Goal: Information Seeking & Learning: Learn about a topic

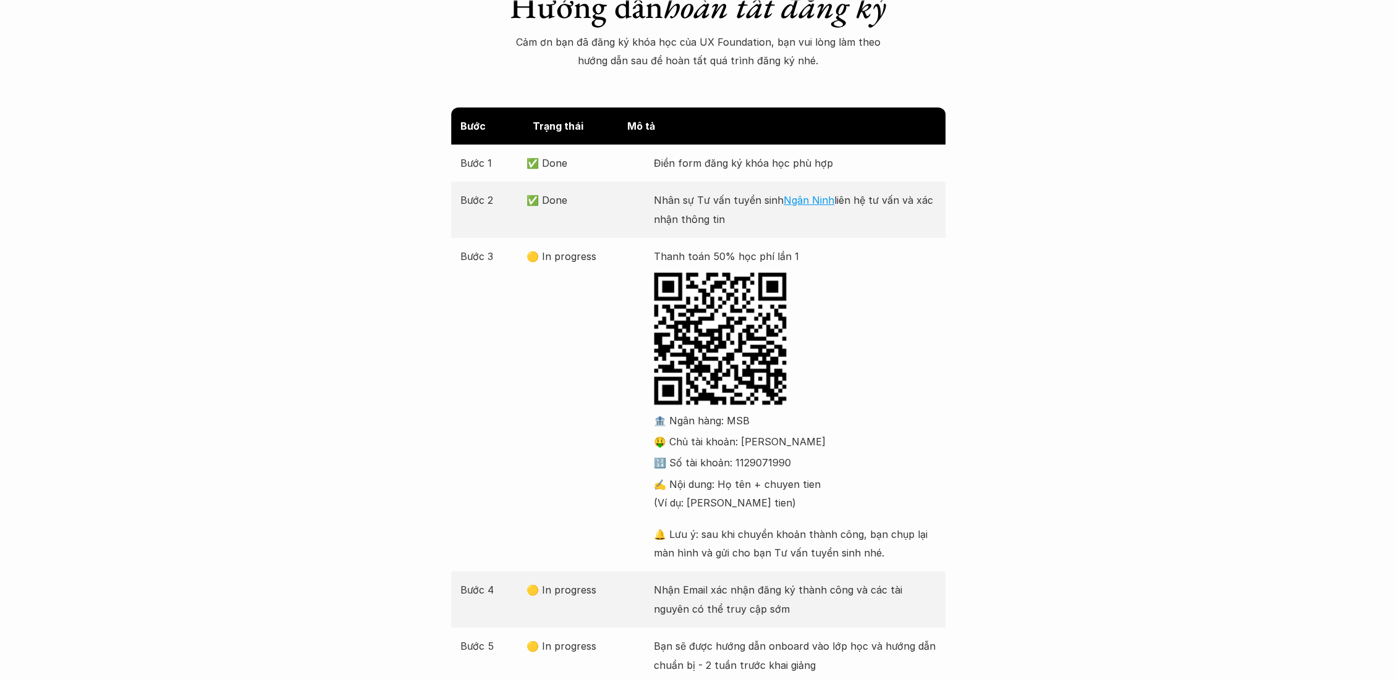
scroll to position [137, 0]
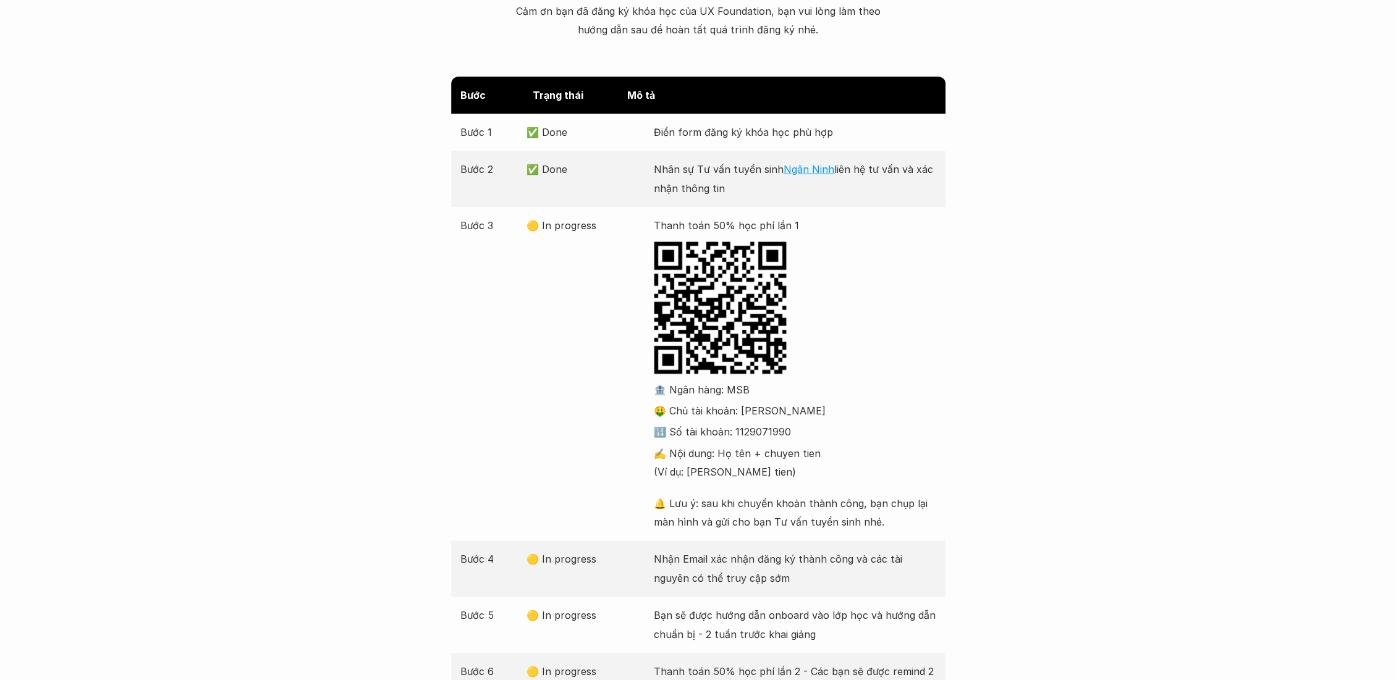
click at [433, 311] on div "Bước Trạng thái Mô tả Bước 1 ✅ Done Điền form đăng ký khóa học phù hợp Bước 2 ✅…" at bounding box center [698, 412] width 1396 height 670
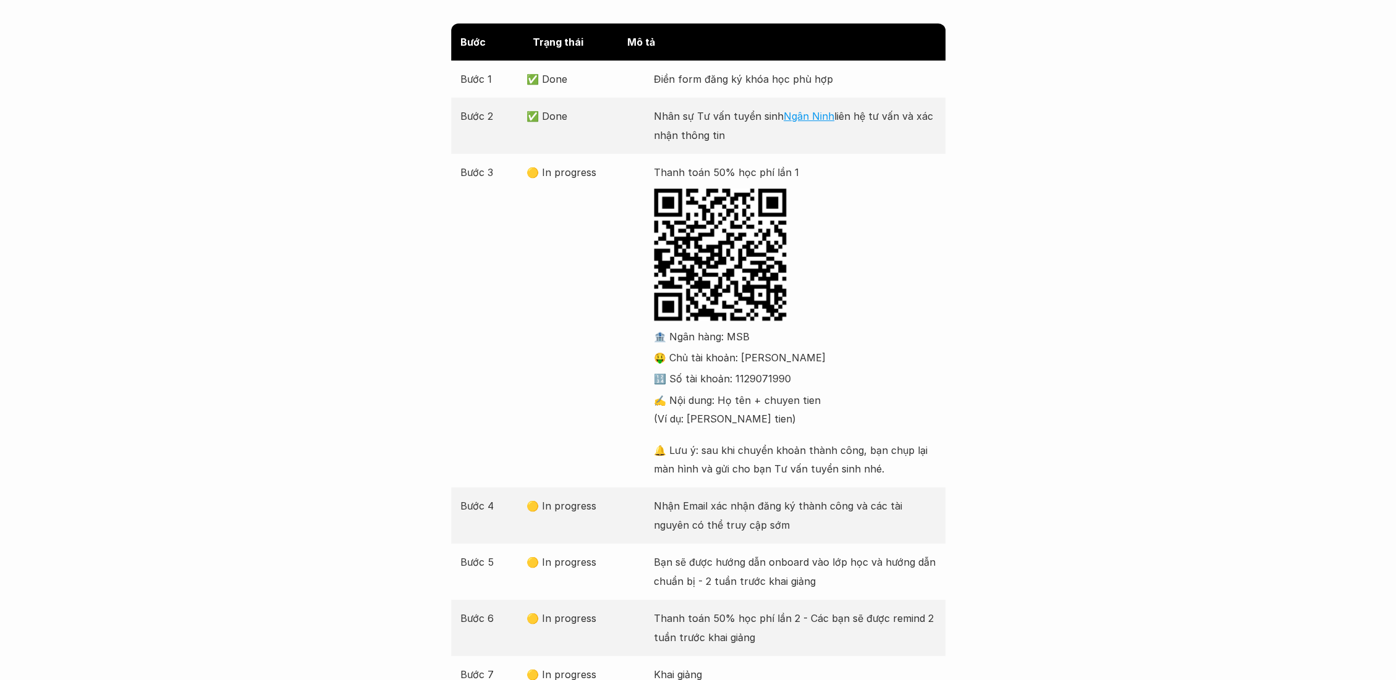
scroll to position [274, 0]
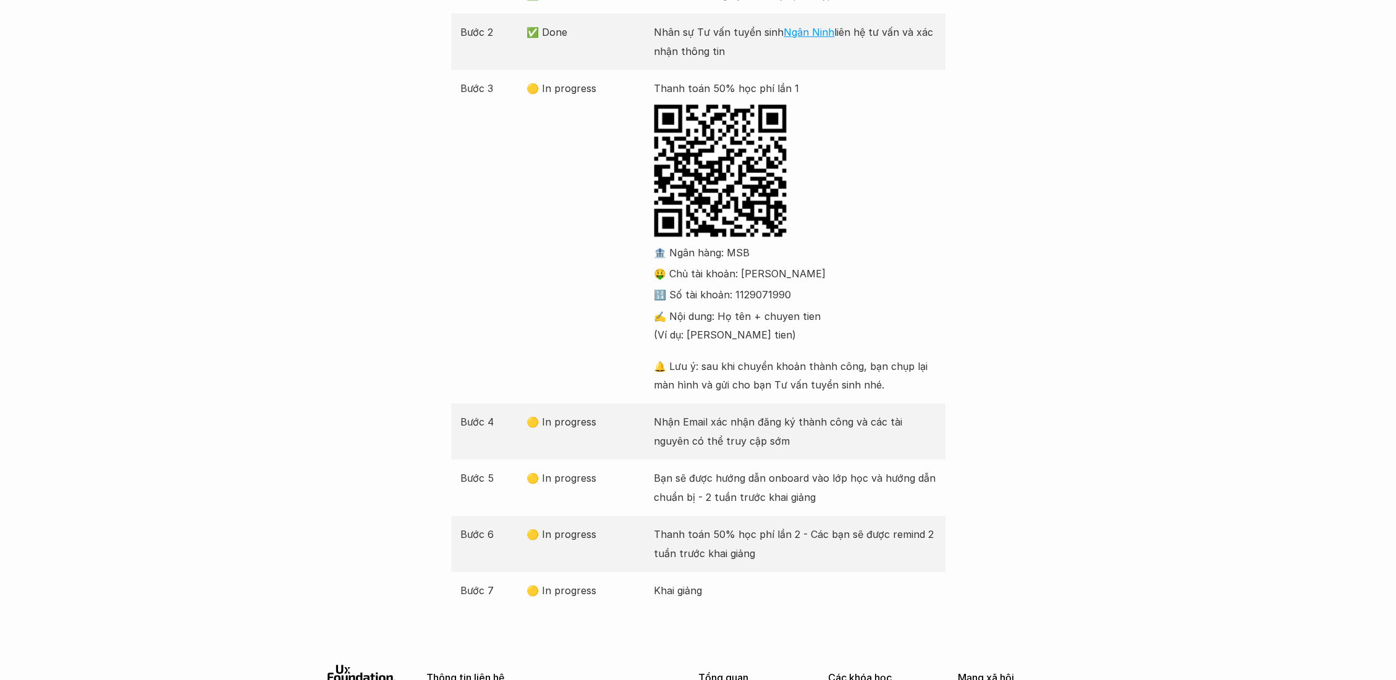
click at [403, 315] on div "Bước Trạng thái Mô tả Bước 1 ✅ Done Điền form đăng ký khóa học phù hợp Bước 2 ✅…" at bounding box center [698, 274] width 1396 height 670
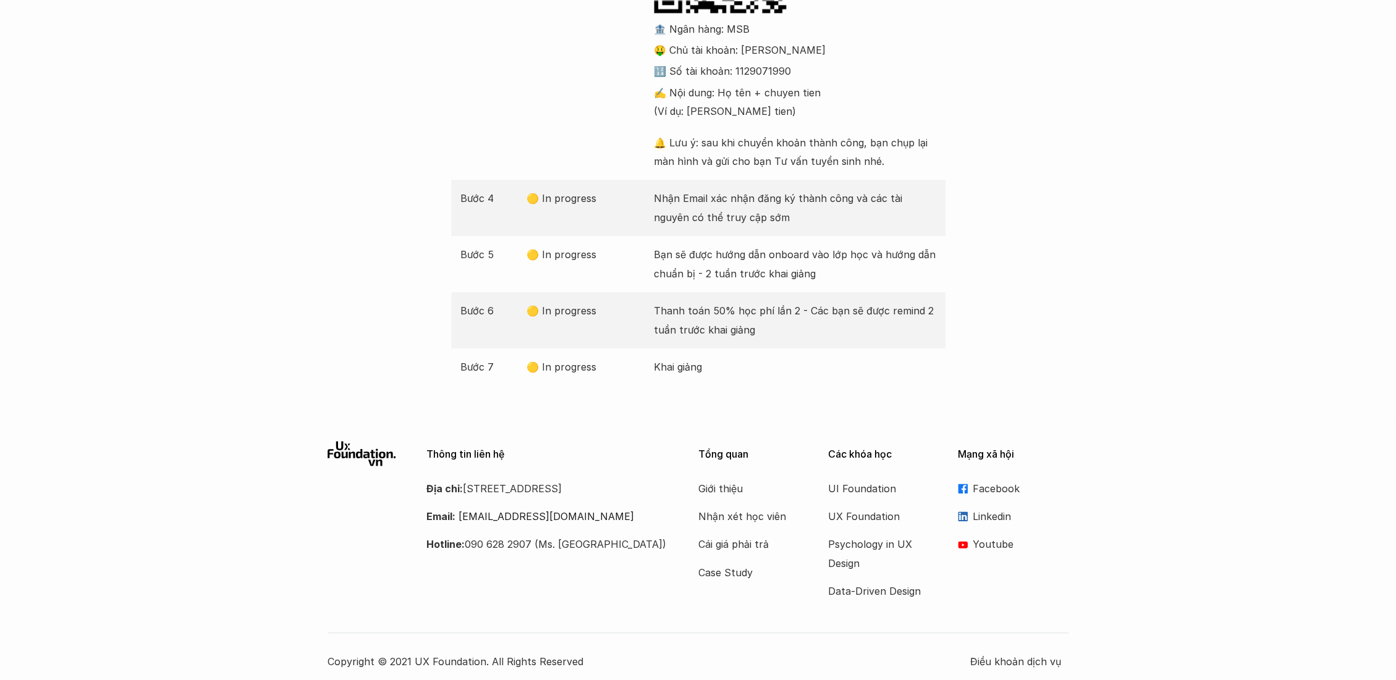
scroll to position [507, 0]
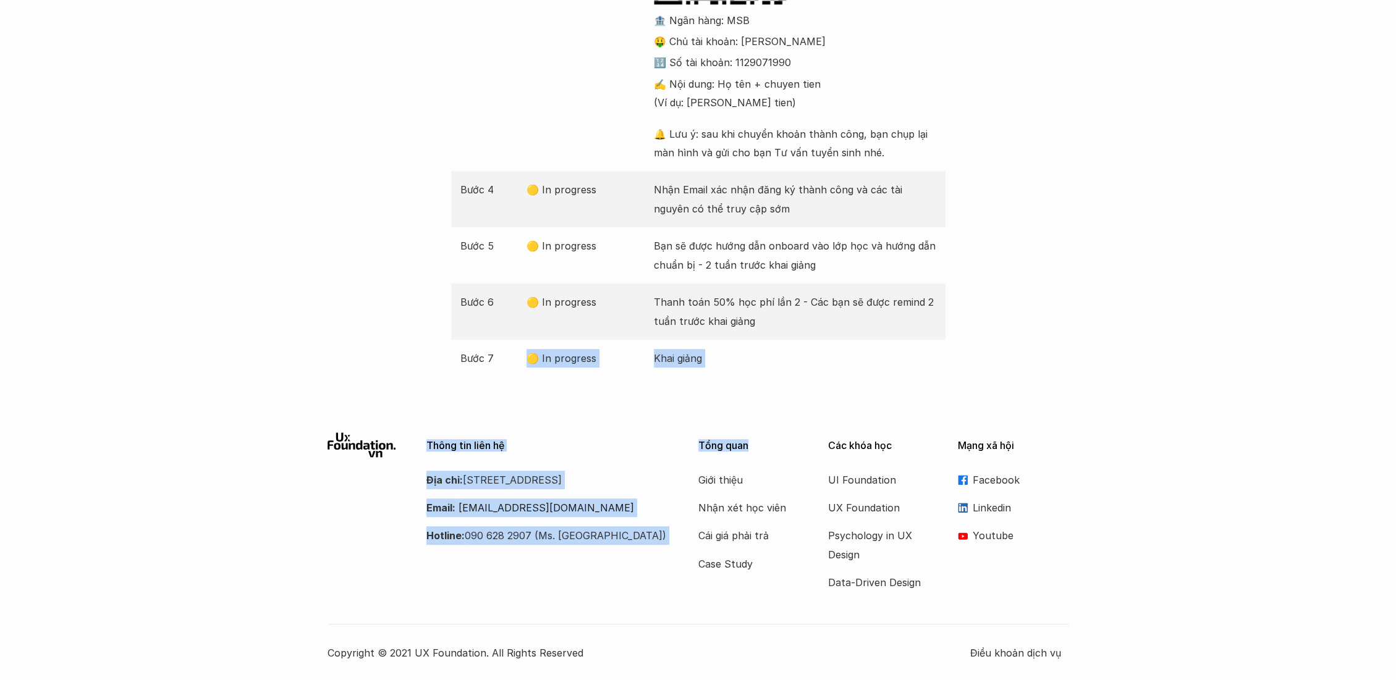
drag, startPoint x: 502, startPoint y: 350, endPoint x: 843, endPoint y: 395, distance: 344.0
click at [817, 395] on div "Giới thiệu Các khóa học Case Study Truyện tranh Bài viết UX Map REPORT Lịch kha…" at bounding box center [698, 86] width 1396 height 1187
click at [707, 360] on p "Khai giảng" at bounding box center [795, 358] width 282 height 19
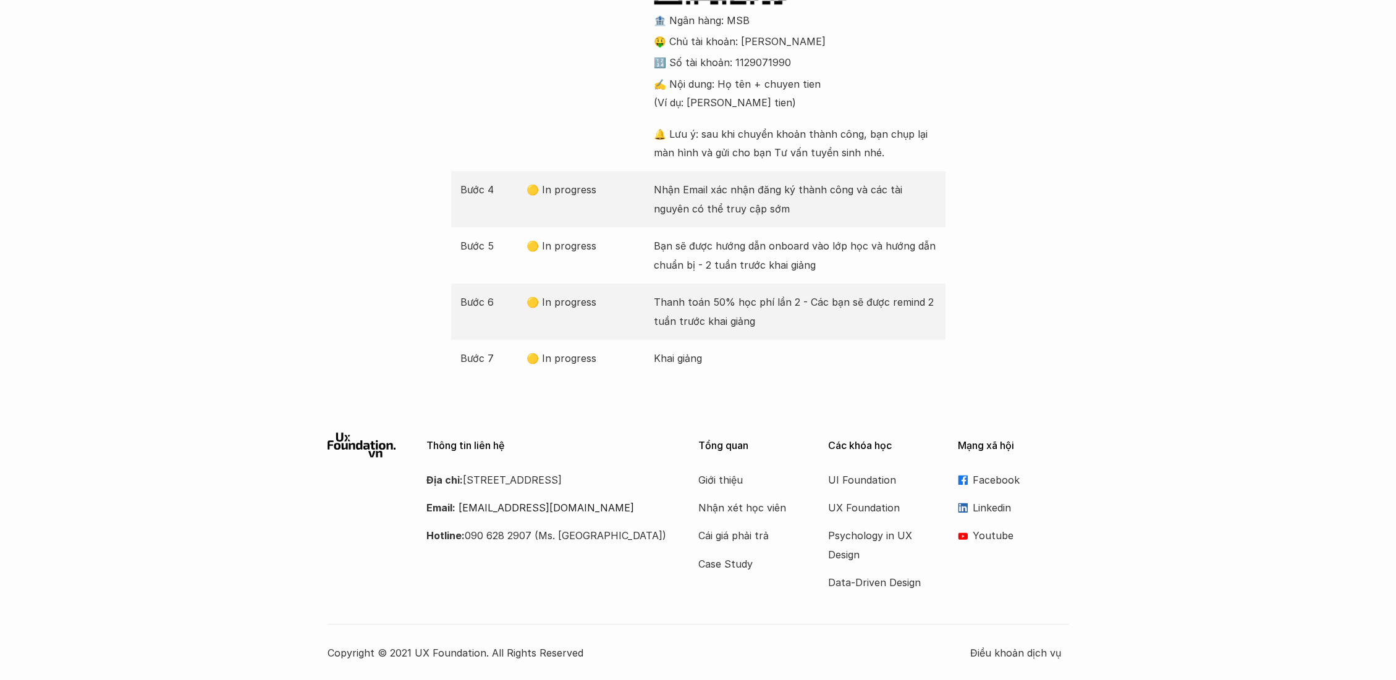
click at [665, 216] on p "Nhận Email xác nhận đăng ký thành công và các tài nguyên có thể truy cập sớm" at bounding box center [795, 199] width 282 height 38
drag, startPoint x: 665, startPoint y: 195, endPoint x: 727, endPoint y: 211, distance: 64.3
click at [727, 211] on p "Nhận Email xác nhận đăng ký thành công và các tài nguyên có thể truy cập sớm" at bounding box center [795, 199] width 282 height 38
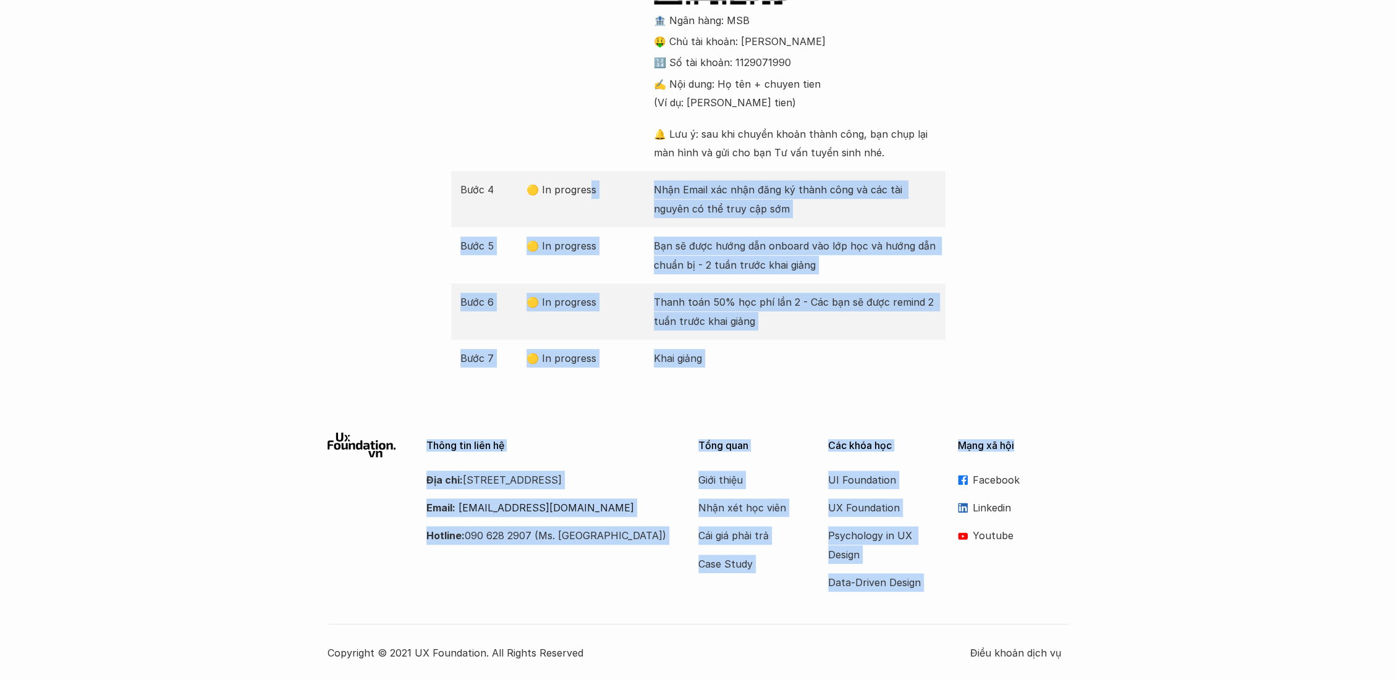
drag, startPoint x: 604, startPoint y: 212, endPoint x: 1050, endPoint y: 432, distance: 498.2
click at [1050, 432] on div "Giới thiệu Các khóa học Case Study Truyện tranh Bài viết UX Map REPORT Lịch kha…" at bounding box center [698, 86] width 1396 height 1187
click at [652, 325] on div "Bước 6 🟡 In progress Thanh toán 50% học phí lần 2 - Các bạn sẽ được remind 2 tu…" at bounding box center [698, 312] width 494 height 56
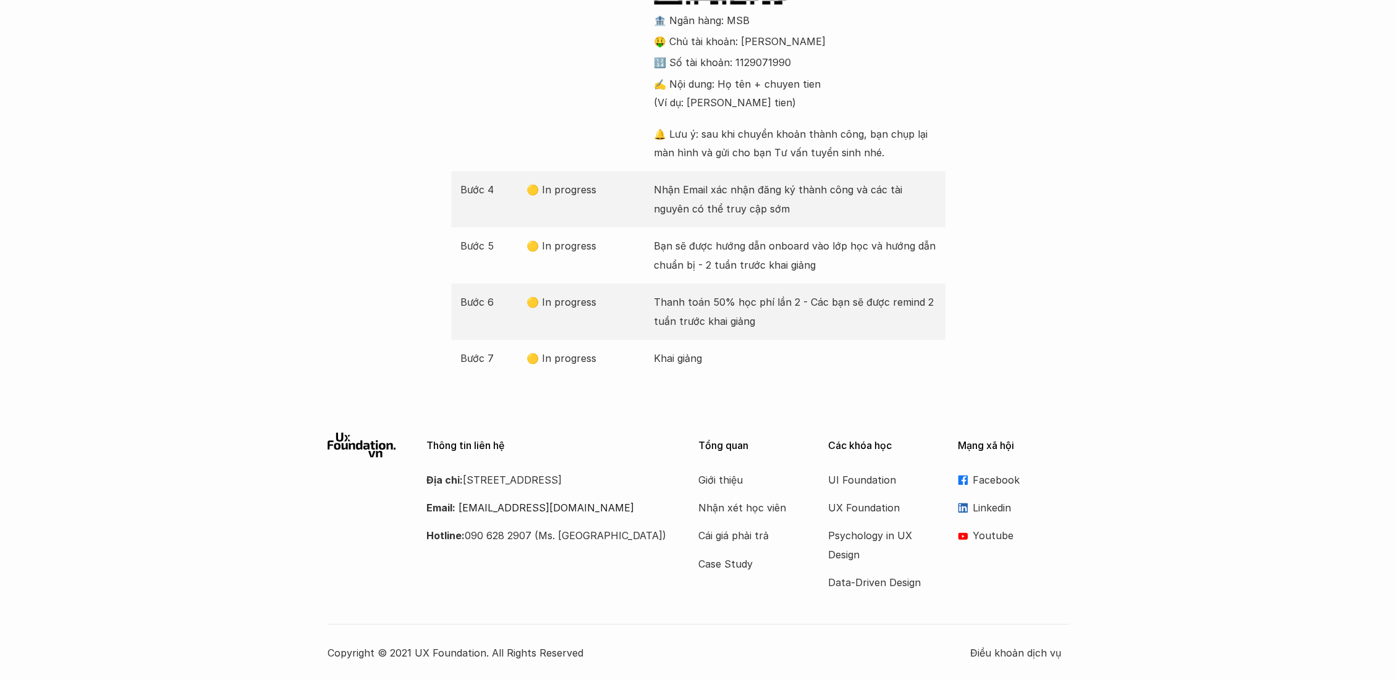
click at [738, 341] on div "Bước 7 🟡 In progress Khai giảng" at bounding box center [698, 358] width 494 height 37
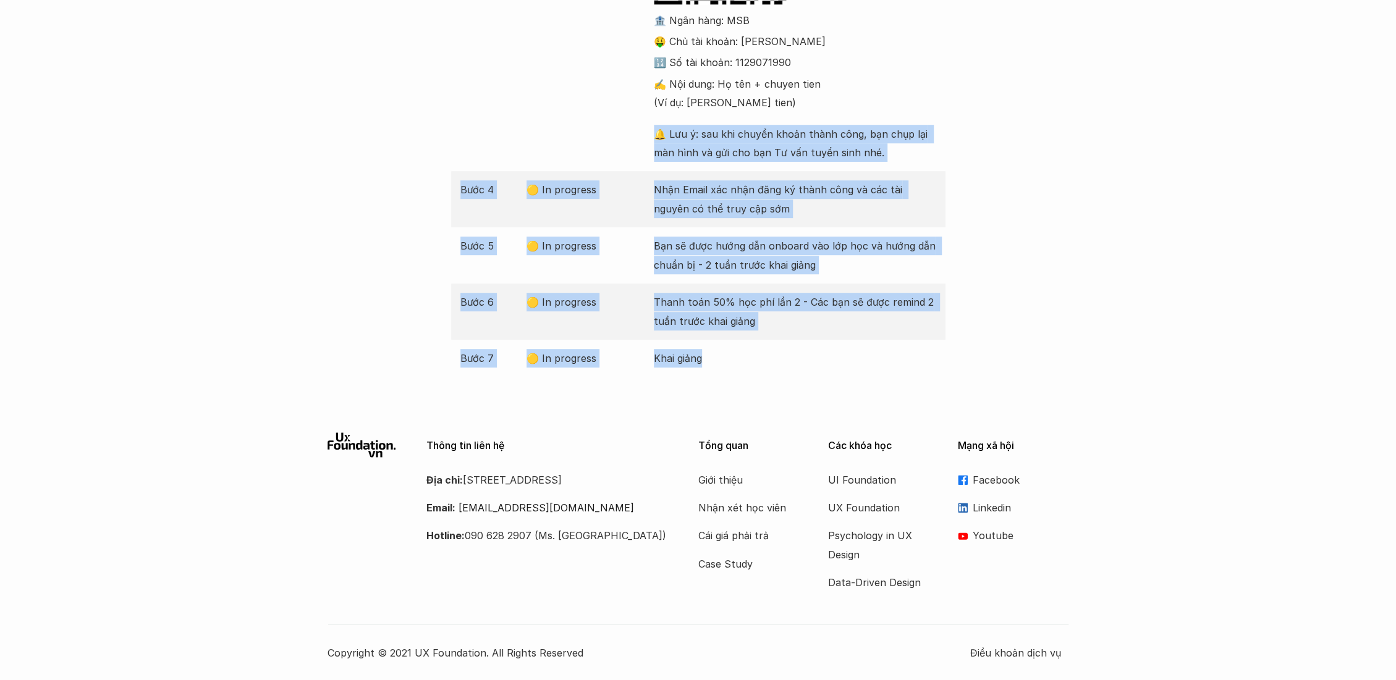
drag, startPoint x: 727, startPoint y: 359, endPoint x: 356, endPoint y: 133, distance: 434.2
click at [356, 133] on div "Bước Trạng thái Mô tả Bước 1 ✅ Done Điền form đăng ký khóa học phù hợp Bước 2 ✅…" at bounding box center [698, 42] width 1396 height 670
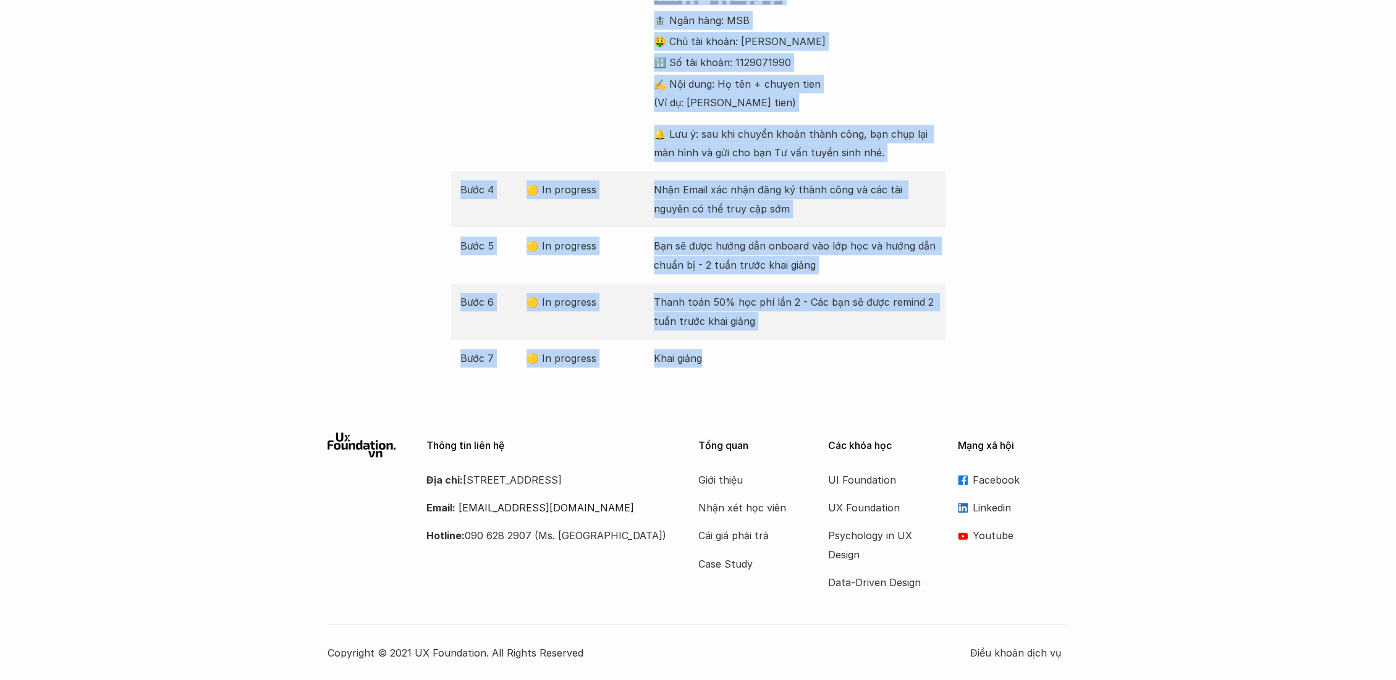
click at [491, 196] on p "Bước 4" at bounding box center [490, 189] width 61 height 19
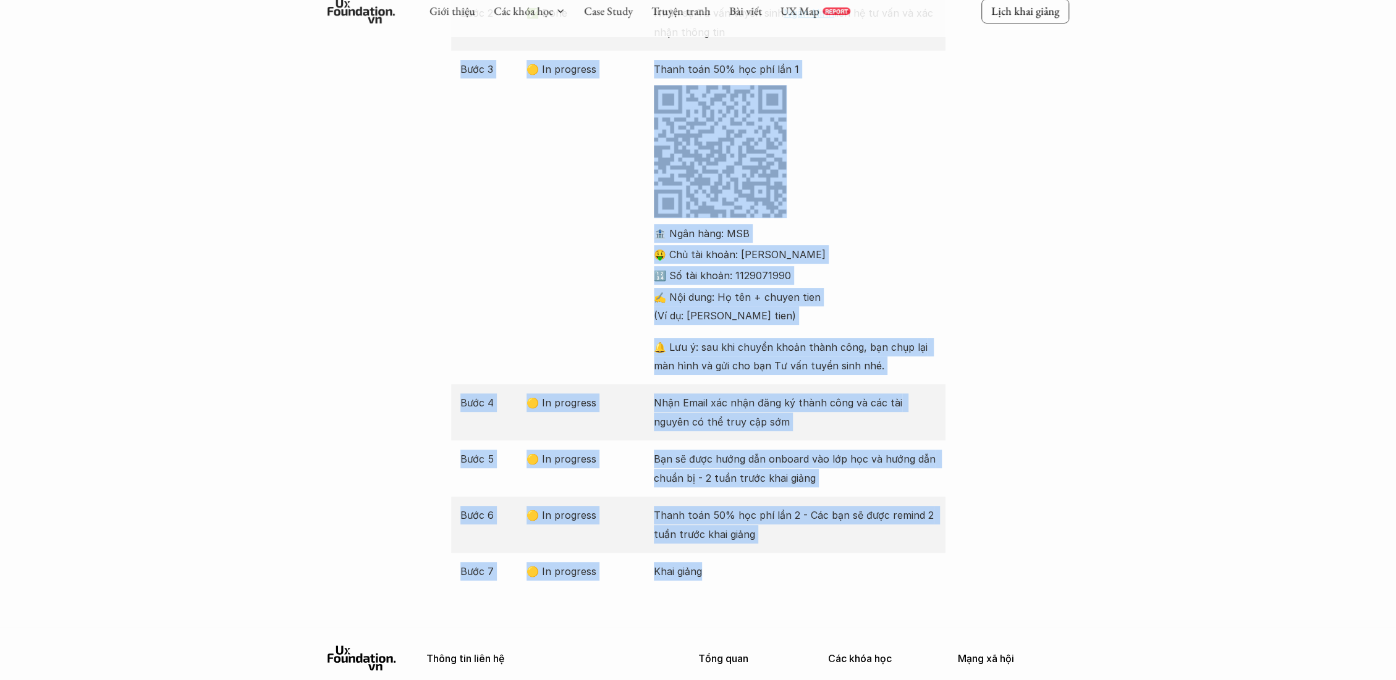
scroll to position [26, 0]
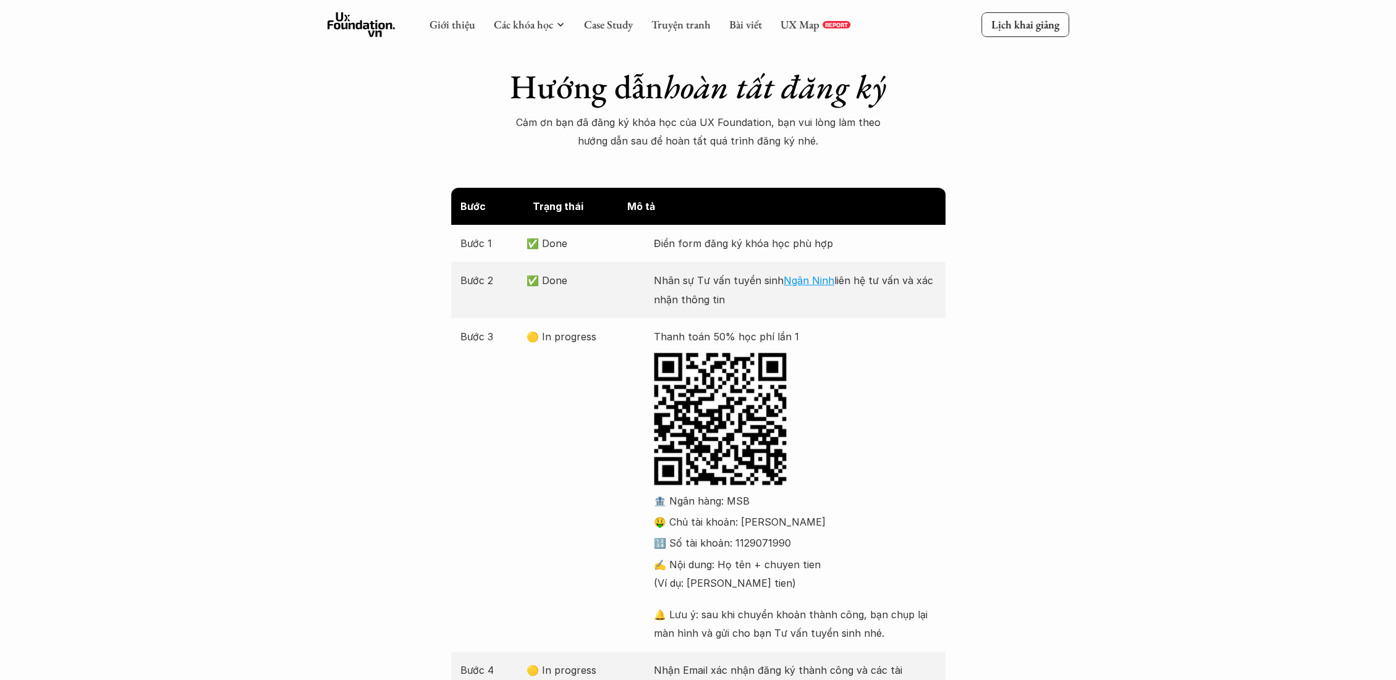
click at [544, 306] on div "Bước 2 ✅ Done Nhân sự Tư vấn tuyển sinh Ngân Ninh liên hệ tư vấn và xác nhận th…" at bounding box center [698, 290] width 494 height 56
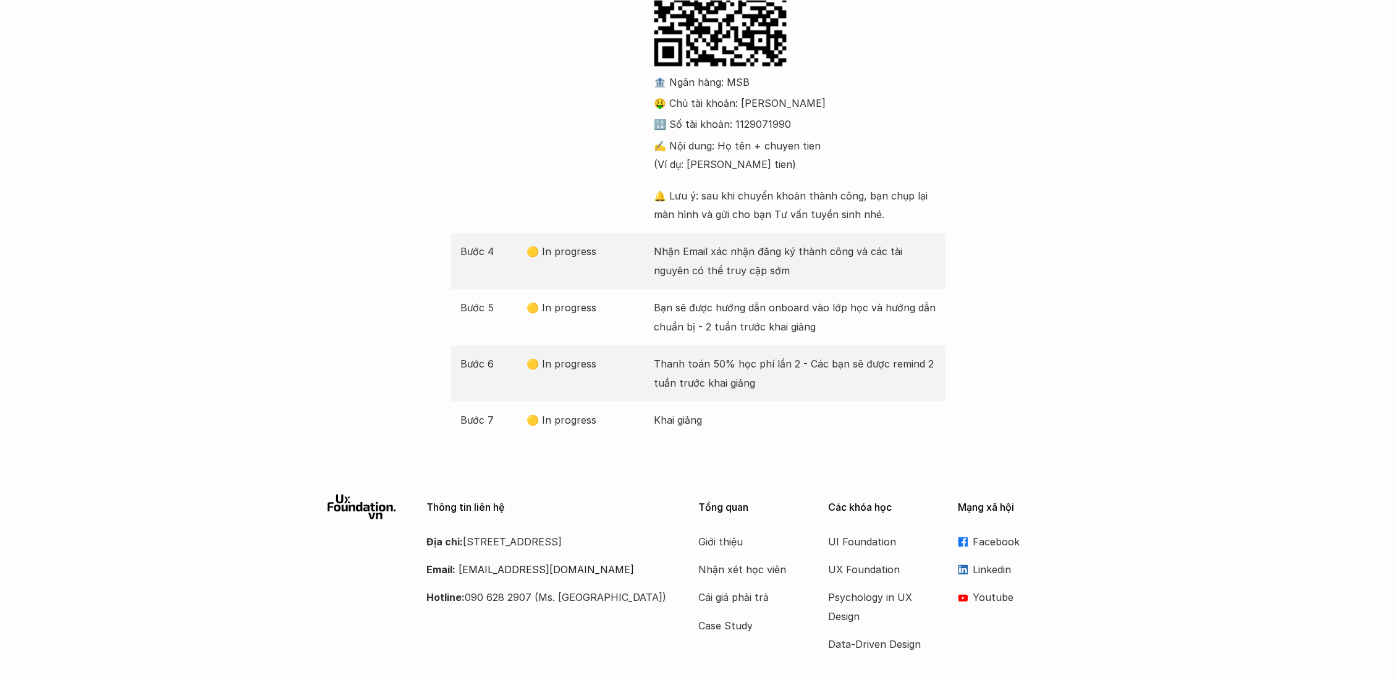
scroll to position [507, 0]
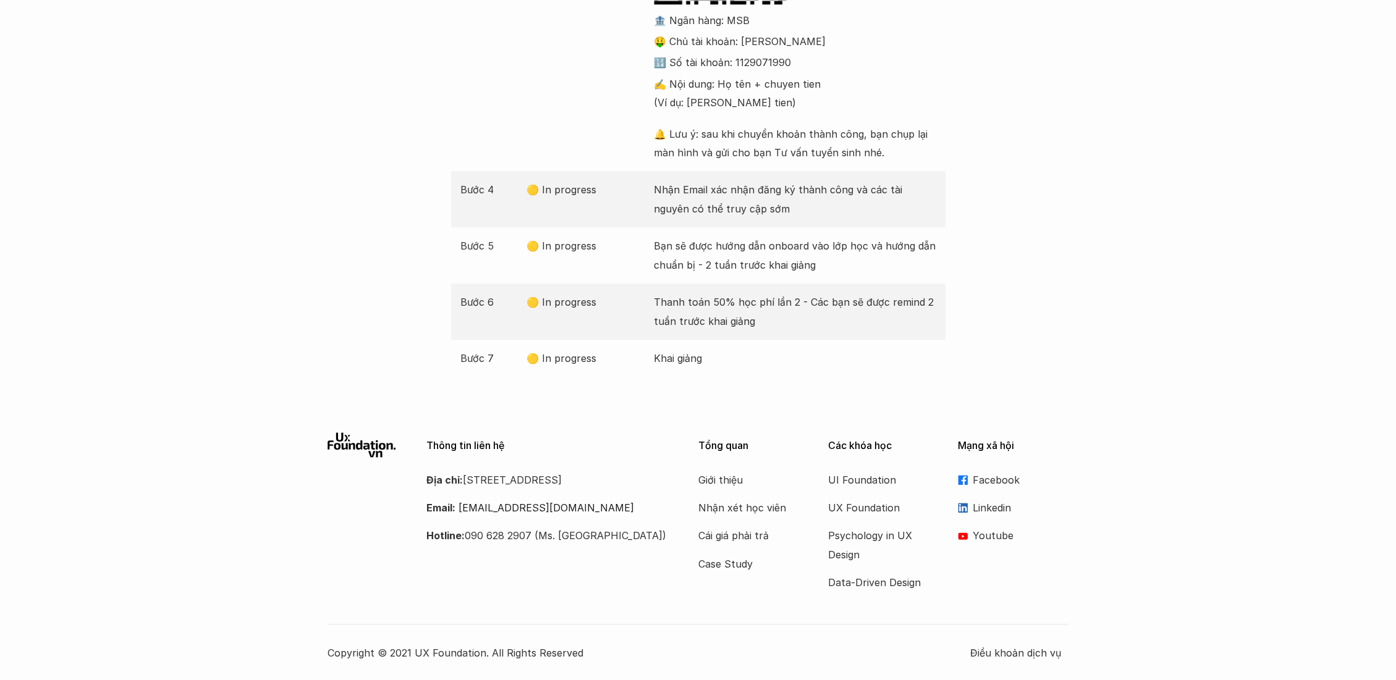
click at [529, 341] on div "Bước 7 🟡 In progress Khai giảng" at bounding box center [698, 358] width 494 height 37
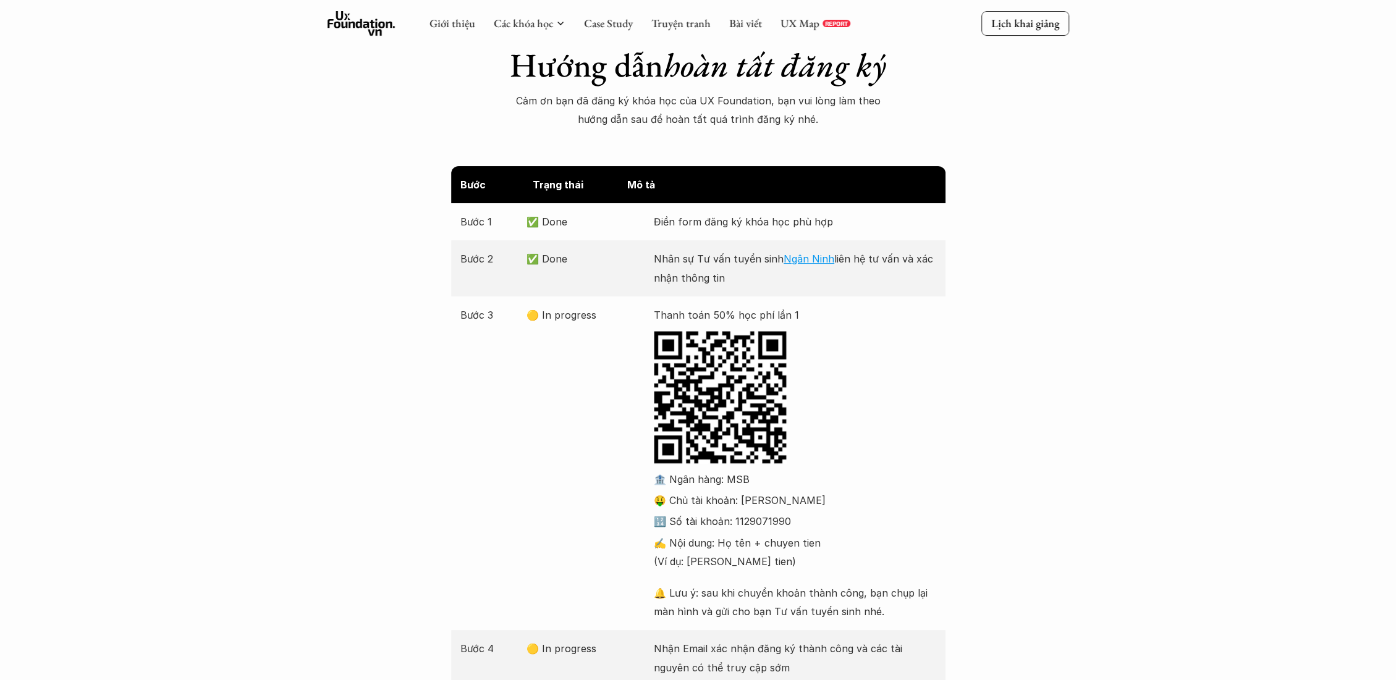
scroll to position [69, 0]
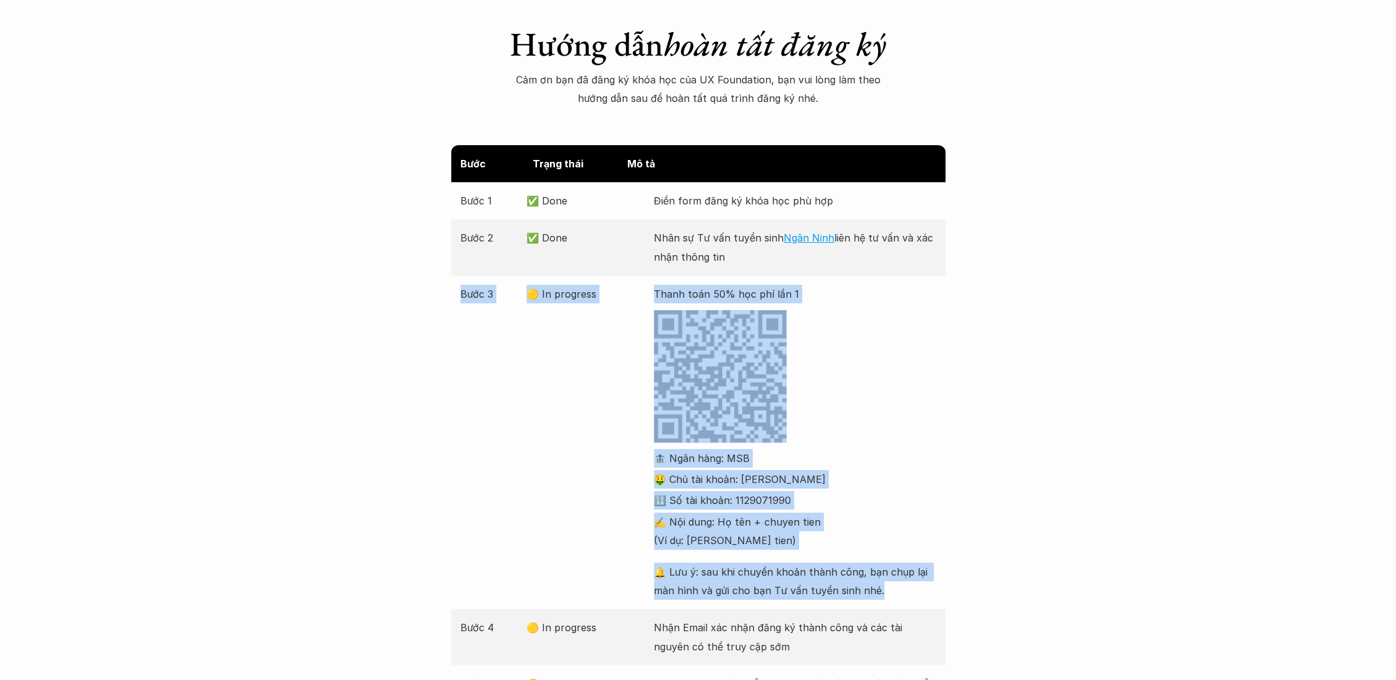
drag, startPoint x: 352, startPoint y: 325, endPoint x: 903, endPoint y: 596, distance: 614.2
click at [903, 596] on div "Bước Trạng thái Mô tả Bước 1 ✅ Done Điền form đăng ký khóa học phù hợp Bước 2 ✅…" at bounding box center [698, 480] width 1396 height 670
click at [942, 499] on div "Bước 3 🟡 In progress Thanh toán 50% học phí lần 1 🏦 Ngân hàng: MSB 🤑 Chủ tài kh…" at bounding box center [698, 443] width 494 height 334
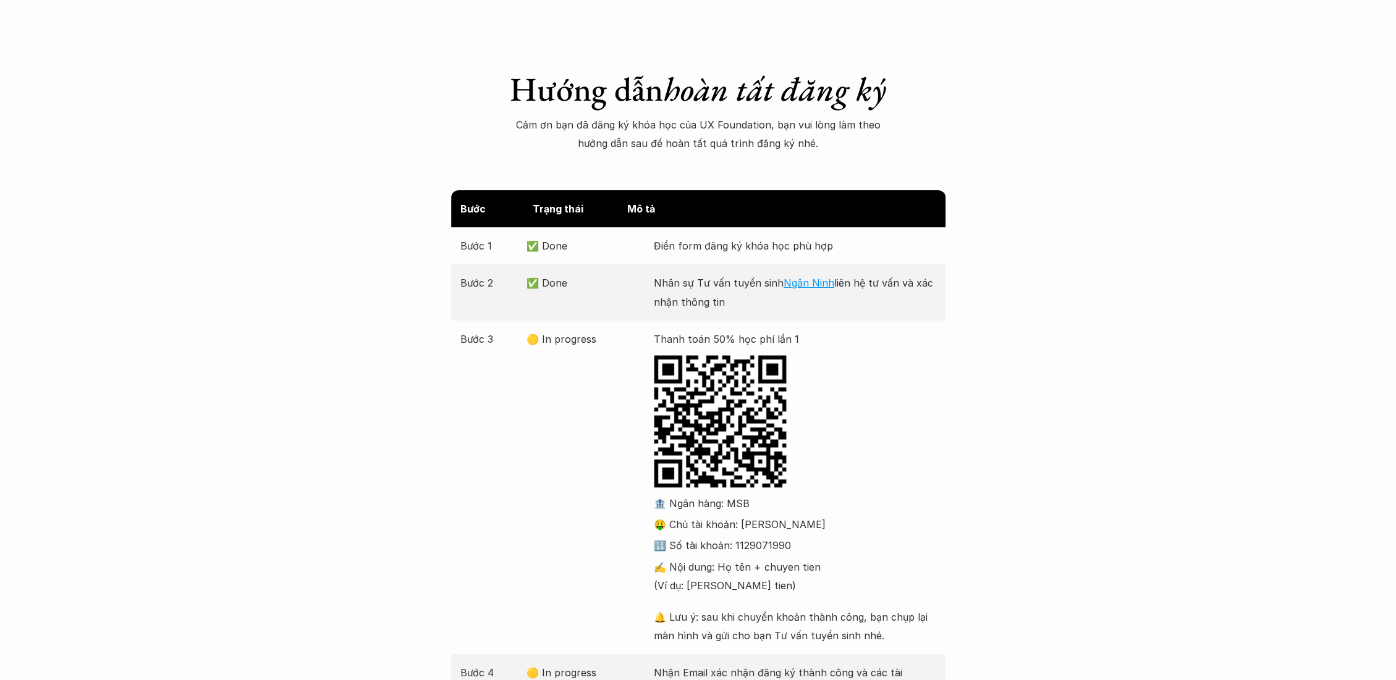
scroll to position [0, 0]
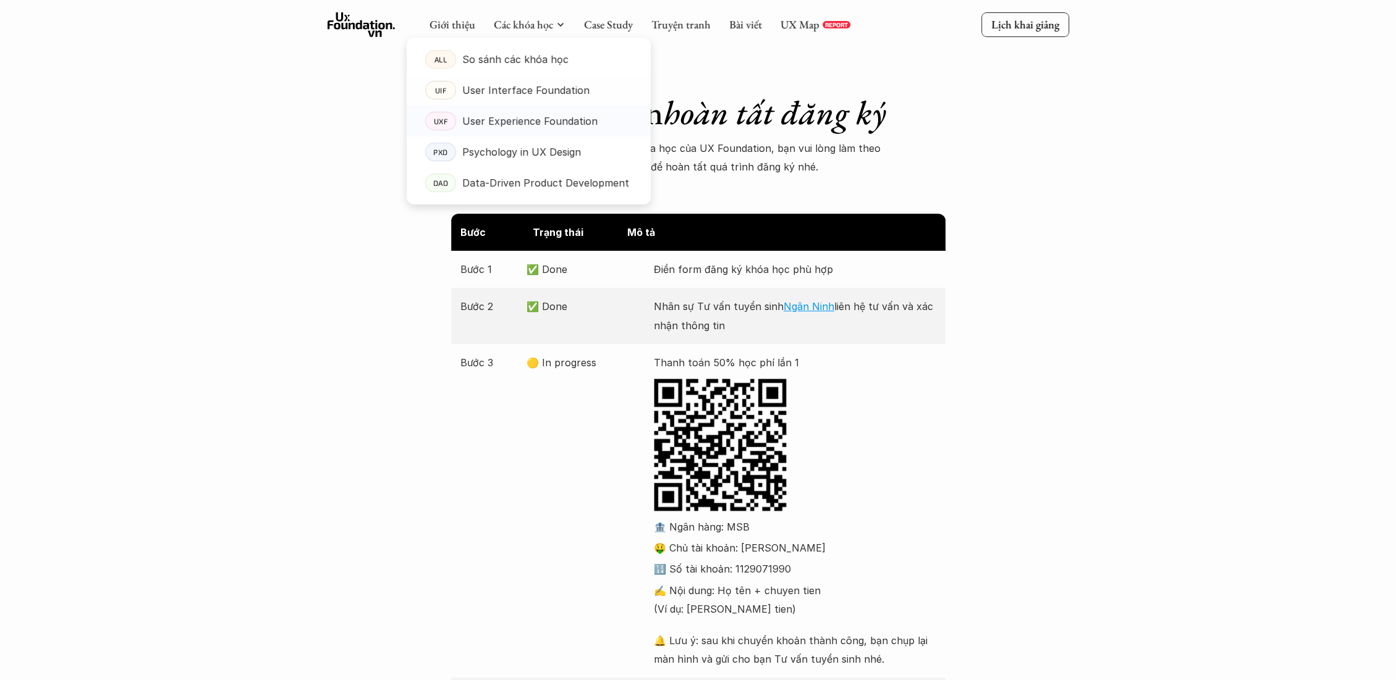
click at [489, 90] on p "User Interface Foundation" at bounding box center [525, 90] width 127 height 19
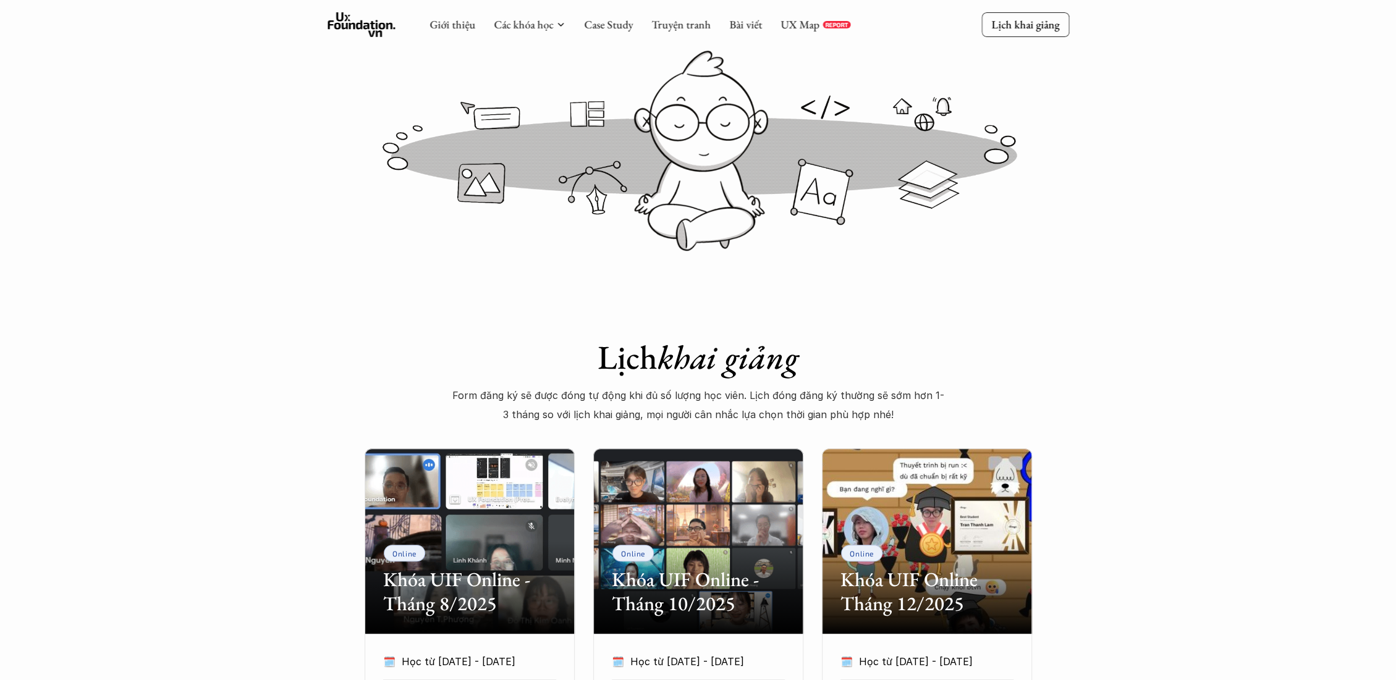
scroll to position [69, 0]
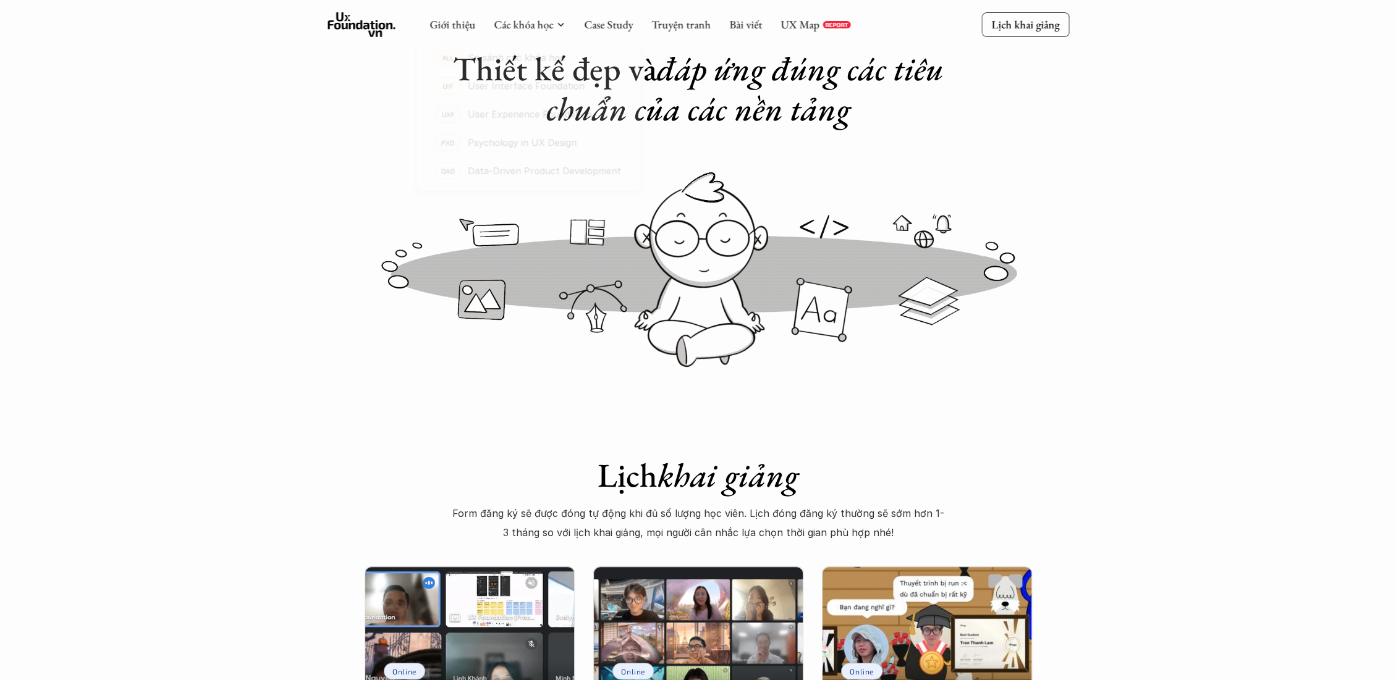
click at [322, 107] on div "Khóa học UI Foundation Thiết kế đẹp và đáp ứng đúng các tiêu chuẩn của các nền …" at bounding box center [698, 30] width 1396 height 198
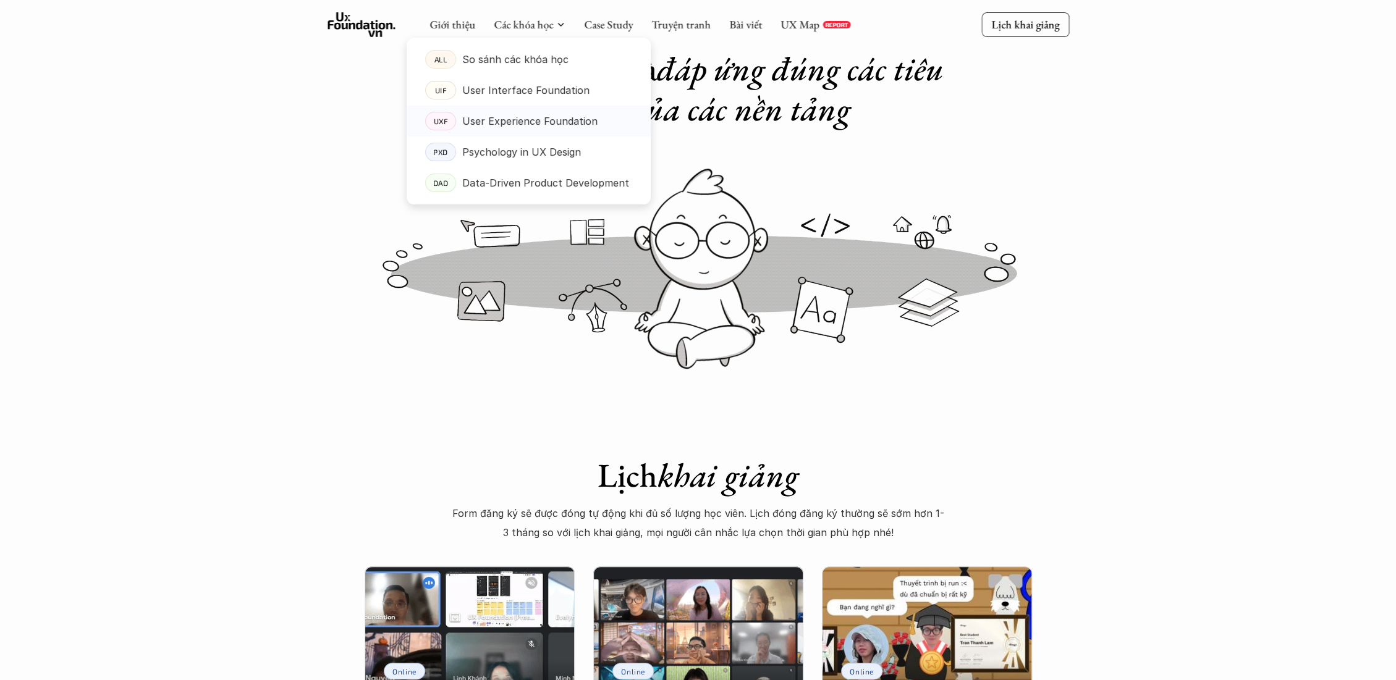
click at [500, 122] on p "User Experience Foundation" at bounding box center [529, 121] width 135 height 19
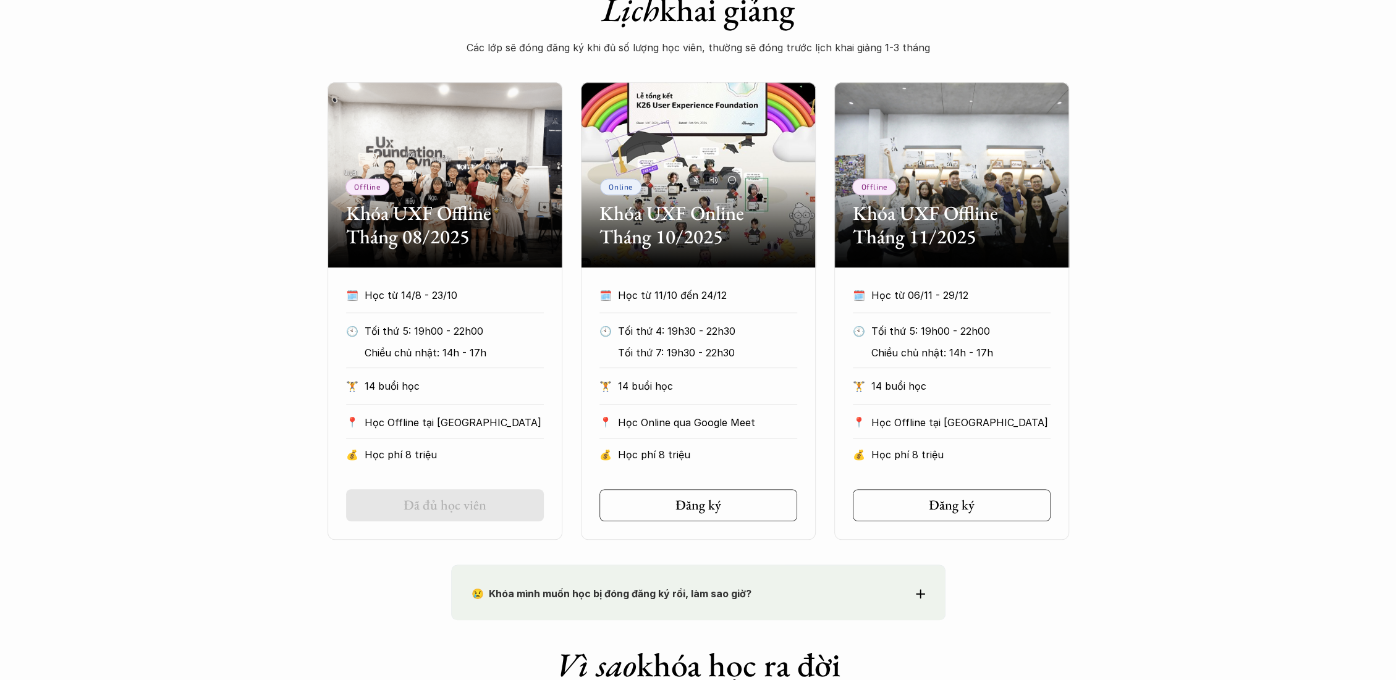
scroll to position [549, 0]
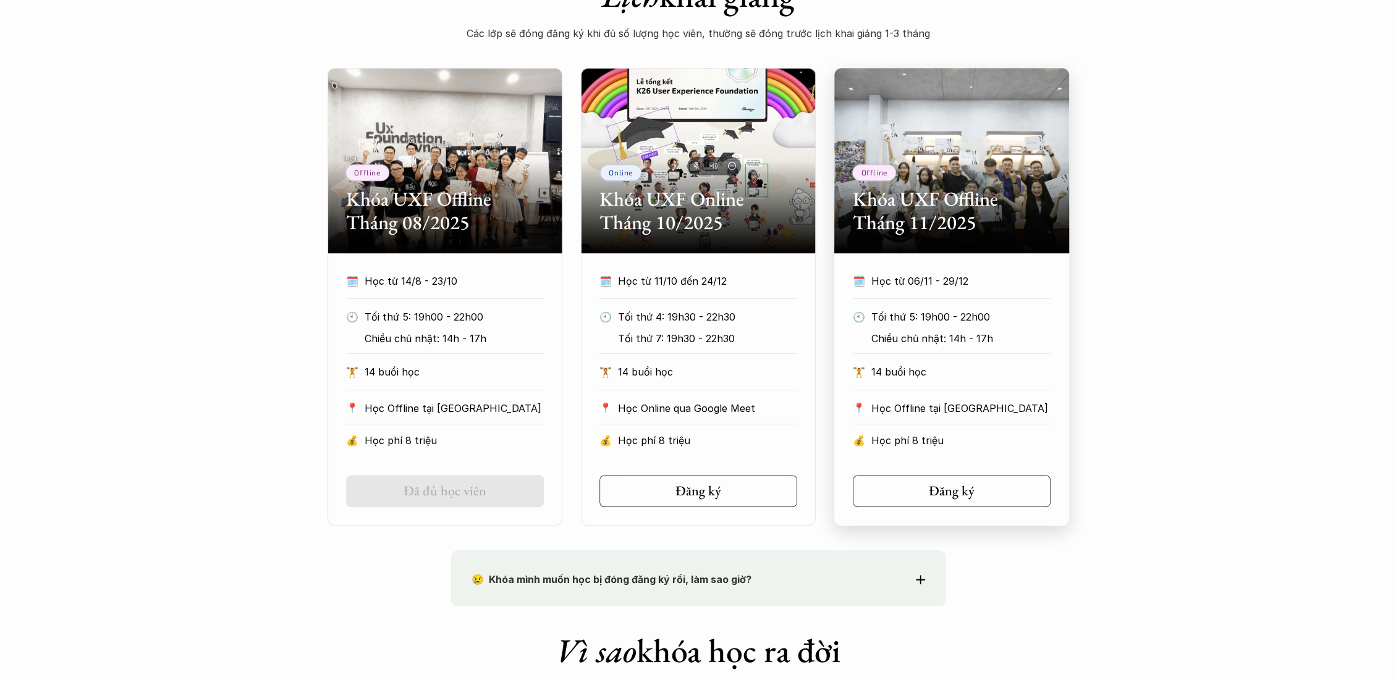
click at [893, 272] on p "Học từ 06/11 - 29/12" at bounding box center [960, 281] width 179 height 19
click at [1158, 410] on div "Offline Khóa UXF Offline Tháng 08/2025 🗓️ Học từ 14/8 - 23/10 🕙 Tối thứ 5: 19h0…" at bounding box center [698, 297] width 1396 height 458
click at [269, 255] on div "Offline Khóa UXF Offline Tháng 08/2025 🗓️ Học từ 14/8 - 23/10 🕙 Tối thứ 5: 19h0…" at bounding box center [698, 297] width 1396 height 458
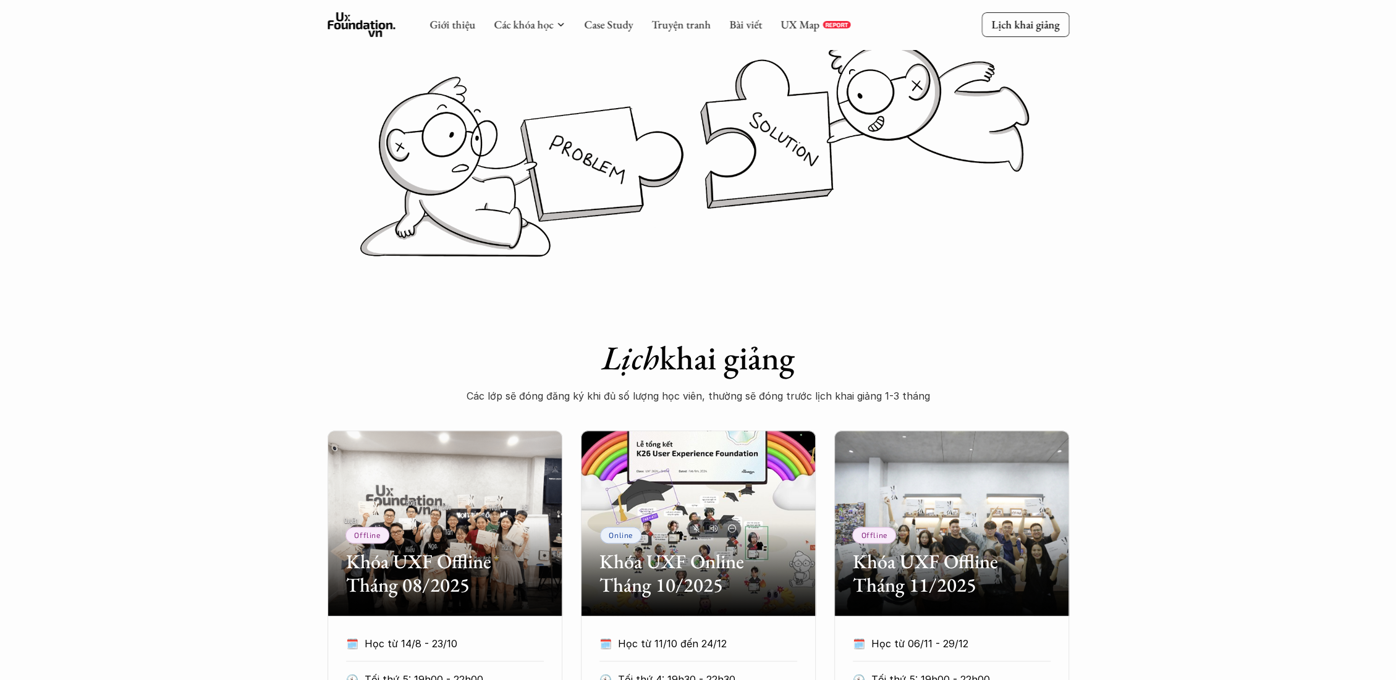
scroll to position [0, 0]
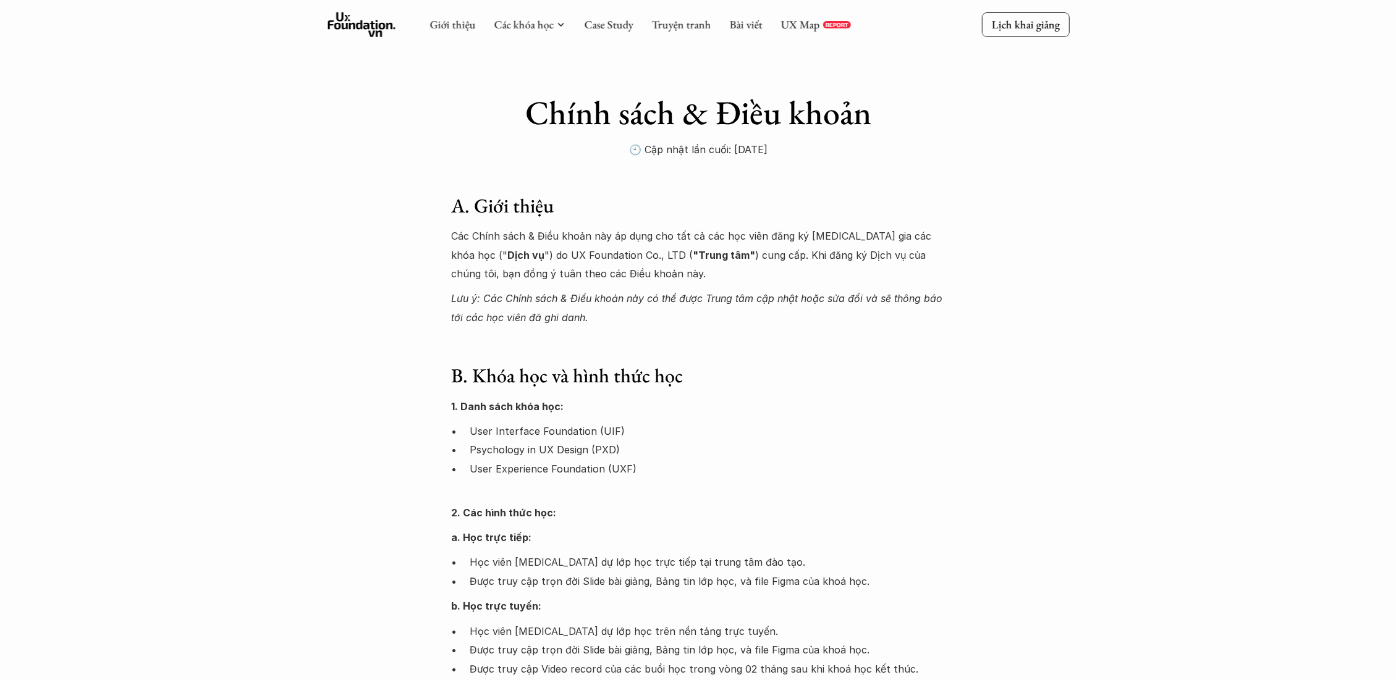
drag, startPoint x: 484, startPoint y: 245, endPoint x: 639, endPoint y: 280, distance: 158.9
click at [639, 280] on p "Các Chính sách & Điều khoản này áp dụng cho tất cả các học viên đăng ký tham gi…" at bounding box center [698, 255] width 494 height 56
click at [612, 284] on div "Các Chính sách & Điều khoản này áp dụng cho tất cả các học viên đăng ký tham gi…" at bounding box center [698, 277] width 494 height 100
drag, startPoint x: 420, startPoint y: 231, endPoint x: 602, endPoint y: 279, distance: 188.5
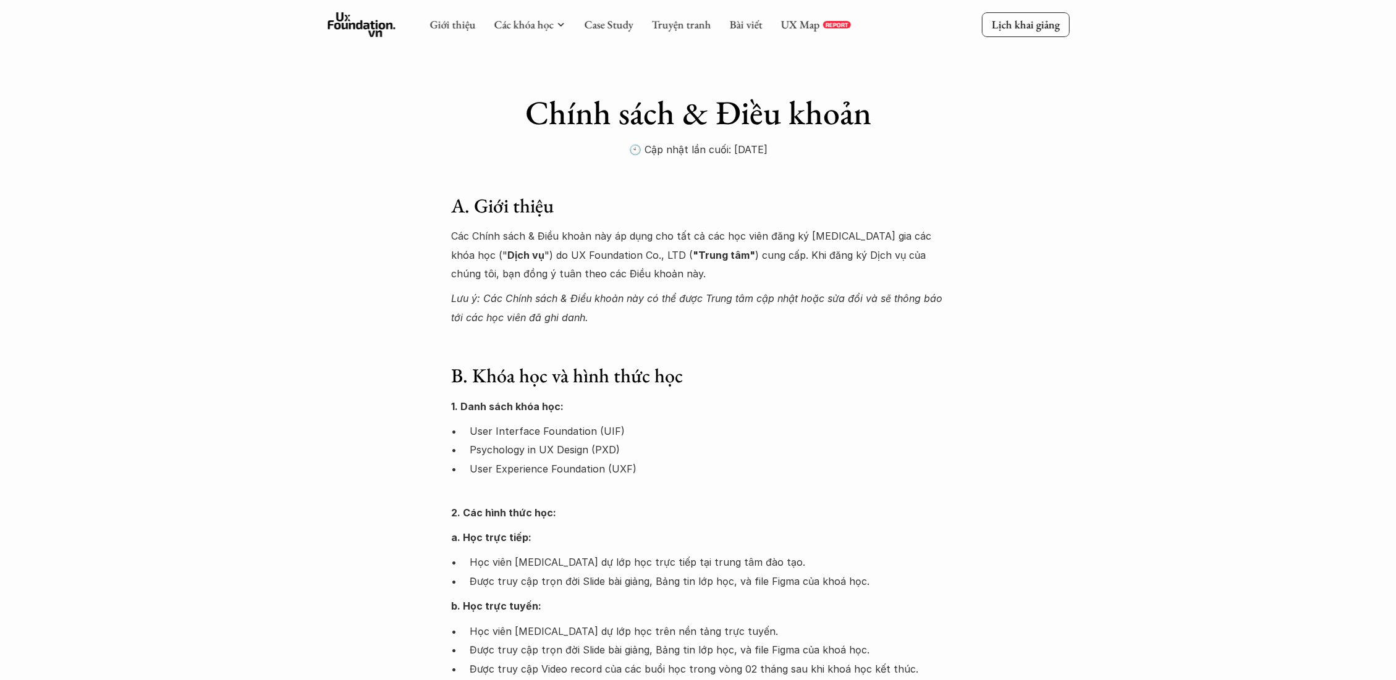
click at [602, 279] on p "Các Chính sách & Điều khoản này áp dụng cho tất cả các học viên đăng ký tham gi…" at bounding box center [698, 255] width 494 height 56
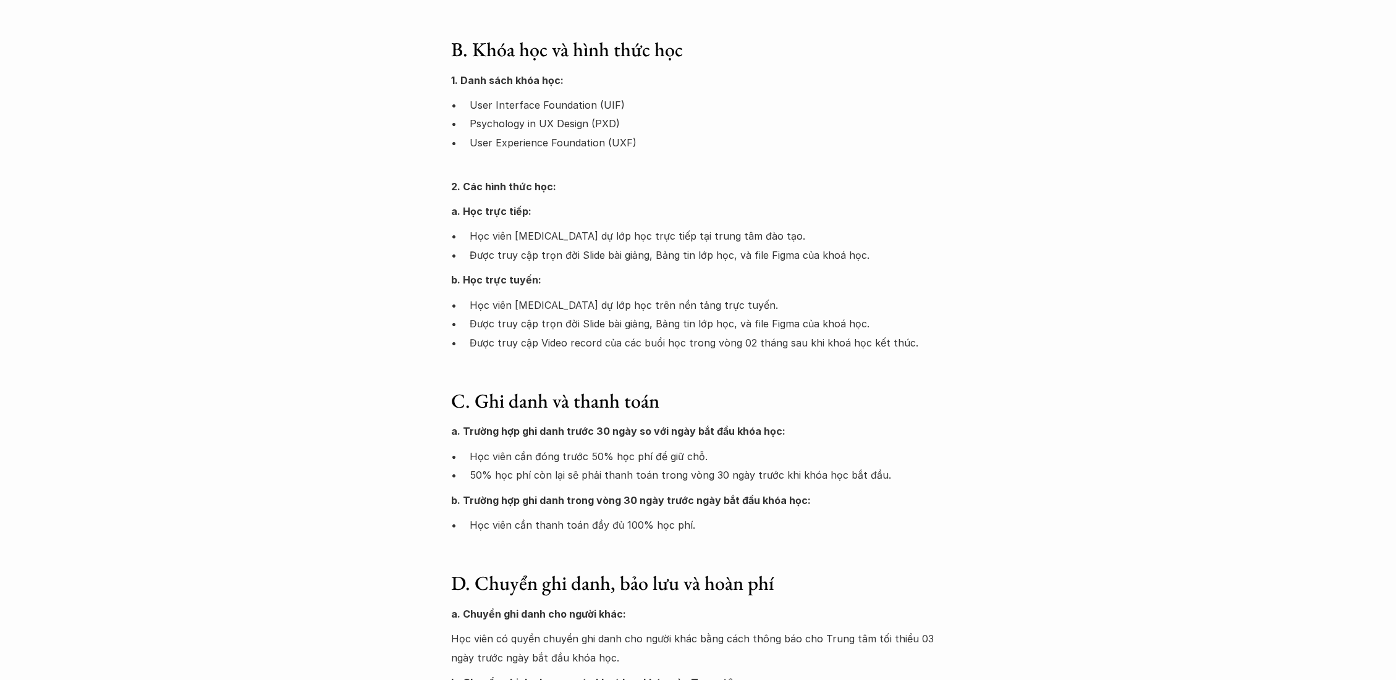
scroll to position [343, 0]
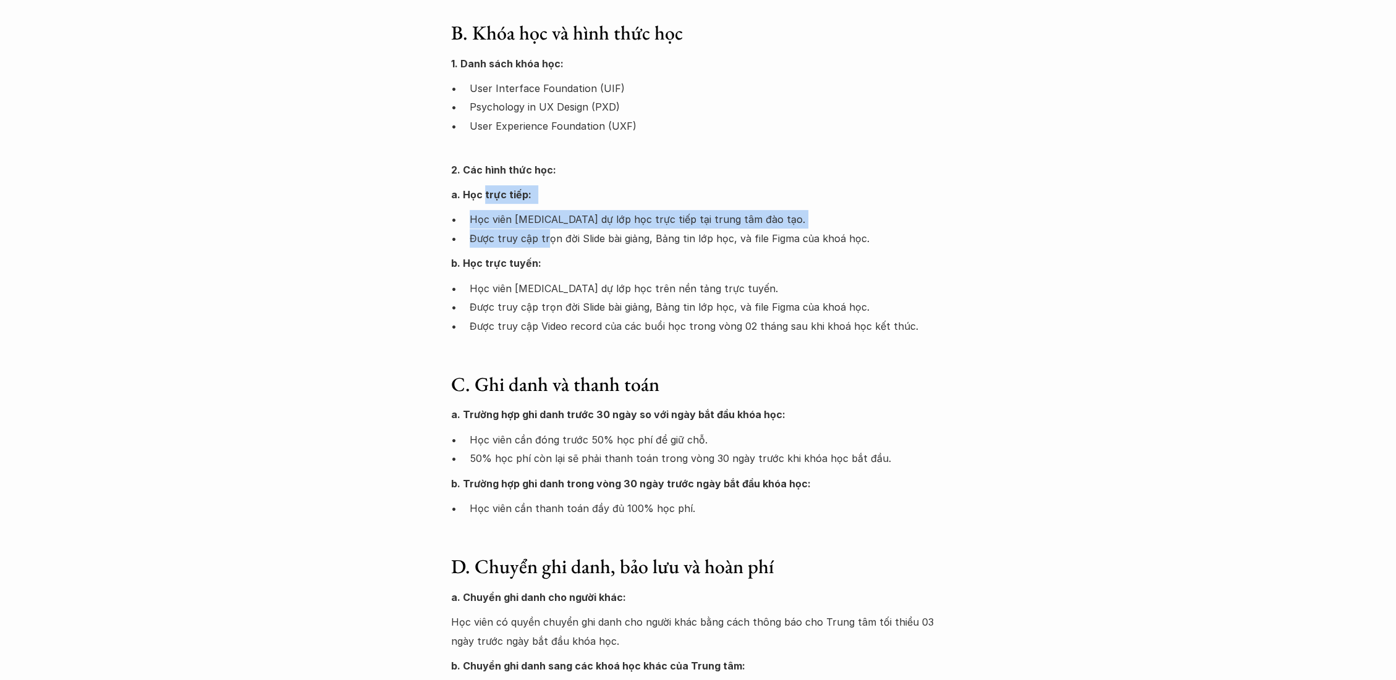
drag, startPoint x: 484, startPoint y: 185, endPoint x: 544, endPoint y: 241, distance: 82.2
click at [544, 241] on div "1. Danh sách khóa học: User Interface Foundation (UIF) Psychology in UX Design …" at bounding box center [698, 194] width 494 height 281
click at [544, 241] on p "Được truy cập trọn đời Slide bài giảng, Bảng tin lớp học, và file Figma của kho…" at bounding box center [708, 238] width 476 height 19
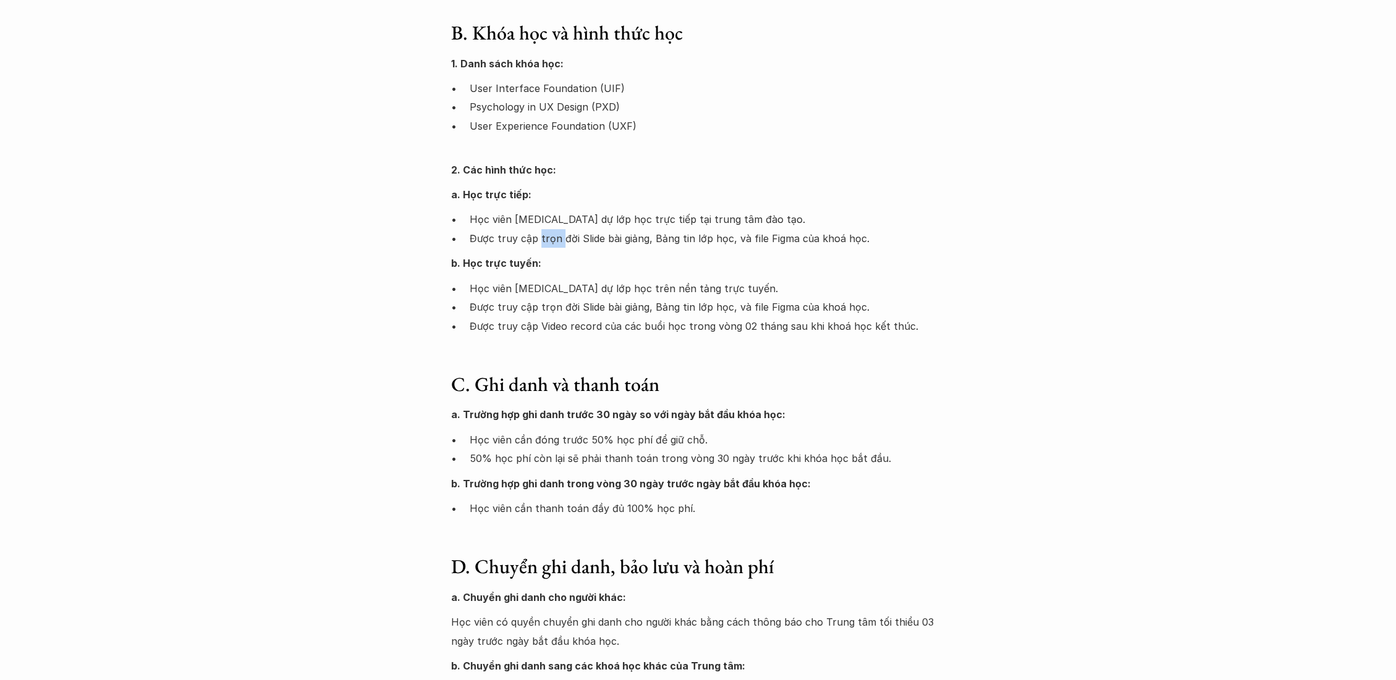
click at [544, 241] on p "Được truy cập trọn đời Slide bài giảng, Bảng tin lớp học, và file Figma của kho…" at bounding box center [708, 238] width 476 height 19
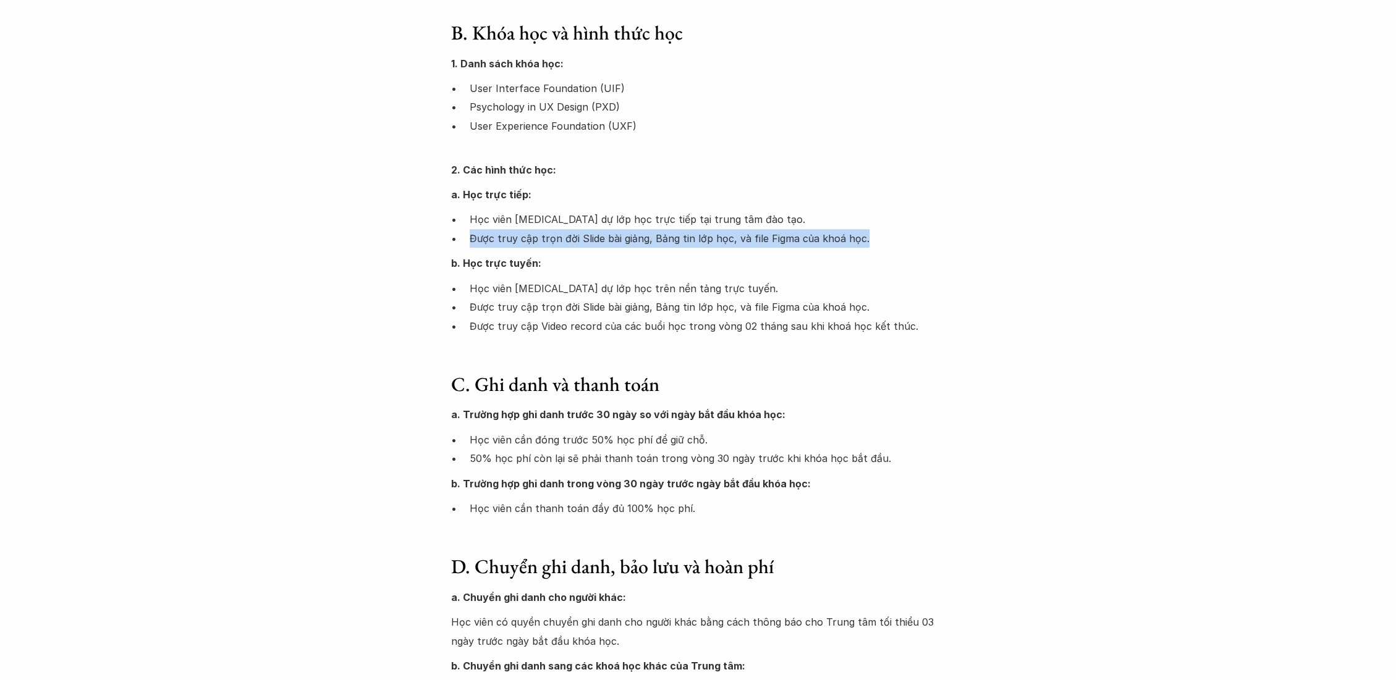
click at [544, 241] on p "Được truy cập trọn đời Slide bài giảng, Bảng tin lớp học, và file Figma của kho…" at bounding box center [708, 238] width 476 height 19
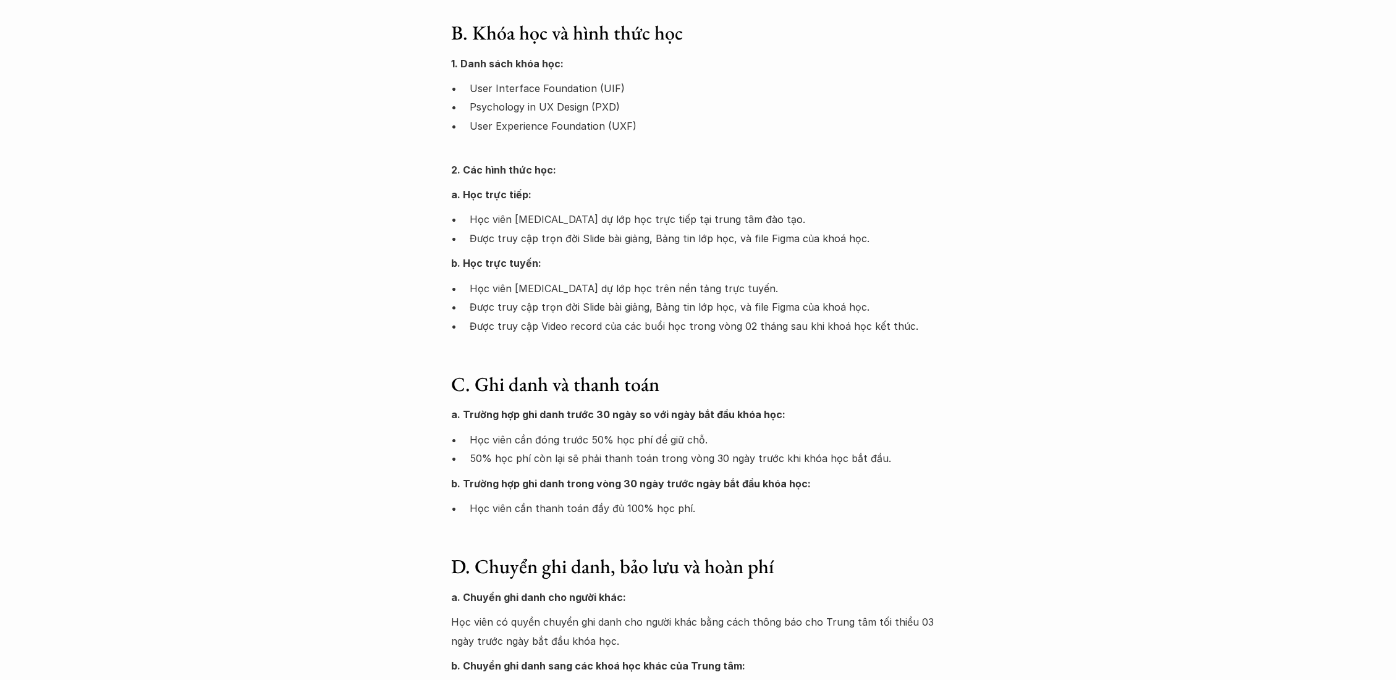
click at [545, 289] on p "Học viên tham dự lớp học trên nền tảng trực tuyến." at bounding box center [708, 288] width 476 height 19
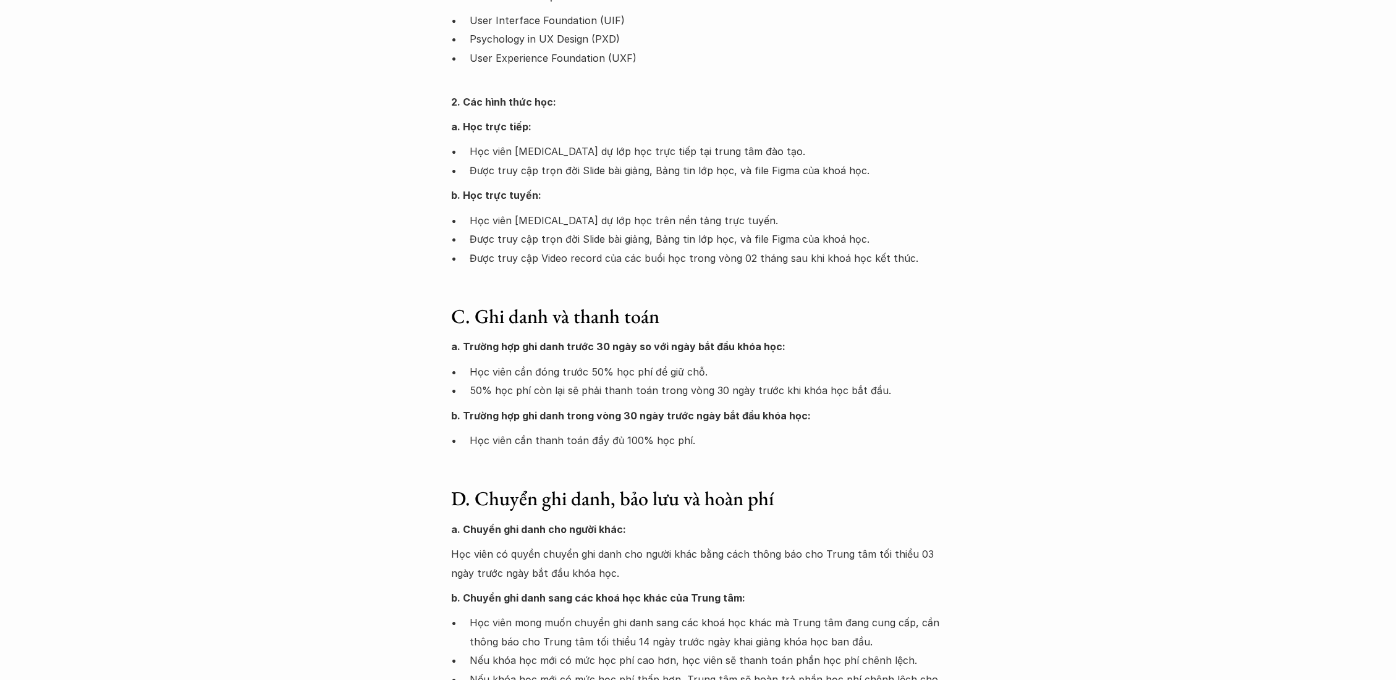
scroll to position [411, 0]
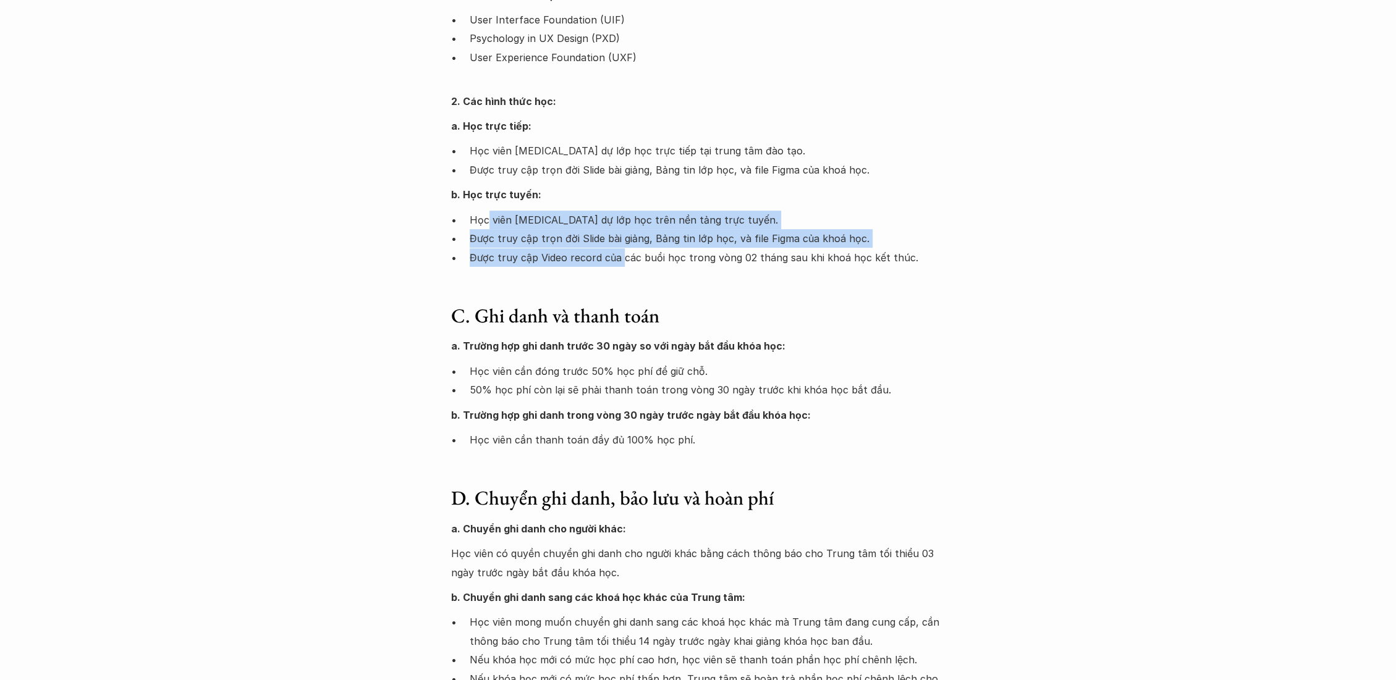
drag, startPoint x: 487, startPoint y: 215, endPoint x: 621, endPoint y: 259, distance: 141.1
click at [621, 259] on ul "Học viên tham dự lớp học trên nền tảng trực tuyến. Được truy cập trọn đời Slide…" at bounding box center [698, 239] width 494 height 56
click at [621, 259] on p "Được truy cập Video record của các buổi học trong vòng 02 tháng sau khi khoá họ…" at bounding box center [708, 257] width 476 height 19
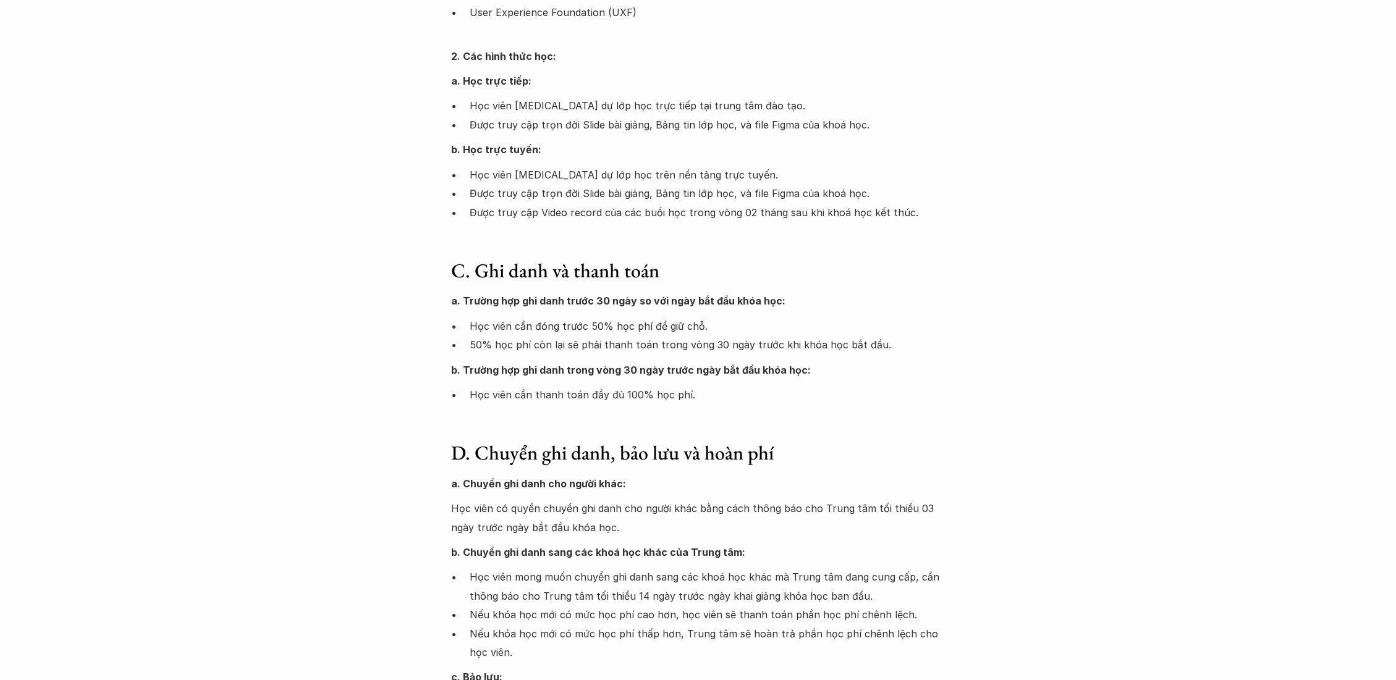
scroll to position [480, 0]
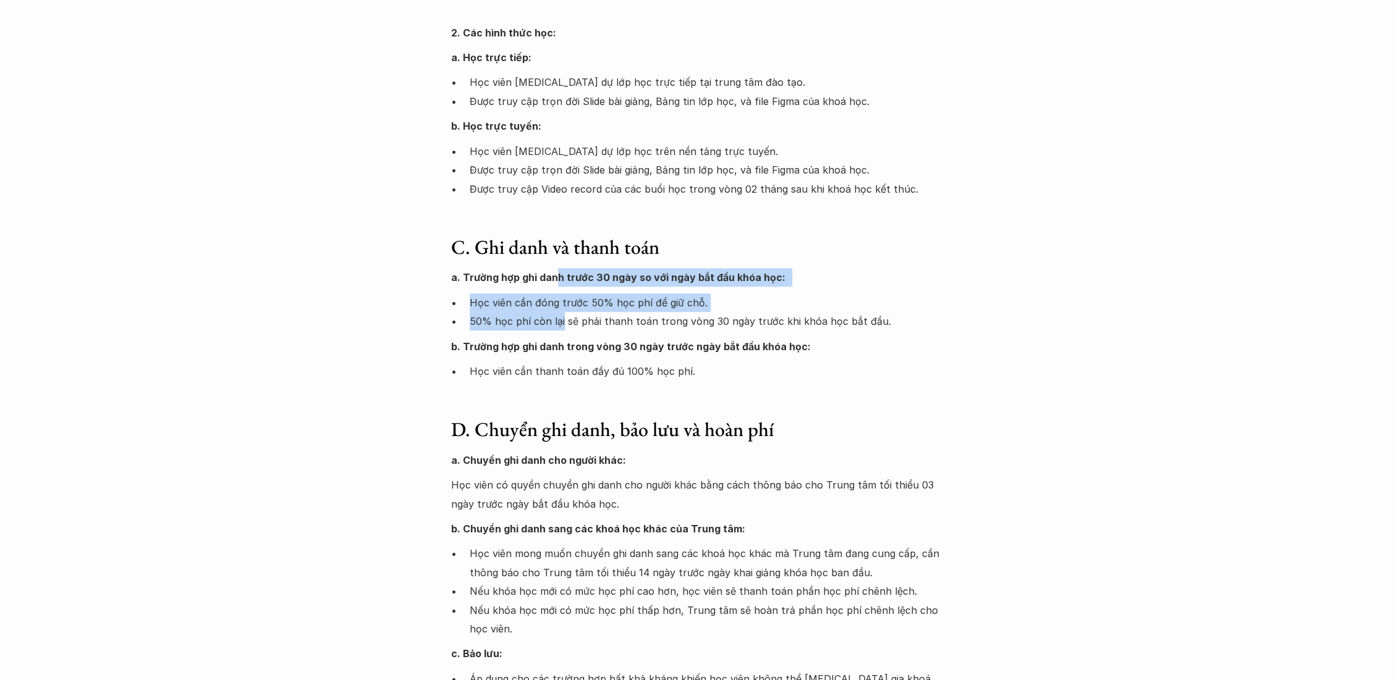
drag, startPoint x: 554, startPoint y: 285, endPoint x: 562, endPoint y: 321, distance: 36.9
click at [562, 321] on div "a. Trường hợp ghi danh trước 30 ngày so với ngày bắt đầu khóa học: Học viên cần…" at bounding box center [698, 324] width 494 height 112
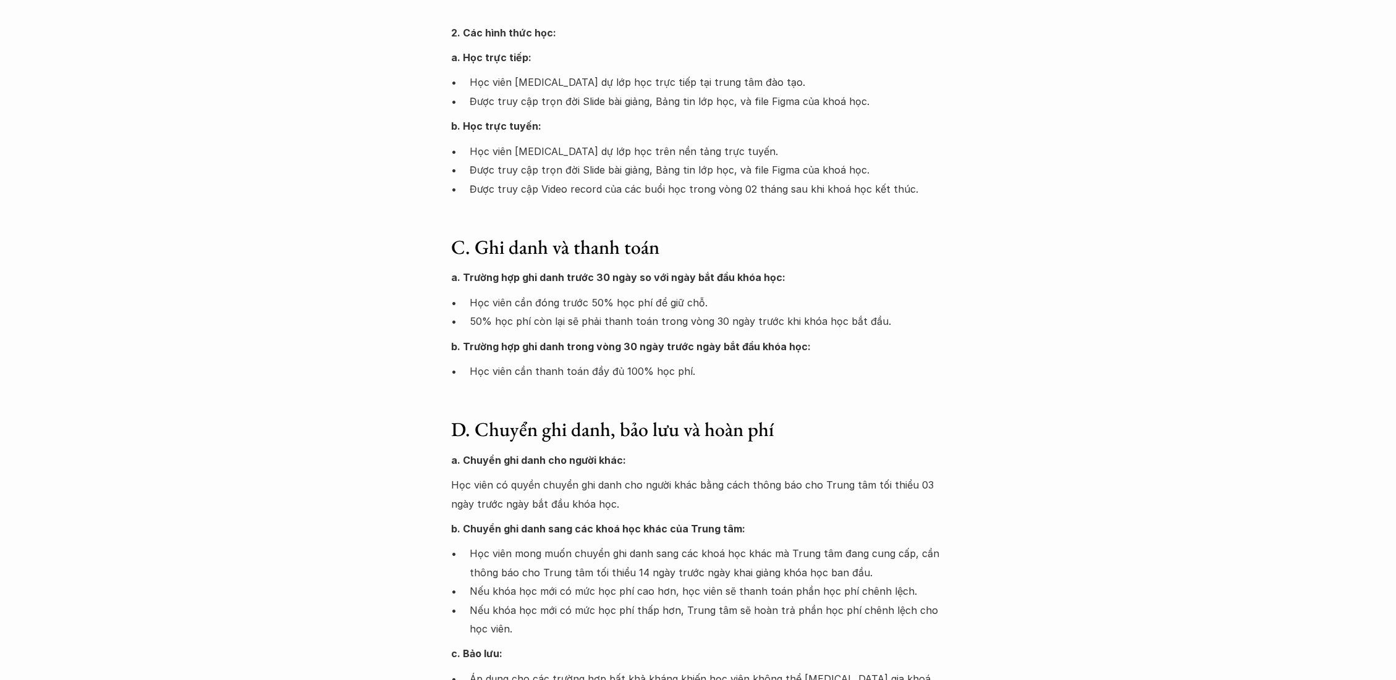
click at [559, 334] on div "a. Trường hợp ghi danh trước 30 ngày so với ngày bắt đầu khóa học: Học viên cần…" at bounding box center [698, 324] width 494 height 112
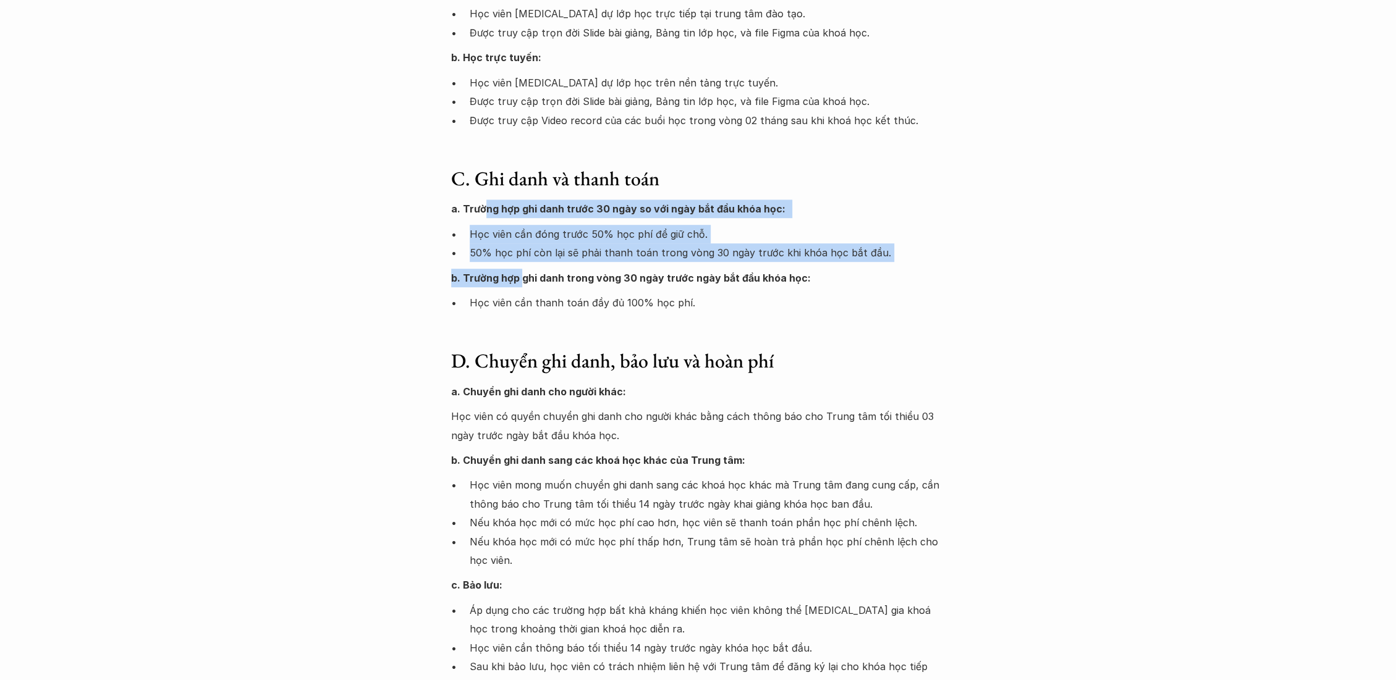
drag, startPoint x: 484, startPoint y: 206, endPoint x: 520, endPoint y: 271, distance: 74.1
click at [520, 271] on div "a. Trường hợp ghi danh trước 30 ngày so với ngày bắt đầu khóa học: Học viên cần…" at bounding box center [698, 256] width 494 height 112
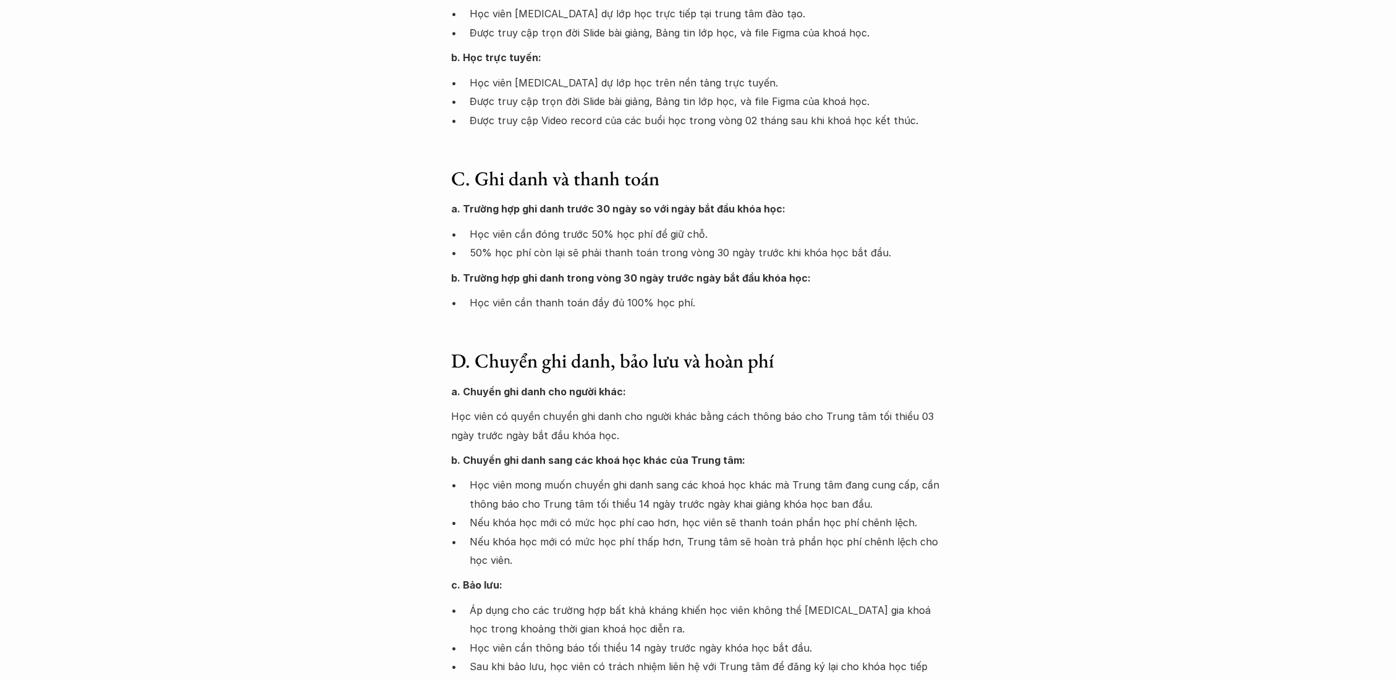
click at [526, 285] on p "b. Trường hợp ghi danh trong vòng 30 ngày trước ngày bắt đầu khóa học:" at bounding box center [698, 278] width 494 height 19
drag, startPoint x: 511, startPoint y: 276, endPoint x: 531, endPoint y: 304, distance: 34.6
click at [531, 304] on div "a. Trường hợp ghi danh trước 30 ngày so với ngày bắt đầu khóa học: Học viên cần…" at bounding box center [698, 256] width 494 height 112
click at [531, 304] on p "Học viên cần thanh toán đầy đủ 100% học phí." at bounding box center [708, 302] width 476 height 19
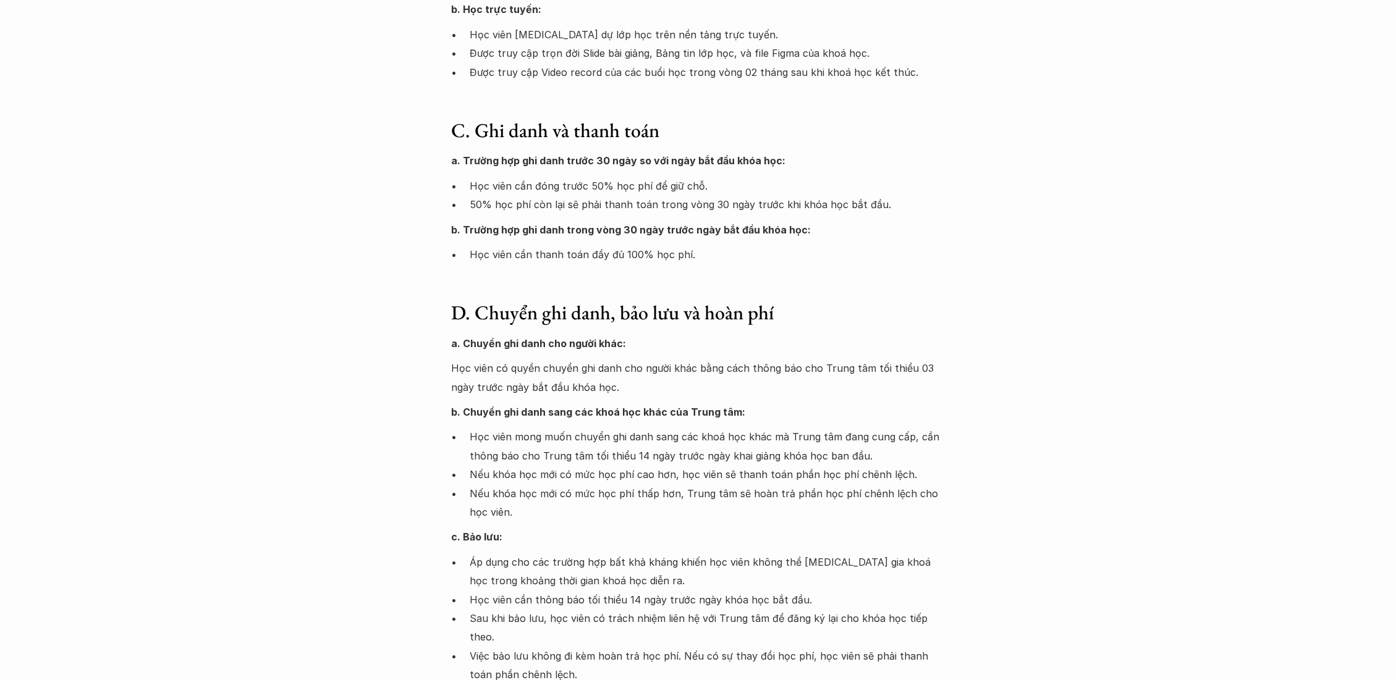
scroll to position [686, 0]
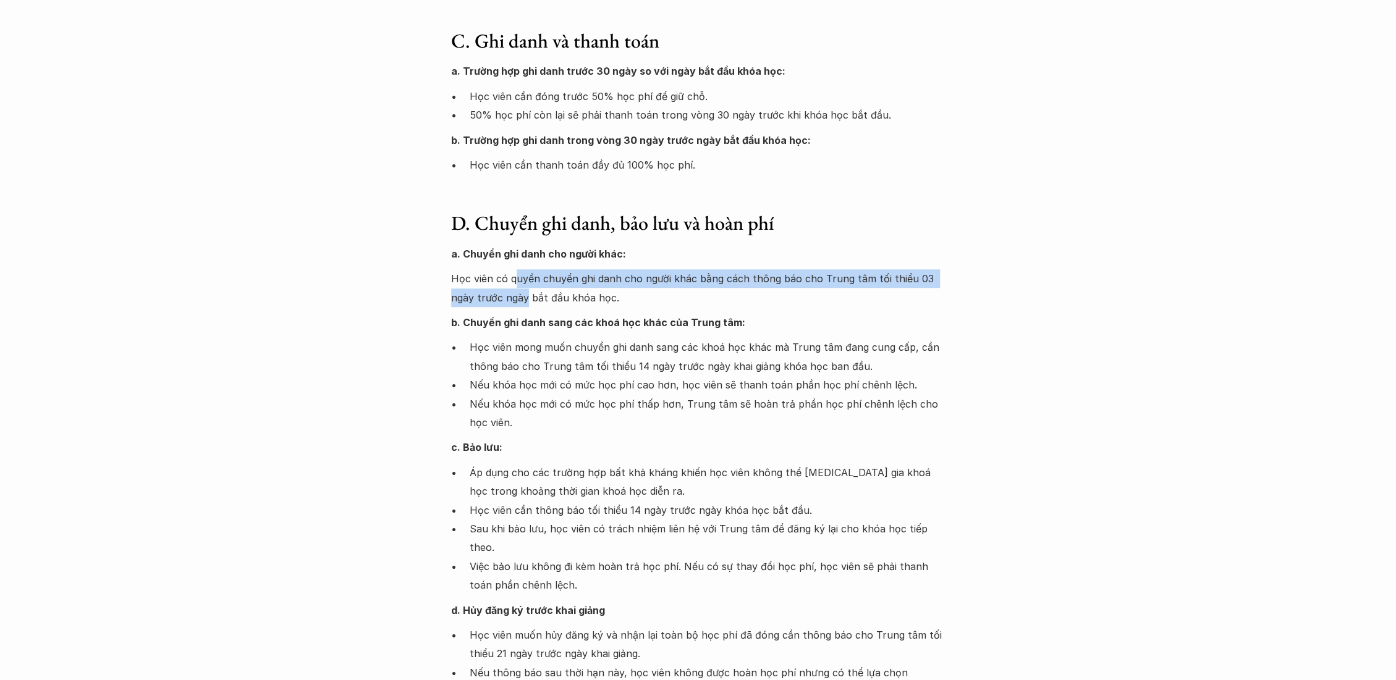
drag, startPoint x: 517, startPoint y: 269, endPoint x: 526, endPoint y: 305, distance: 36.4
click at [526, 305] on p "Học viên có quyền chuyển ghi danh cho người khác bằng cách thông báo cho Trung …" at bounding box center [698, 288] width 494 height 38
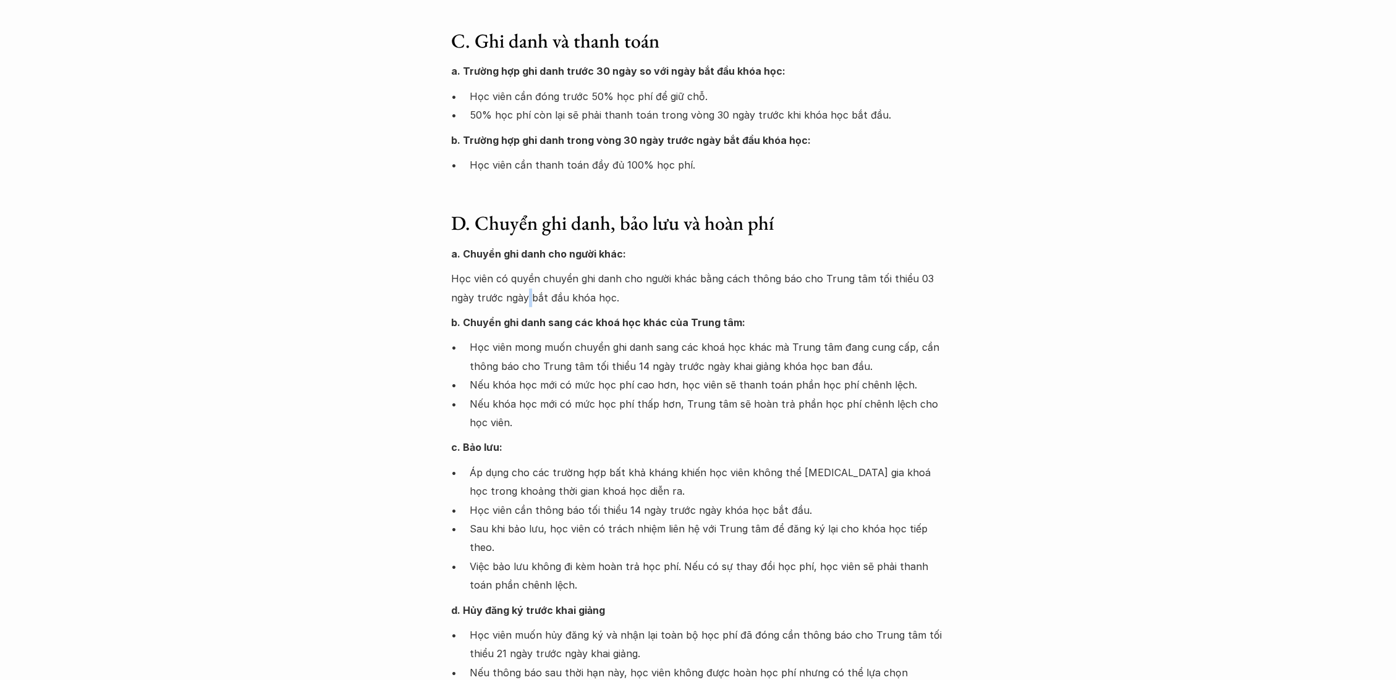
click at [526, 305] on p "Học viên có quyền chuyển ghi danh cho người khác bằng cách thông báo cho Trung …" at bounding box center [698, 288] width 494 height 38
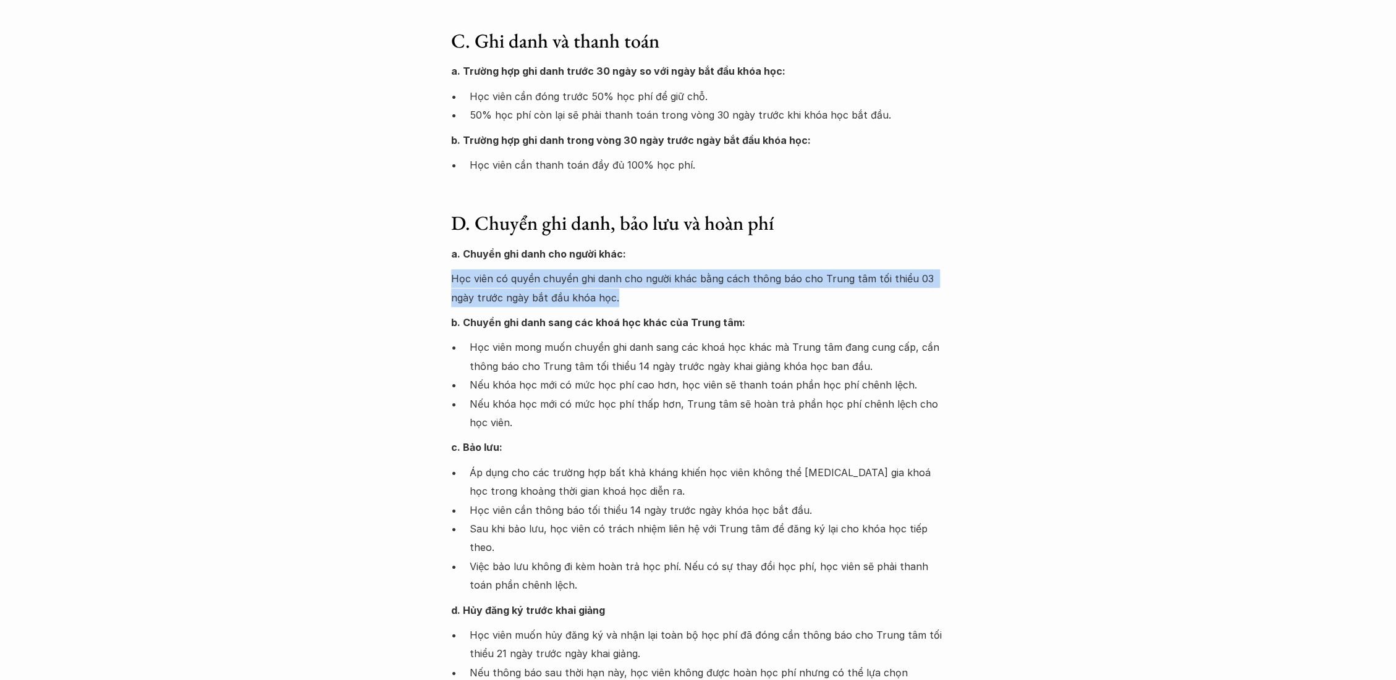
click at [526, 305] on p "Học viên có quyền chuyển ghi danh cho người khác bằng cách thông báo cho Trung …" at bounding box center [698, 288] width 494 height 38
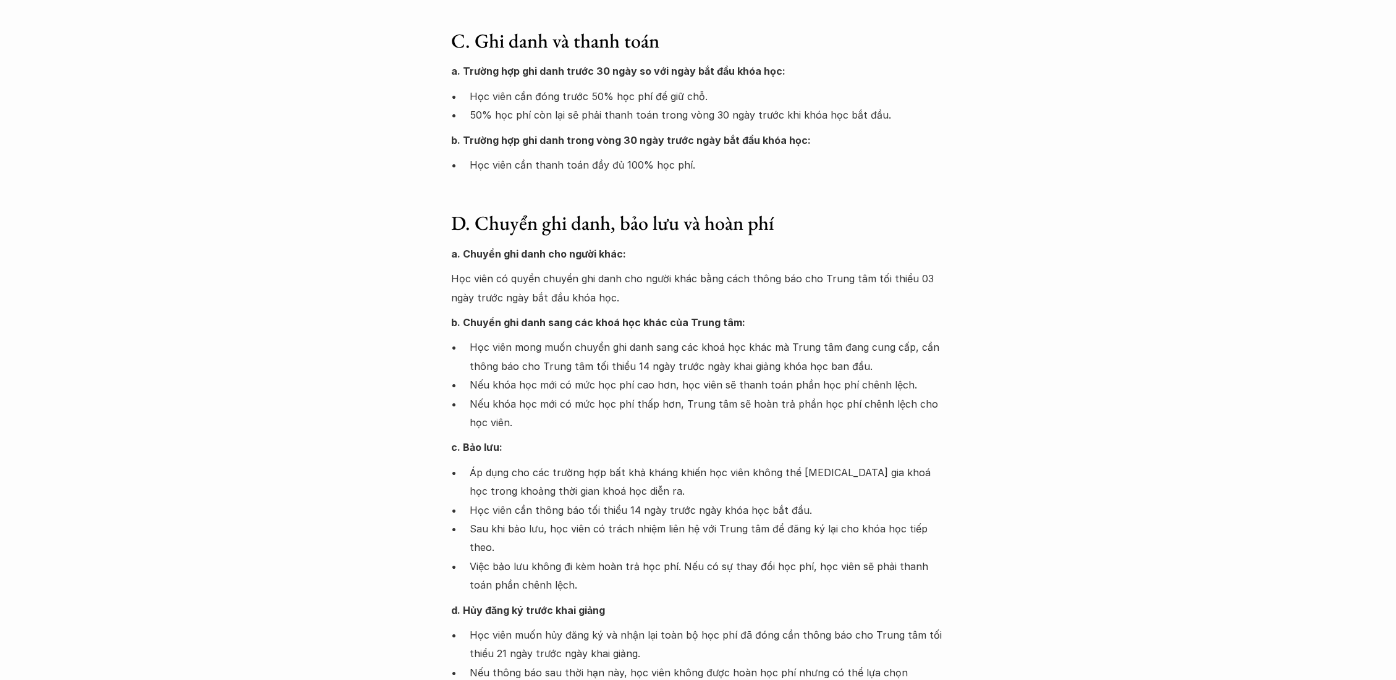
click at [527, 345] on p "Học viên mong muốn chuyển ghi danh sang các khoá học khác mà Trung tâm đang cun…" at bounding box center [708, 357] width 476 height 38
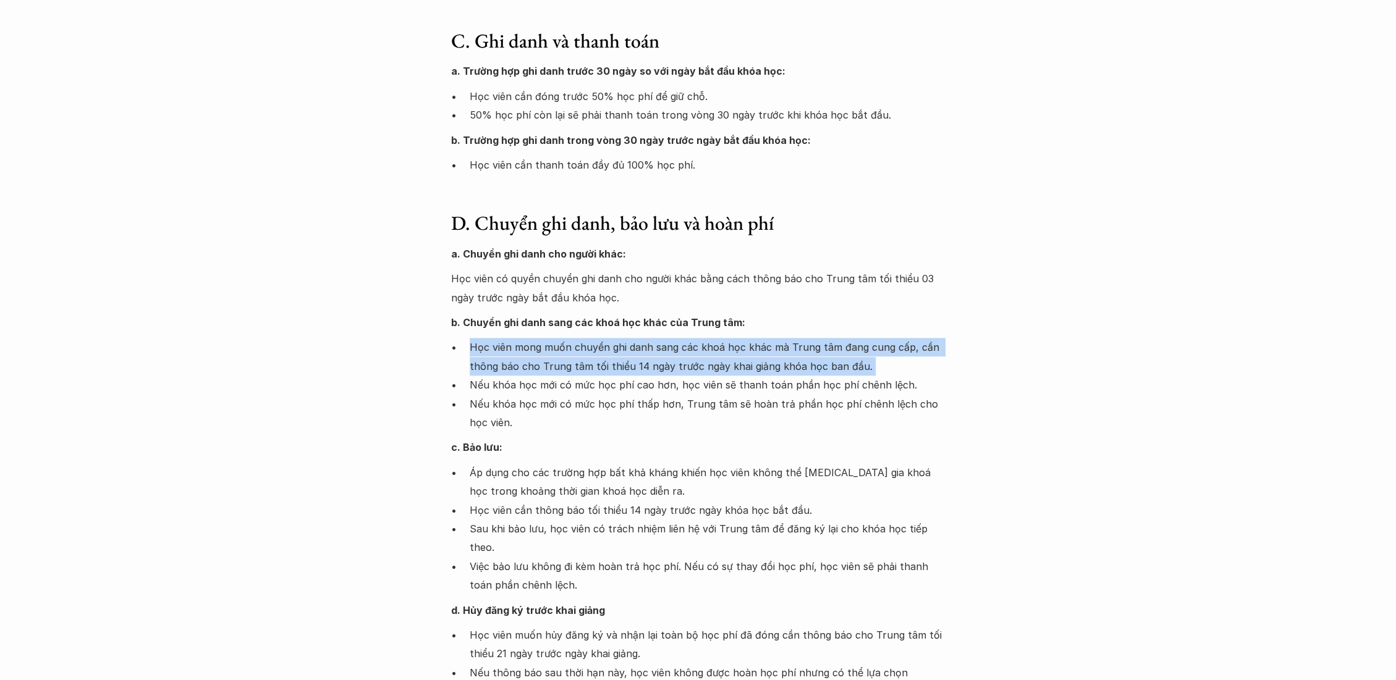
click at [527, 345] on p "Học viên mong muốn chuyển ghi danh sang các khoá học khác mà Trung tâm đang cun…" at bounding box center [708, 357] width 476 height 38
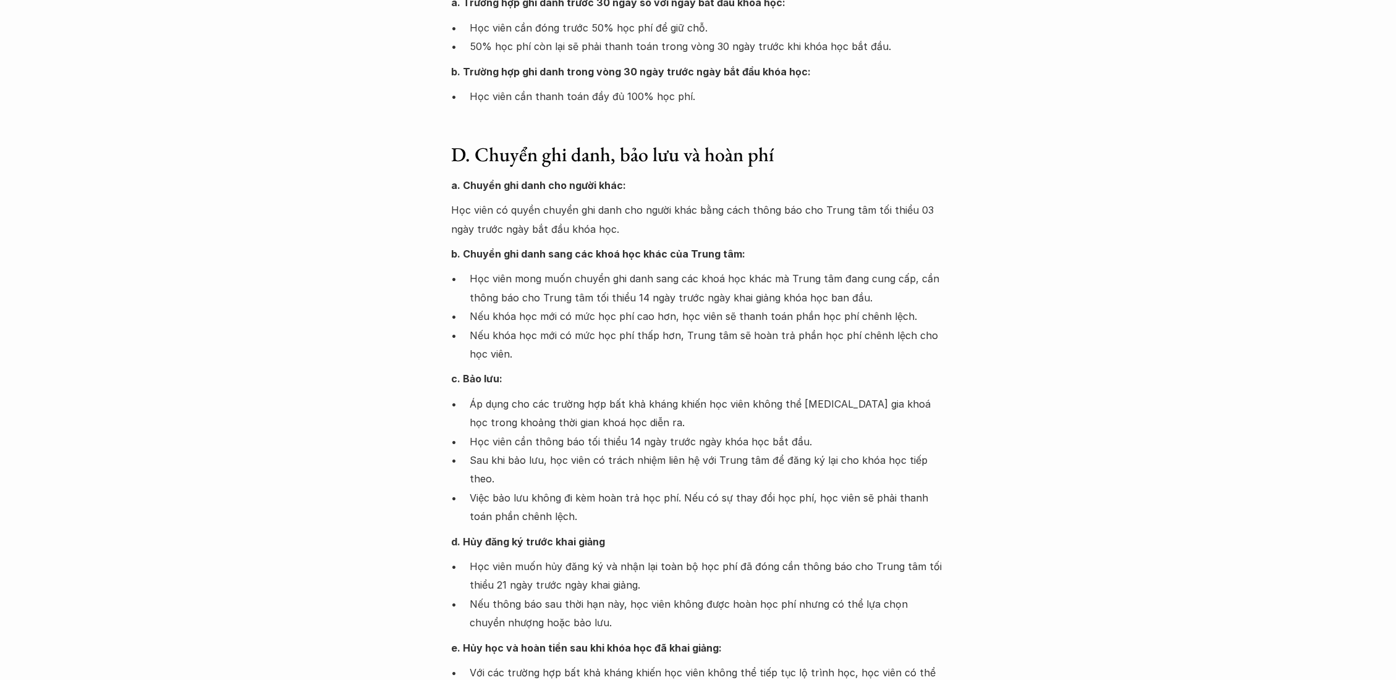
click at [527, 335] on p "Nếu khóa học mới có mức học phí thấp hơn, Trung tâm sẽ hoàn trả phần học phí ch…" at bounding box center [708, 345] width 476 height 38
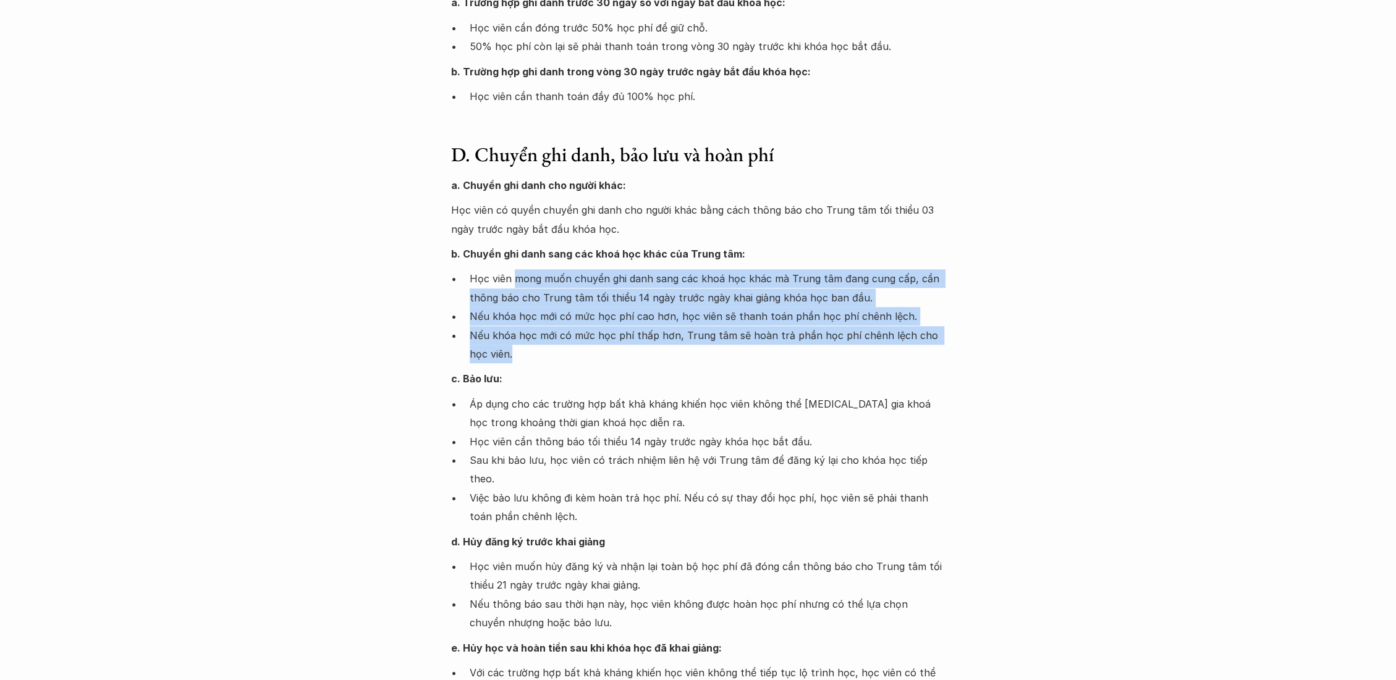
drag, startPoint x: 517, startPoint y: 284, endPoint x: 568, endPoint y: 360, distance: 92.2
click at [568, 360] on ul "Học viên mong muốn chuyển ghi danh sang các khoá học khác mà Trung tâm đang cun…" at bounding box center [698, 316] width 494 height 94
click at [568, 330] on p "Nếu khóa học mới có mức học phí thấp hơn, Trung tâm sẽ hoàn trả phần học phí ch…" at bounding box center [708, 345] width 476 height 38
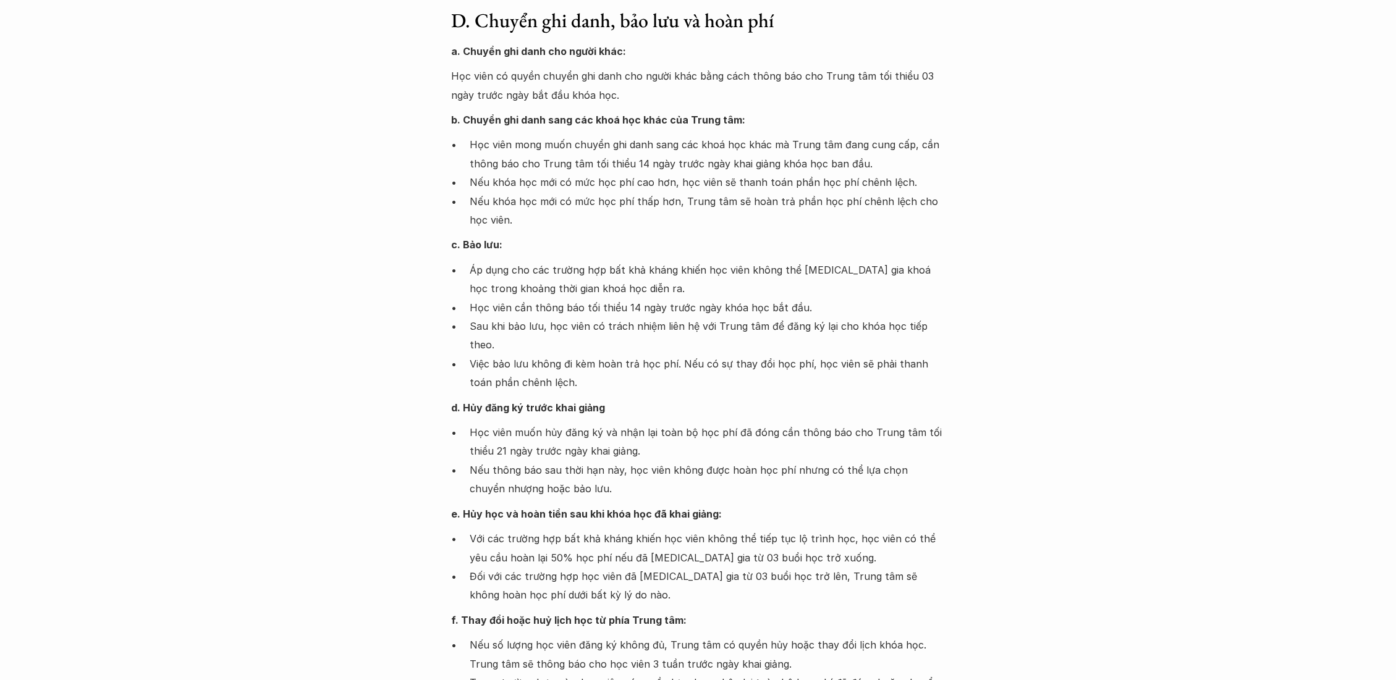
scroll to position [892, 0]
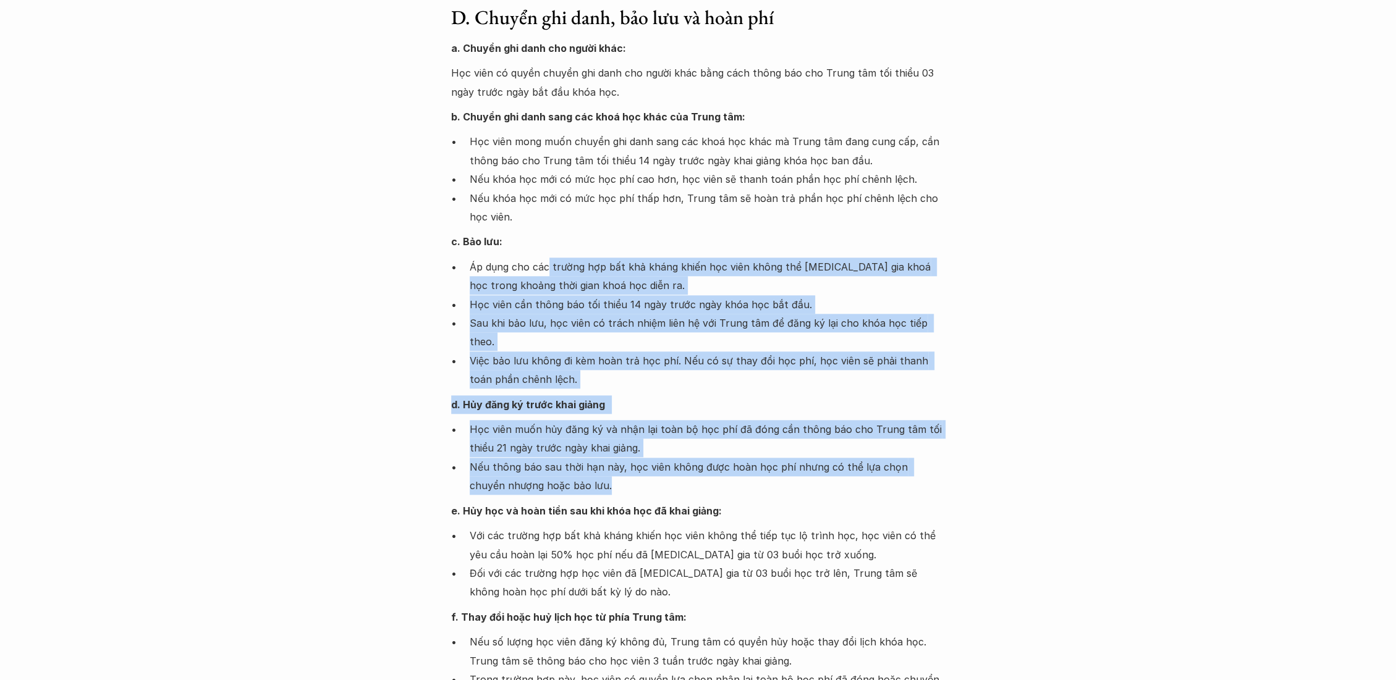
drag, startPoint x: 548, startPoint y: 270, endPoint x: 573, endPoint y: 476, distance: 207.3
click at [573, 476] on div "a. Chuyển ghi danh cho người khác: Học viên có quyền chuyển ghi danh cho người …" at bounding box center [698, 395] width 494 height 713
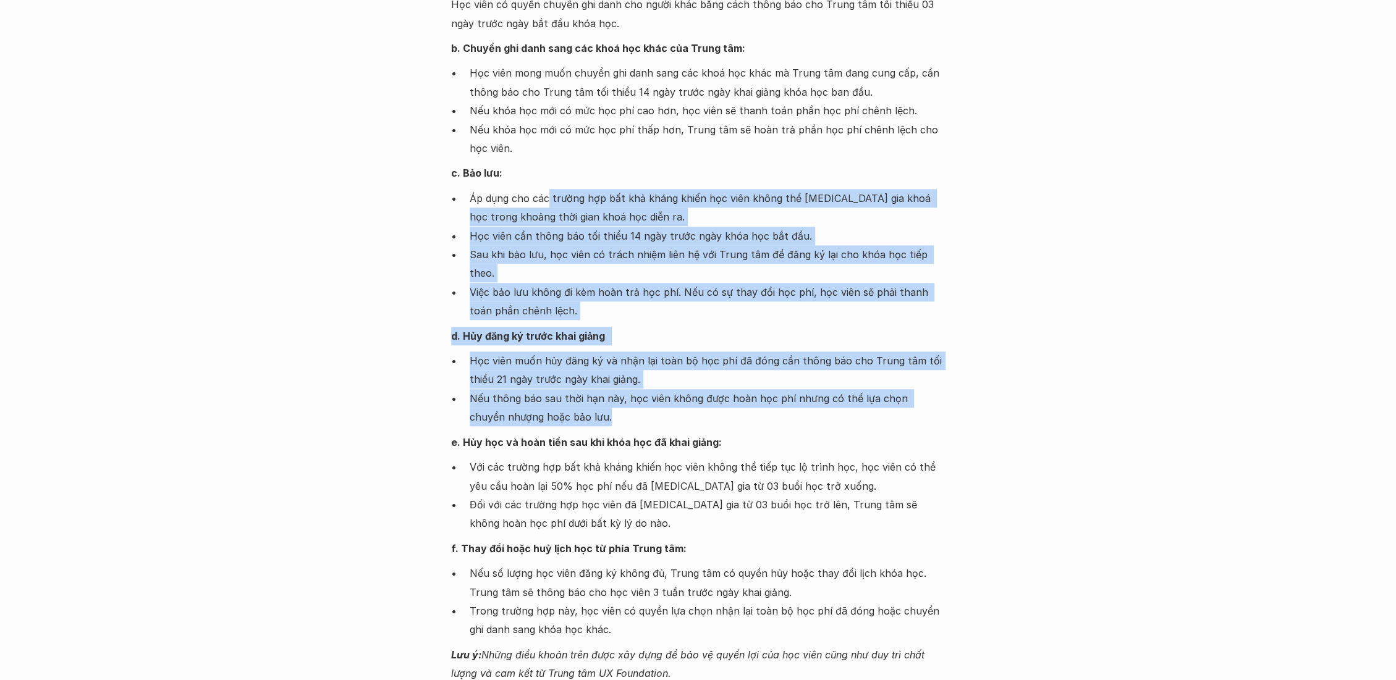
scroll to position [1029, 0]
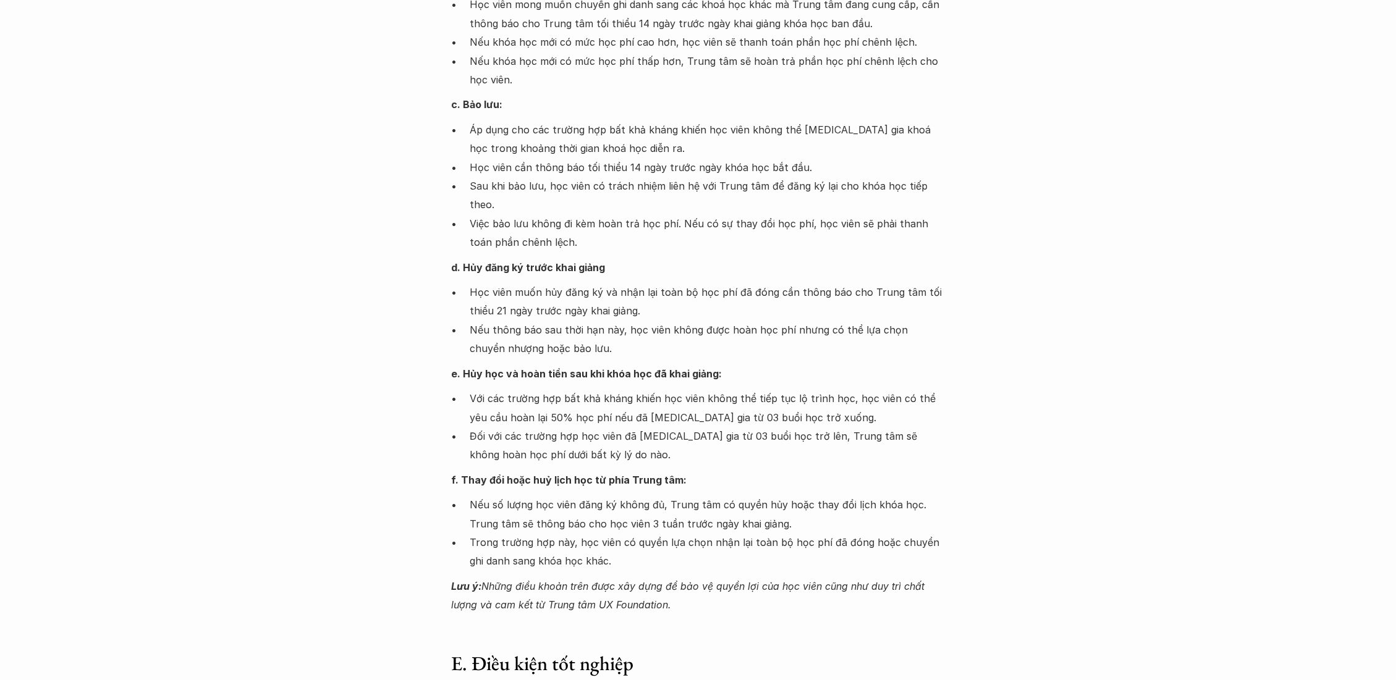
click at [544, 404] on p "Với các trường hợp bất khả kháng khiến học viên không thể tiếp tục lộ trình học…" at bounding box center [708, 408] width 476 height 38
click at [552, 389] on p "Với các trường hợp bất khả kháng khiến học viên không thể tiếp tục lộ trình học…" at bounding box center [708, 408] width 476 height 38
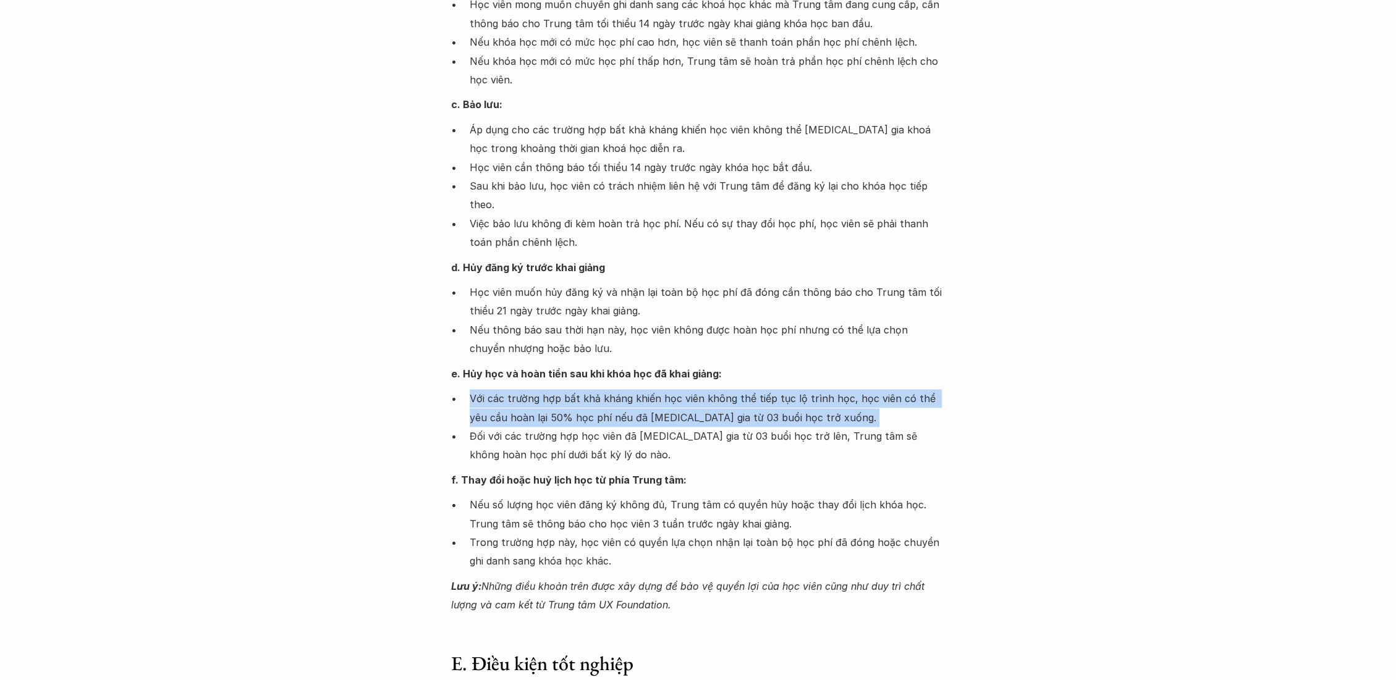
click at [552, 389] on p "Với các trường hợp bất khả kháng khiến học viên không thể tiếp tục lộ trình học…" at bounding box center [708, 408] width 476 height 38
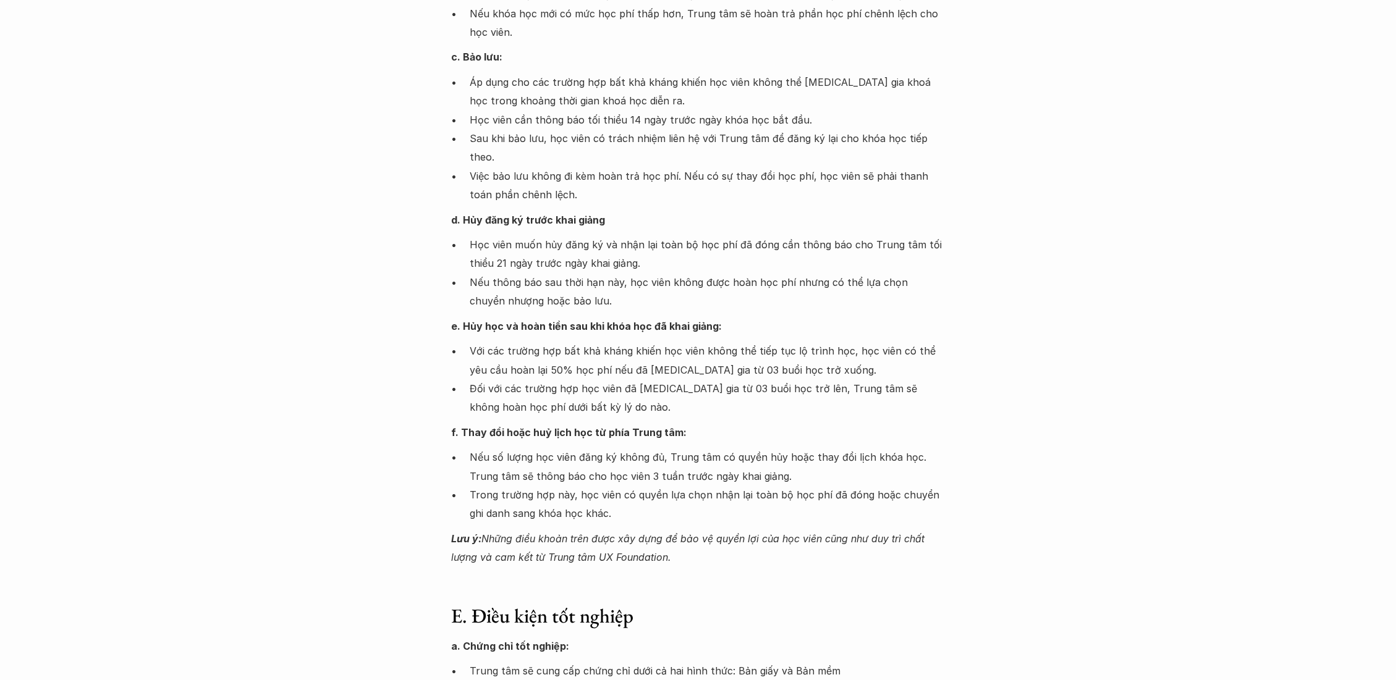
scroll to position [1098, 0]
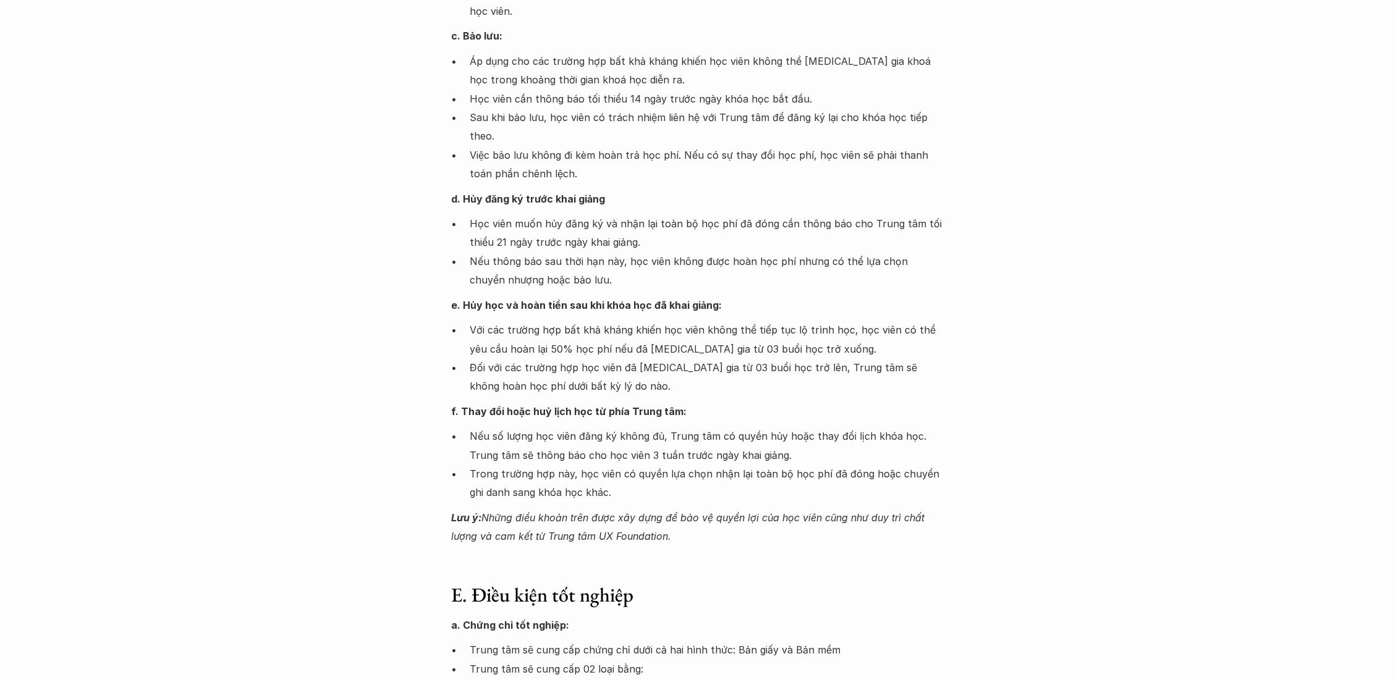
click at [552, 373] on p "Đối với các trường hợp học viên đã tham gia từ 03 buổi học trở lên, Trung tâm s…" at bounding box center [708, 377] width 476 height 38
drag, startPoint x: 479, startPoint y: 321, endPoint x: 528, endPoint y: 356, distance: 60.2
click at [528, 356] on ul "Với các trường hợp bất khả kháng khiến học viên không thể tiếp tục lộ trình học…" at bounding box center [698, 358] width 494 height 75
click at [528, 358] on p "Đối với các trường hợp học viên đã tham gia từ 03 buổi học trở lên, Trung tâm s…" at bounding box center [708, 377] width 476 height 38
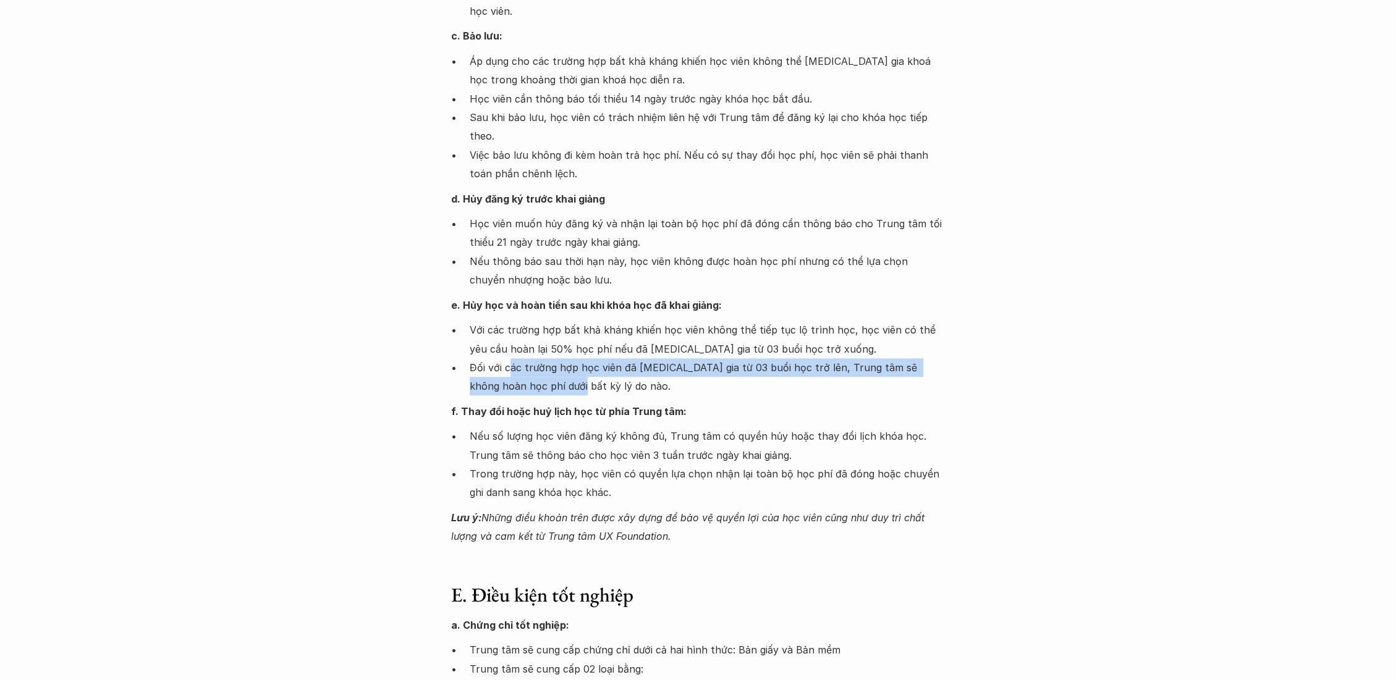
drag, startPoint x: 508, startPoint y: 344, endPoint x: 530, endPoint y: 373, distance: 35.7
click at [530, 373] on p "Đối với các trường hợp học viên đã tham gia từ 03 buổi học trở lên, Trung tâm s…" at bounding box center [708, 377] width 476 height 38
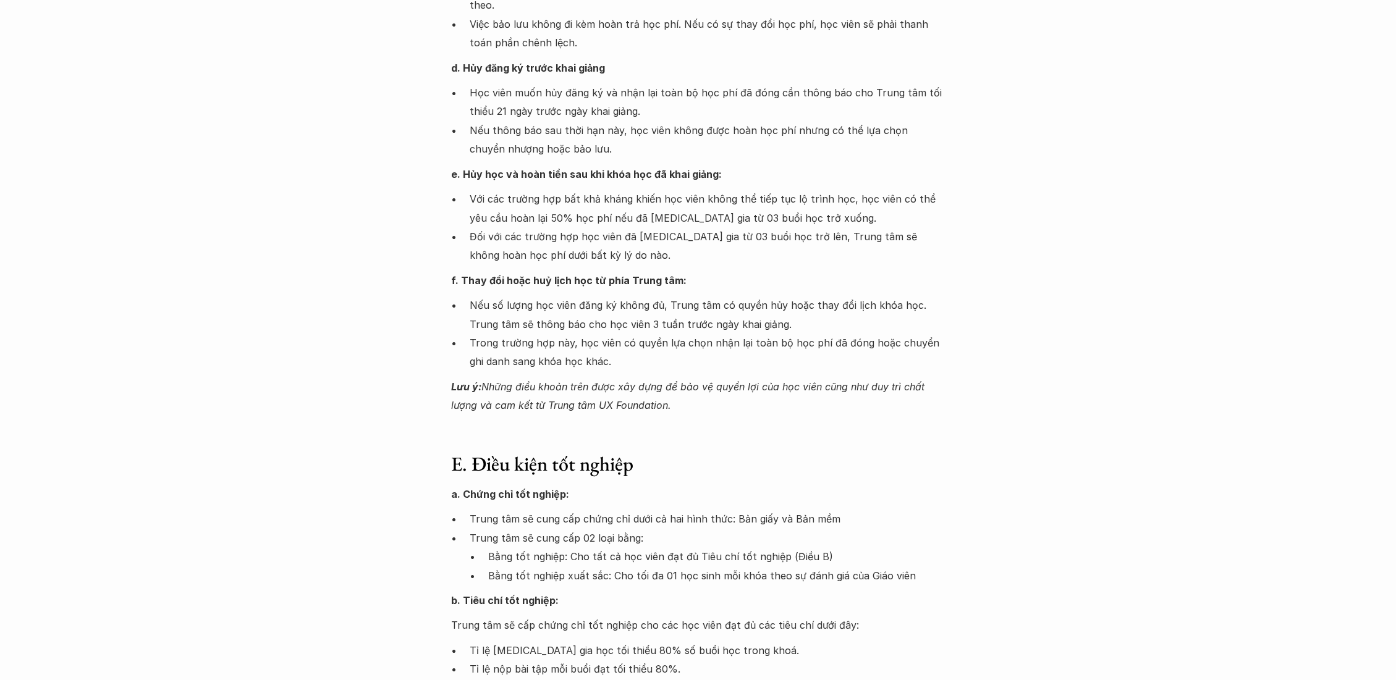
scroll to position [1236, 0]
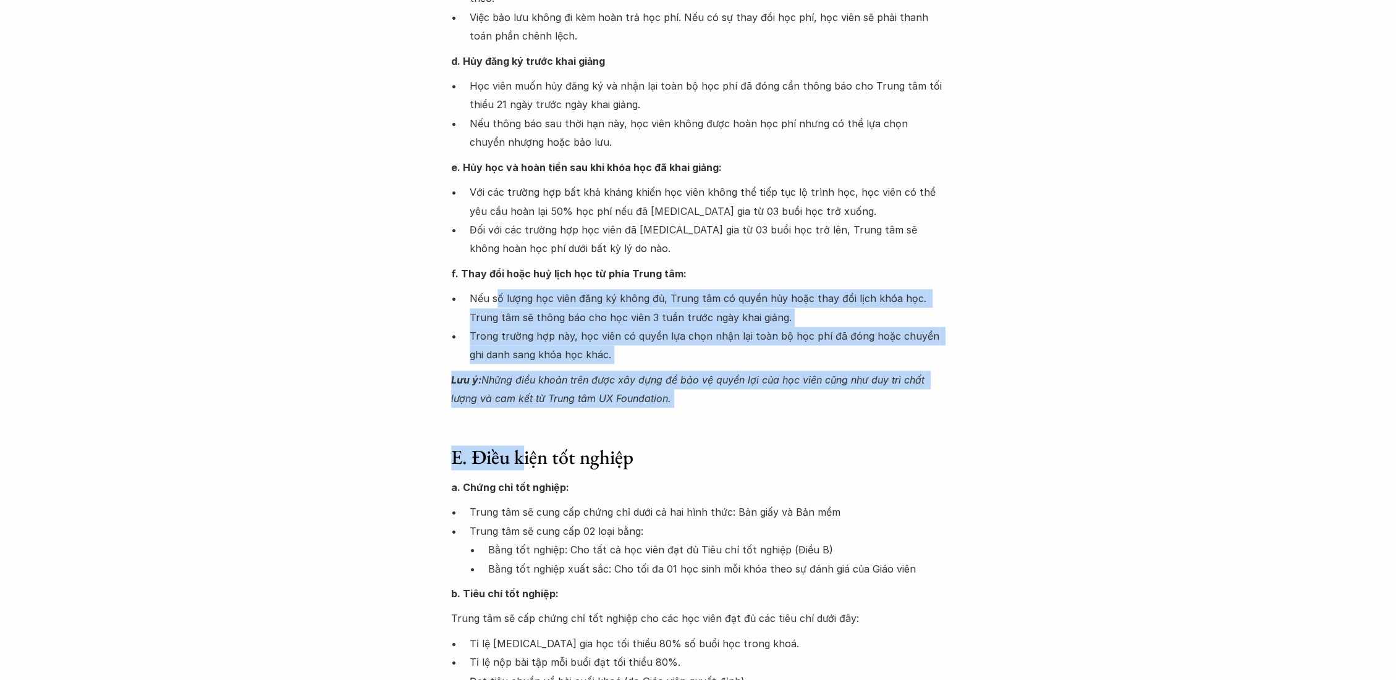
drag, startPoint x: 507, startPoint y: 291, endPoint x: 523, endPoint y: 430, distance: 140.0
click at [523, 428] on div "Giới thiệu Các khóa học Case Study Truyện tranh Bài viết UX Map REPORT Lịch kha…" at bounding box center [698, 124] width 1396 height 2720
click at [524, 445] on h3 "E. Điều kiện tốt nghiệp" at bounding box center [698, 456] width 494 height 23
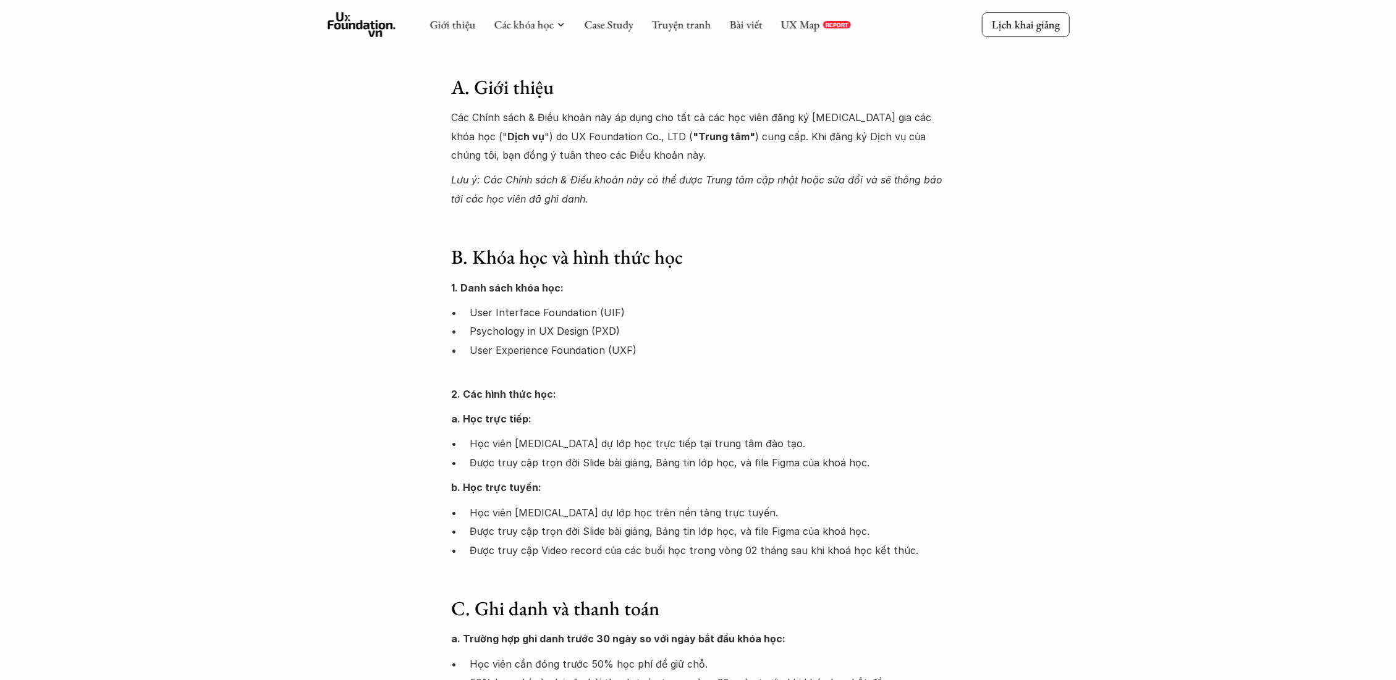
scroll to position [0, 0]
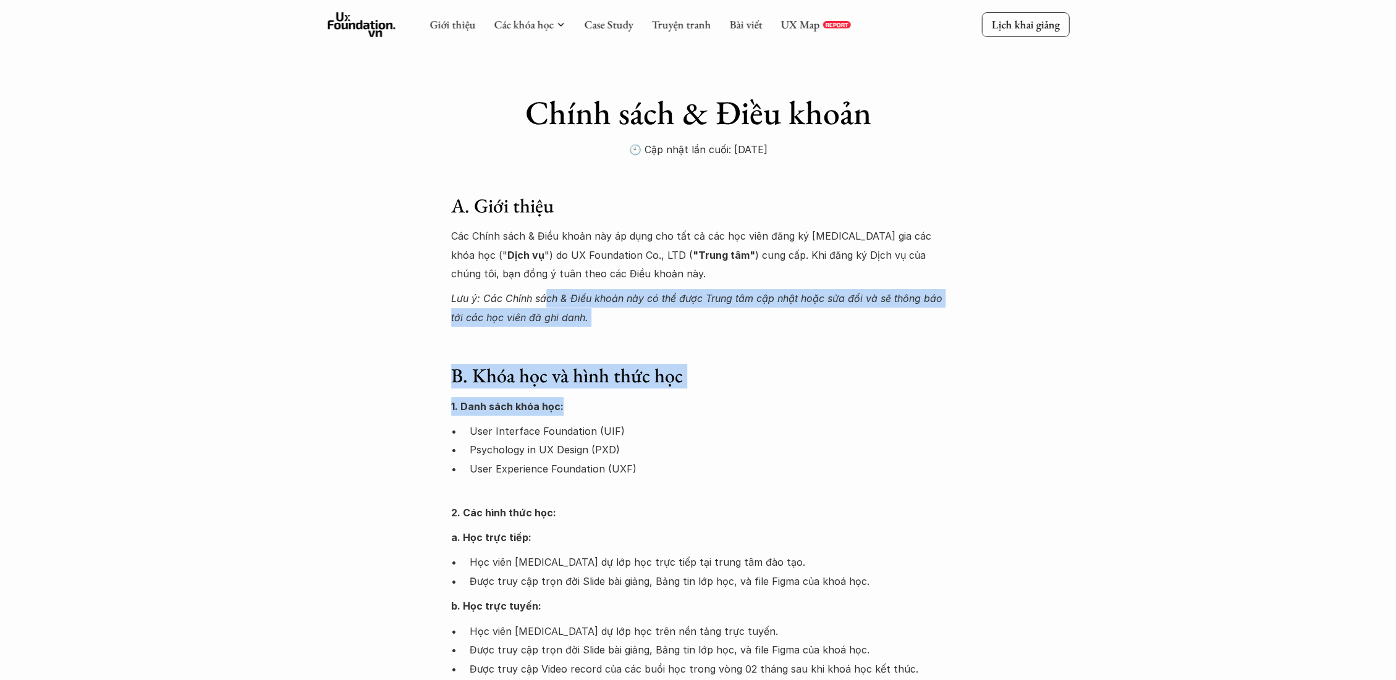
drag, startPoint x: 542, startPoint y: 298, endPoint x: 592, endPoint y: 416, distance: 128.2
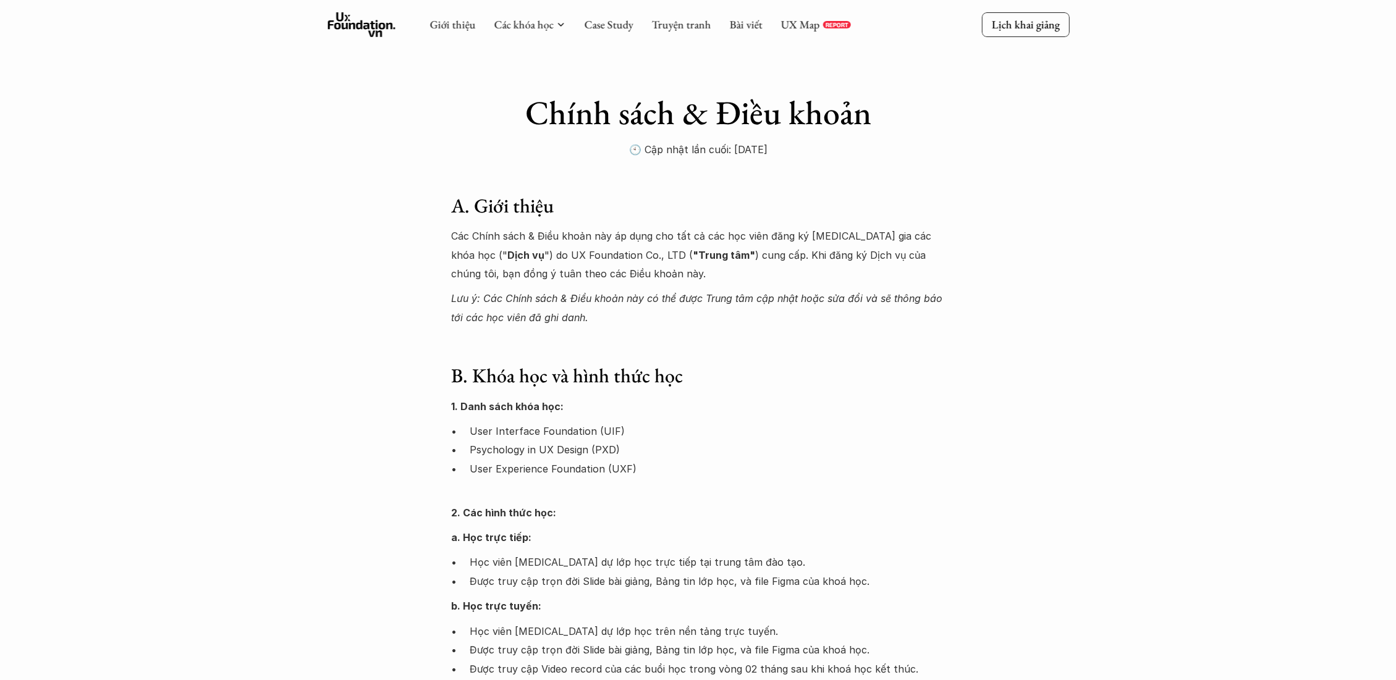
click at [598, 450] on p "Psychology in UX Design (PXD)" at bounding box center [708, 449] width 476 height 19
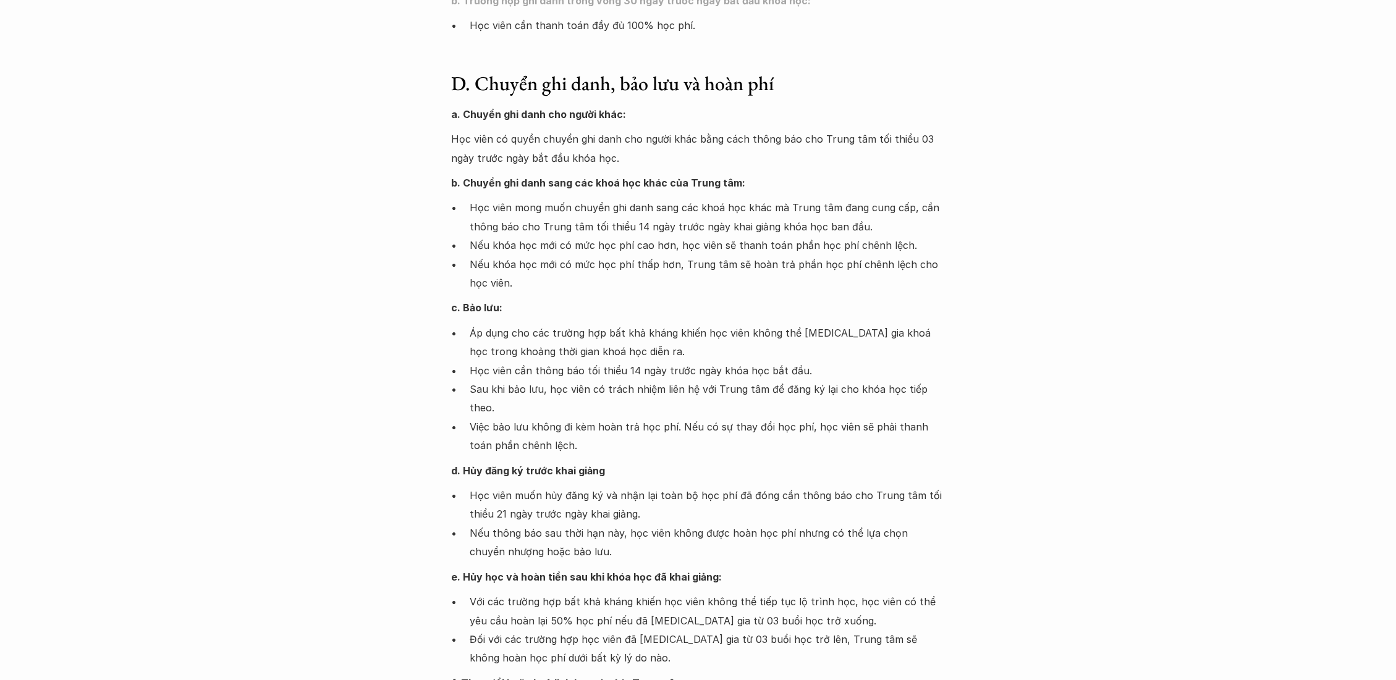
scroll to position [824, 0]
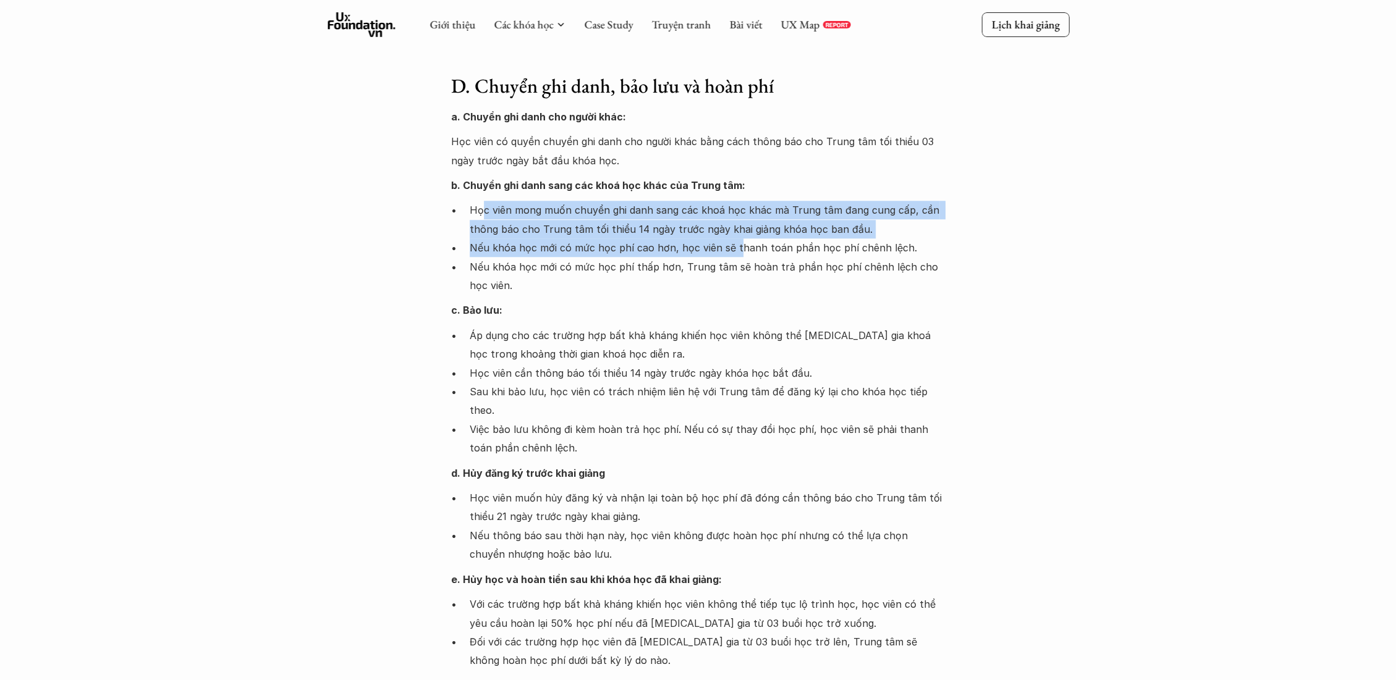
drag, startPoint x: 733, startPoint y: 251, endPoint x: 462, endPoint y: 211, distance: 274.2
click at [462, 211] on ul "Học viên mong muốn chuyển ghi danh sang các khoá học khác mà Trung tâm đang cun…" at bounding box center [698, 248] width 494 height 94
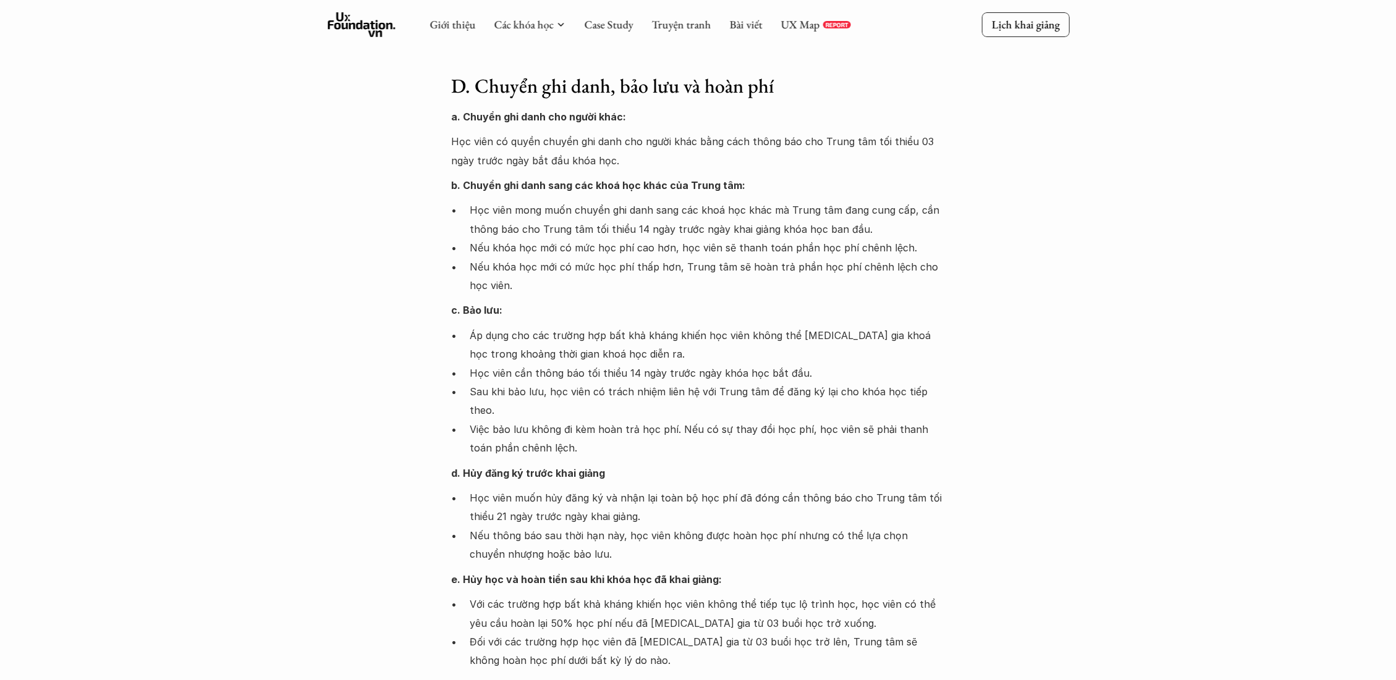
click at [450, 261] on div "Giới thiệu Các khóa học Case Study Truyện tranh Bài viết UX Map REPORT Lịch kha…" at bounding box center [698, 536] width 1396 height 2720
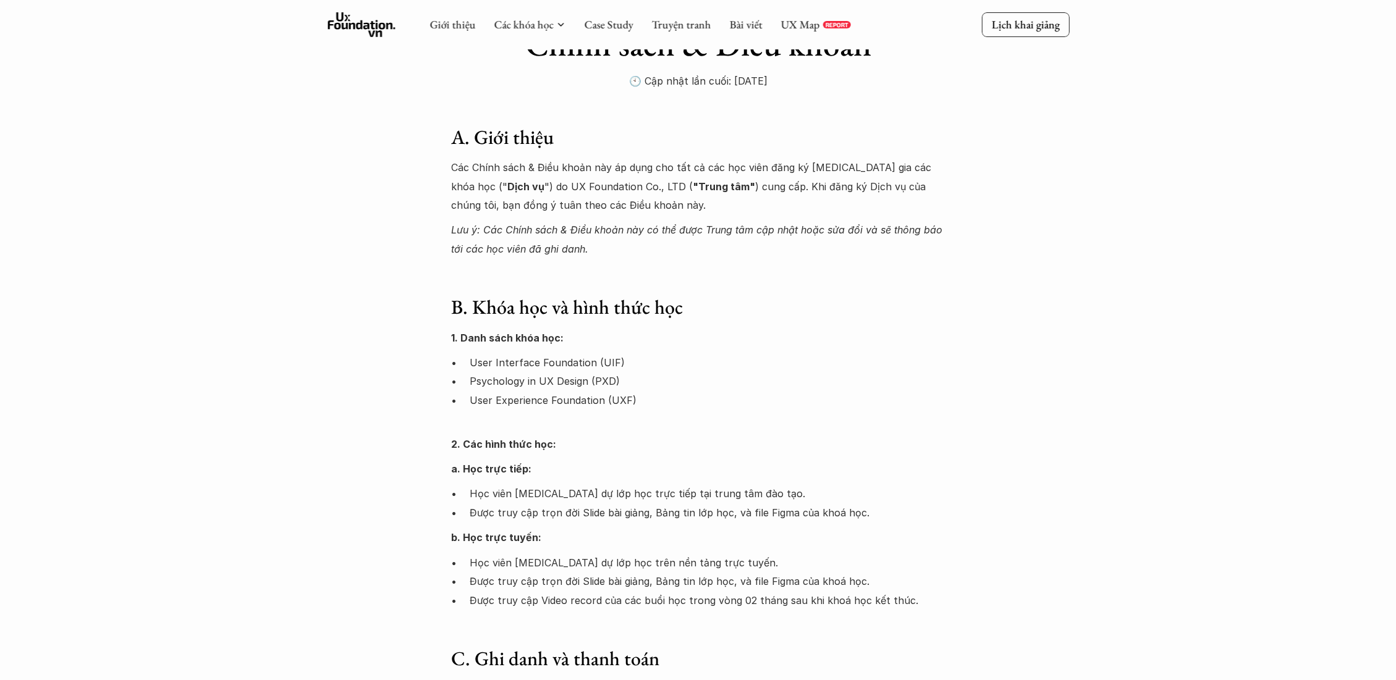
scroll to position [0, 0]
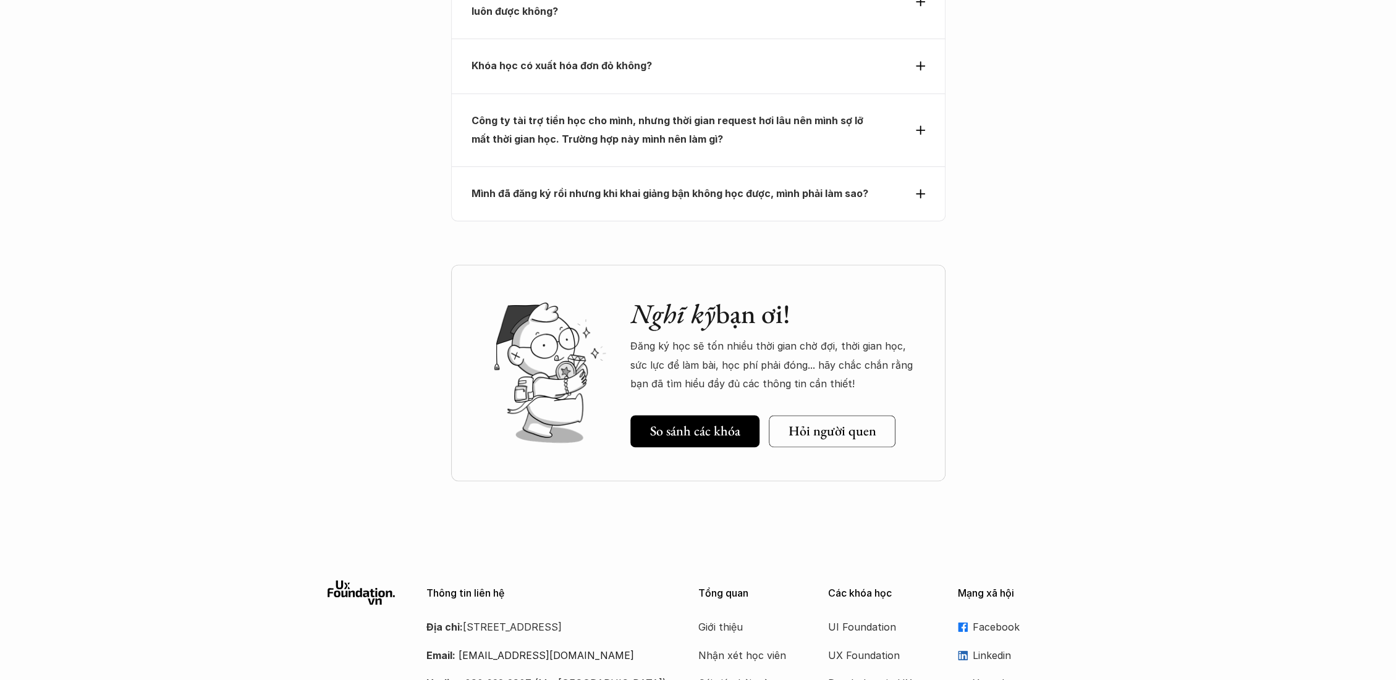
scroll to position [5585, 0]
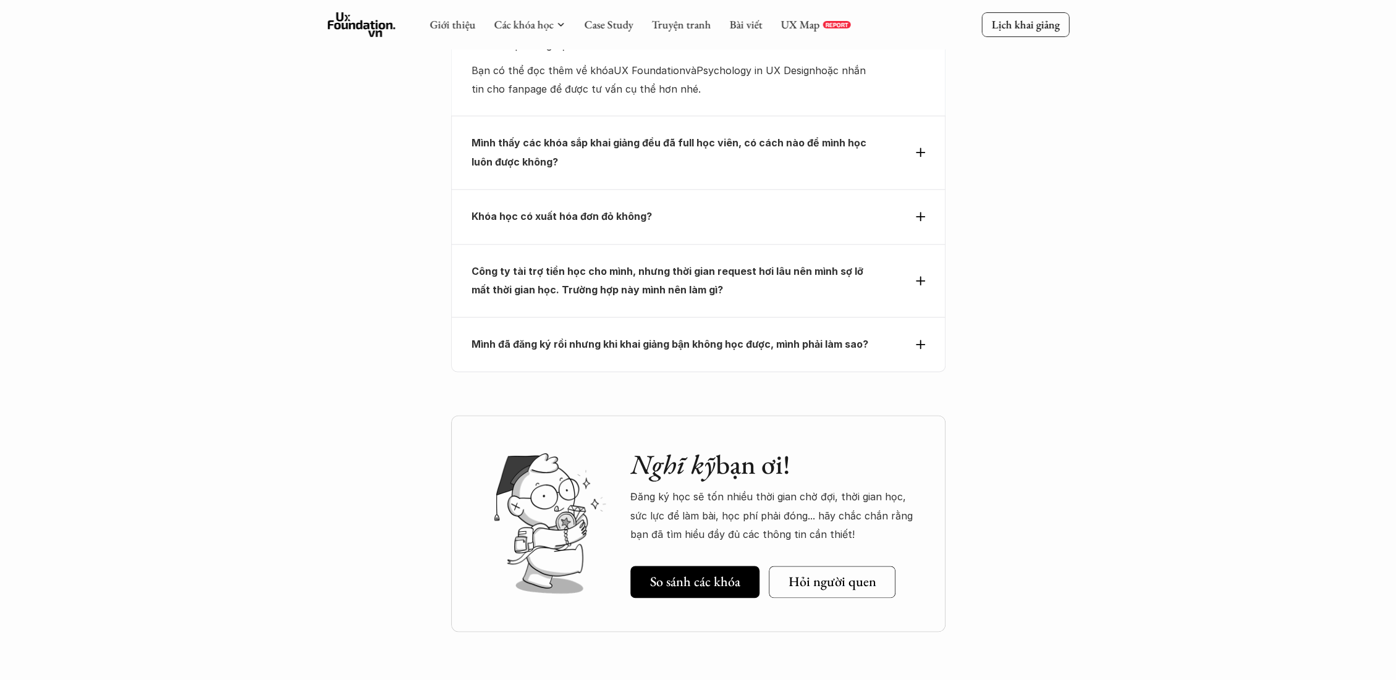
scroll to position [5379, 0]
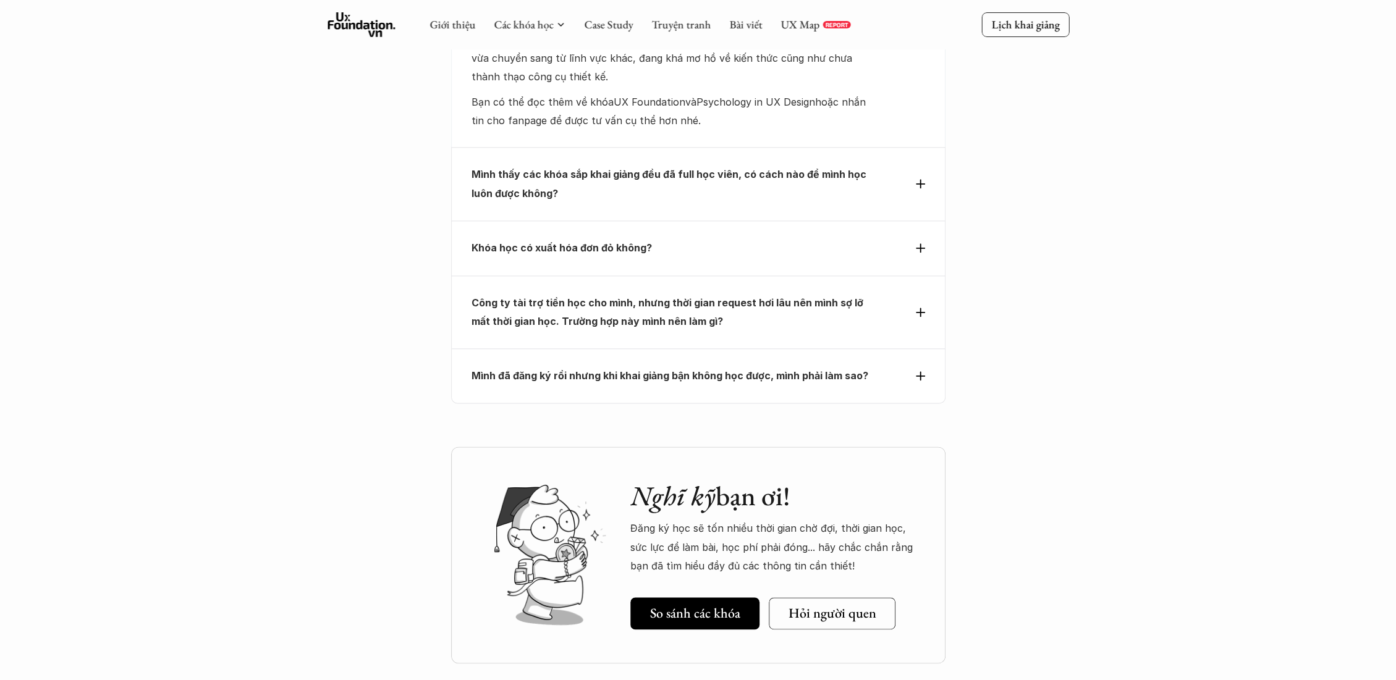
click at [655, 369] on strong "Mình đã đăng ký rồi nhưng khi khai giảng bận không học được, mình phải làm sao?" at bounding box center [669, 375] width 397 height 12
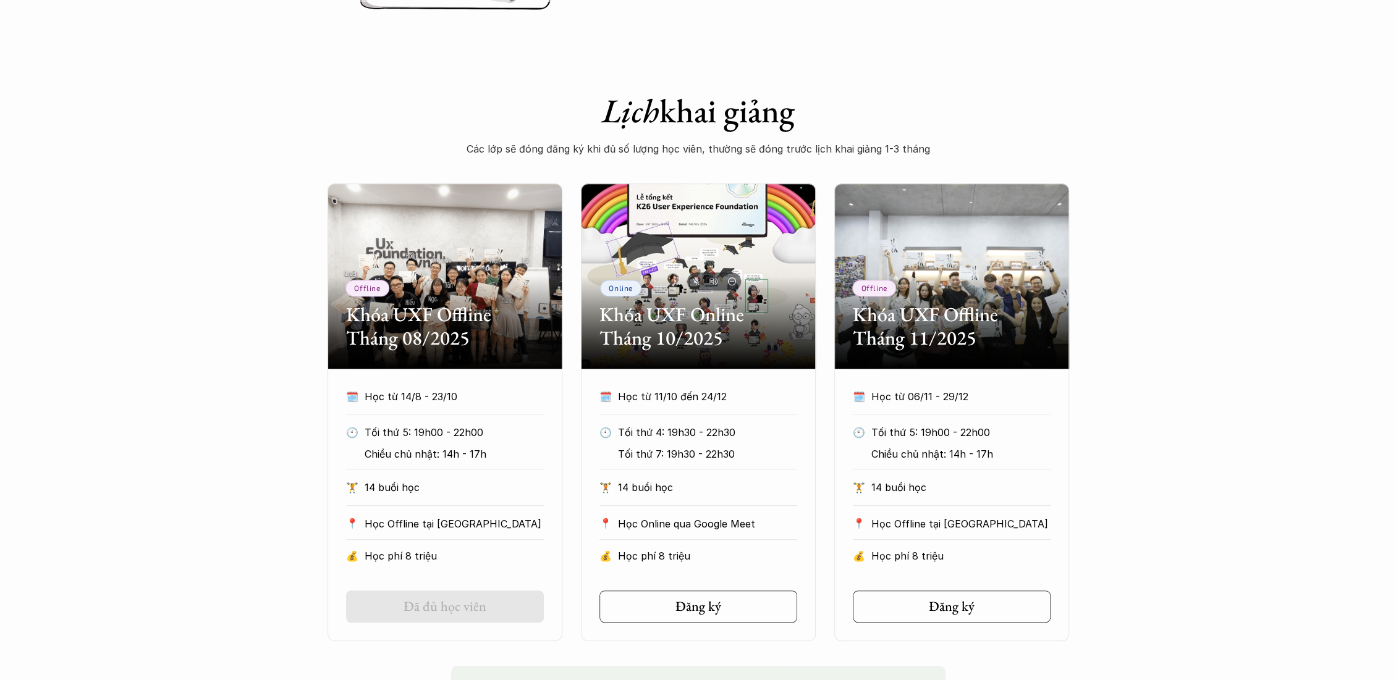
scroll to position [436, 0]
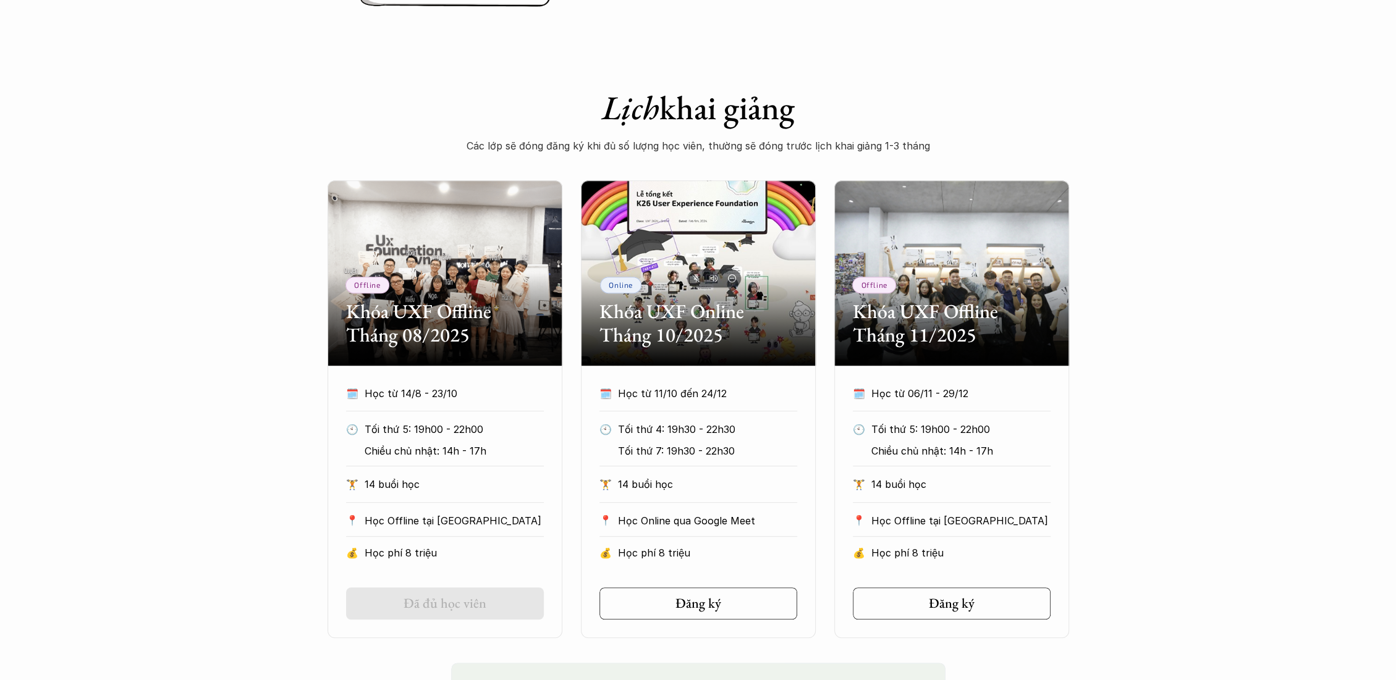
click at [217, 274] on div "Offline Khóa UXF Offline Tháng 08/2025 🗓️ Học từ 14/8 - 23/10 🕙 Tối thứ 5: 19h0…" at bounding box center [698, 409] width 1396 height 458
click at [192, 301] on div "Offline Khóa UXF Offline Tháng 08/2025 🗓️ Học từ 14/8 - 23/10 🕙 Tối thứ 5: 19h0…" at bounding box center [698, 409] width 1396 height 458
click at [247, 322] on div "Offline Khóa UXF Offline Tháng 08/2025 🗓️ Học từ 14/8 - 23/10 🕙 Tối thứ 5: 19h0…" at bounding box center [698, 409] width 1396 height 458
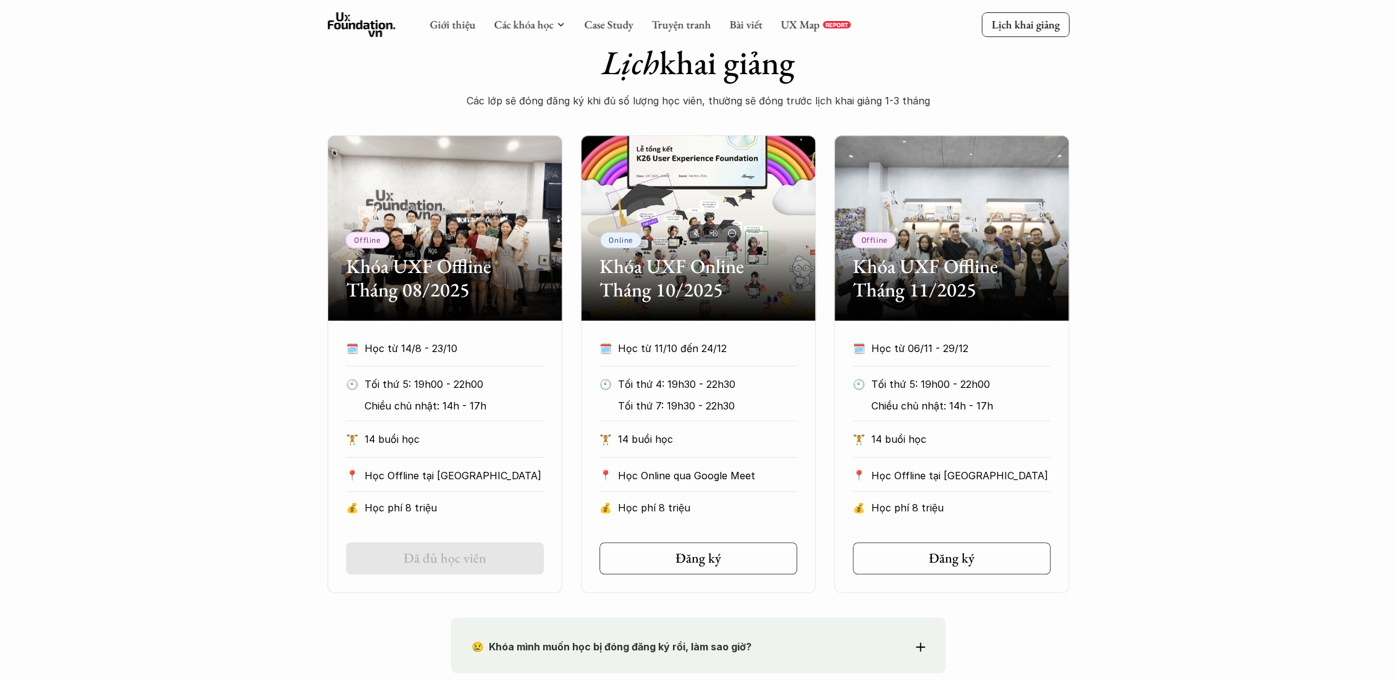
scroll to position [505, 0]
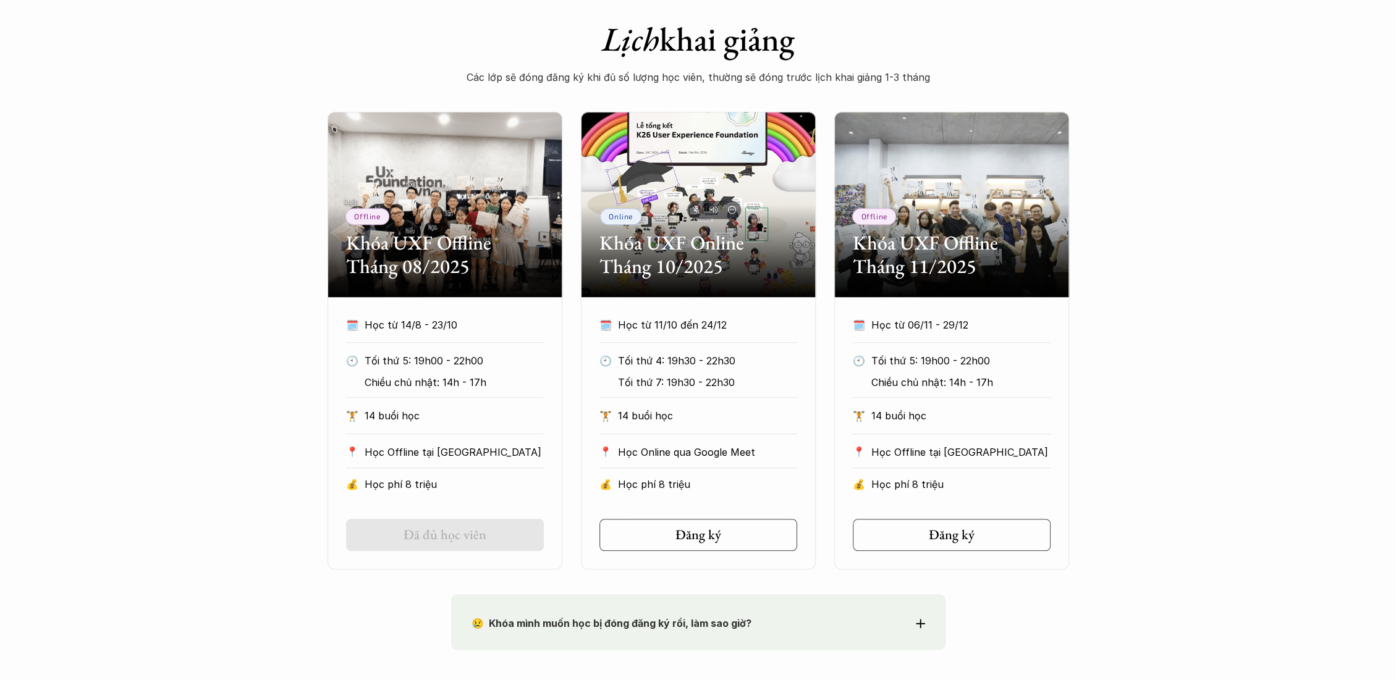
click at [247, 322] on div "Offline Khóa UXF Offline Tháng 08/2025 🗓️ Học từ 14/8 - 23/10 🕙 Tối thứ 5: 19h0…" at bounding box center [698, 341] width 1396 height 458
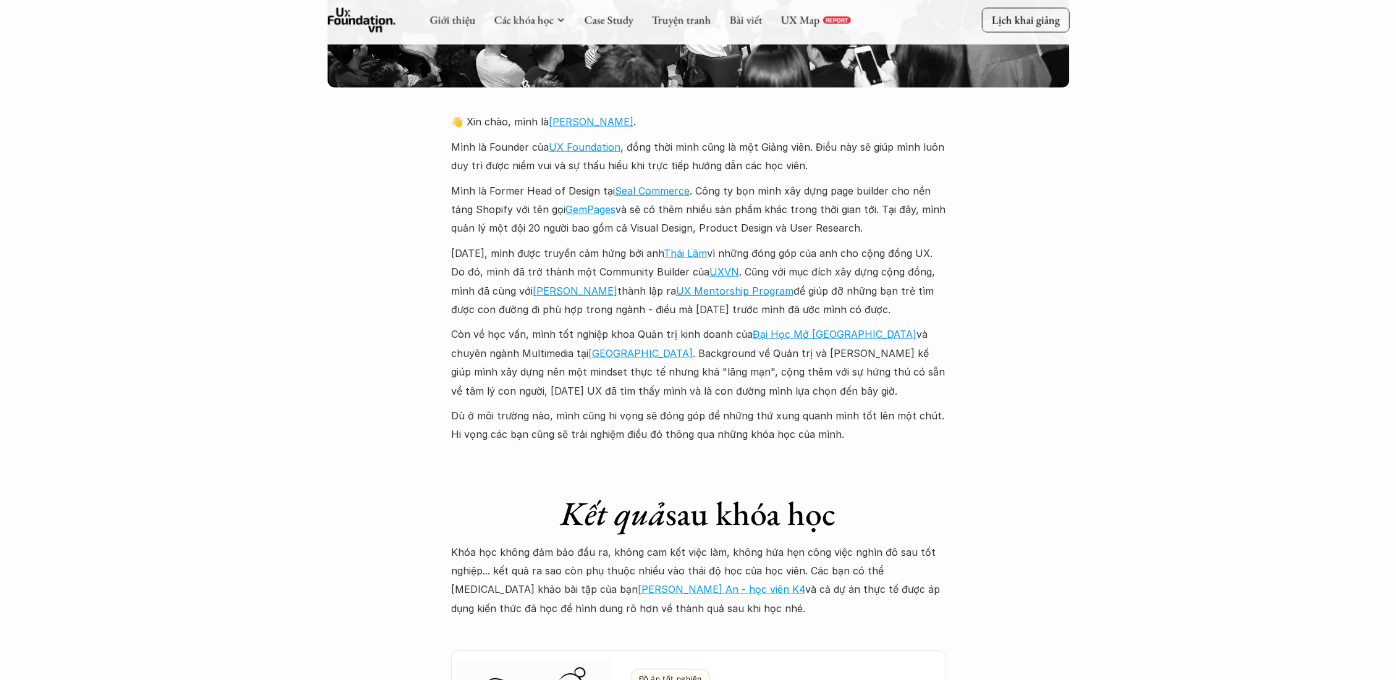
scroll to position [2907, 0]
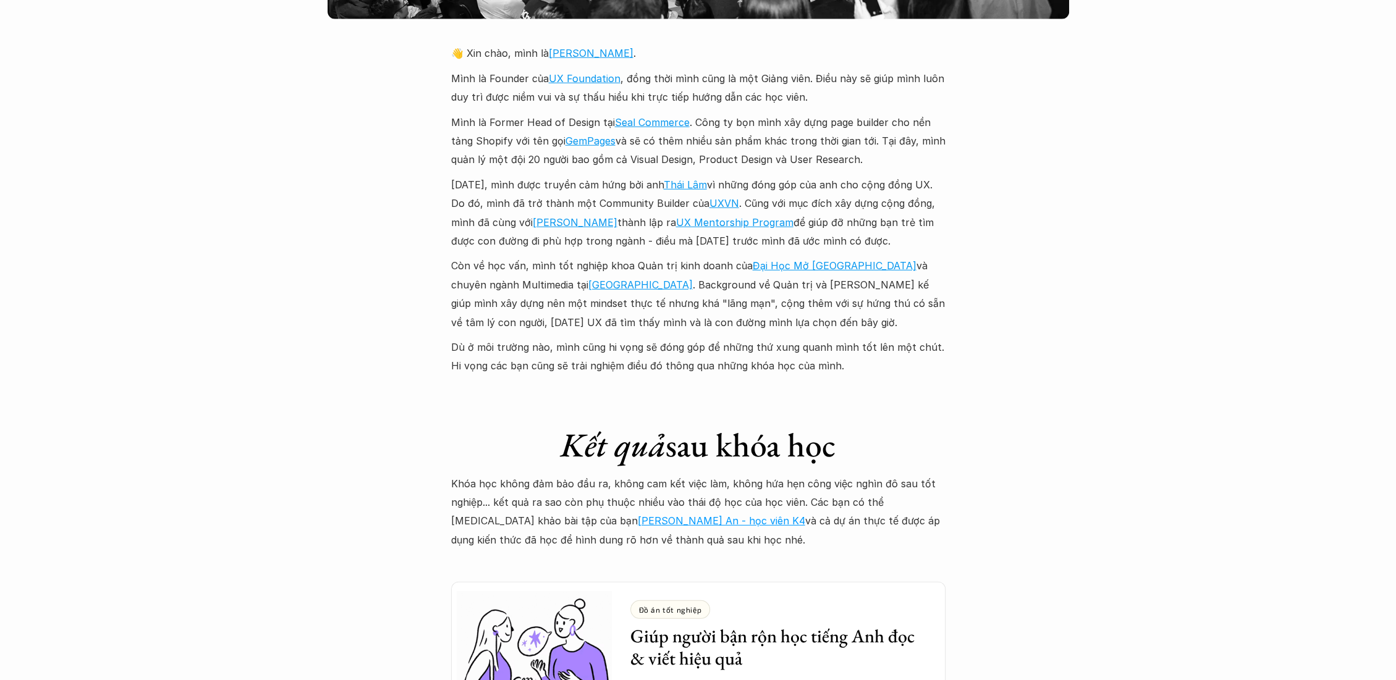
click at [213, 370] on div "Giới thiệu Các khóa học Case Study Truyện tranh Bài viết UX Map REPORT Lịch kha…" at bounding box center [698, 370] width 1396 height 6554
